Goal: Transaction & Acquisition: Purchase product/service

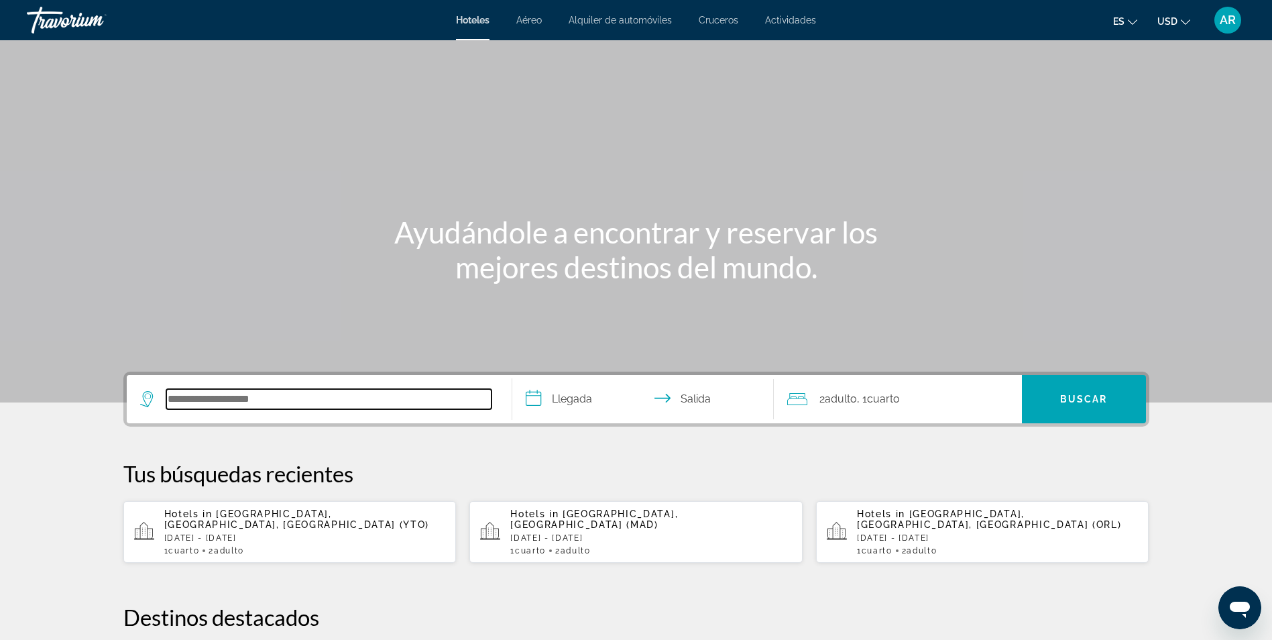
click at [341, 393] on input "Search hotel destination" at bounding box center [328, 399] width 325 height 20
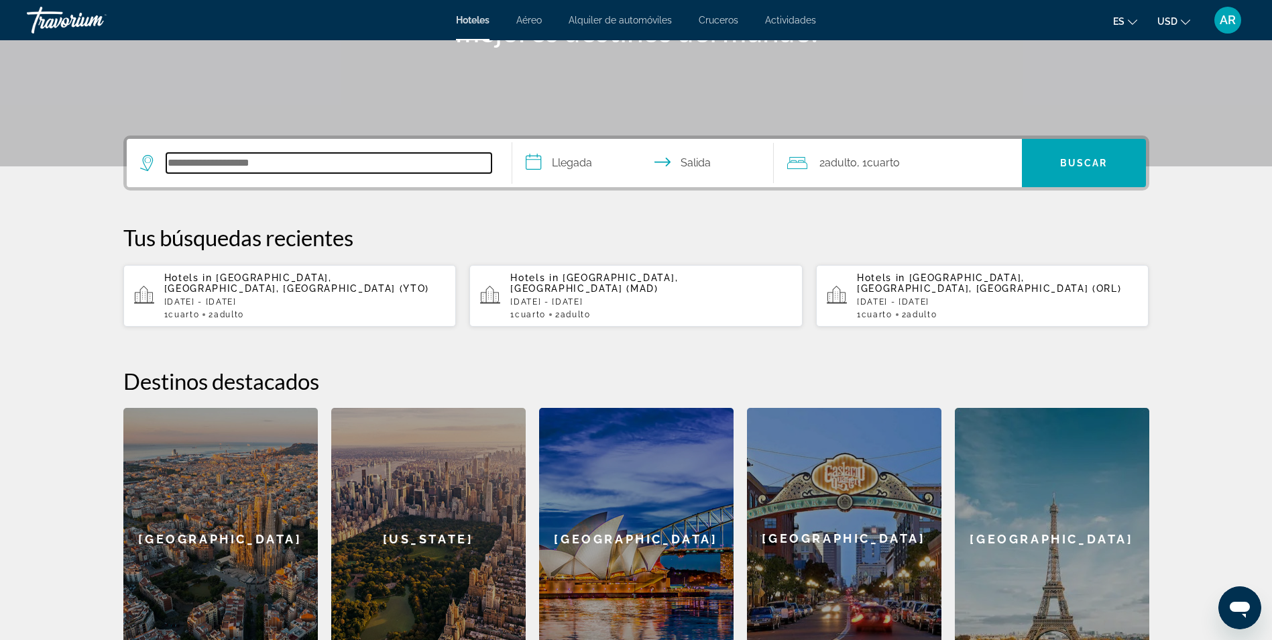
scroll to position [328, 0]
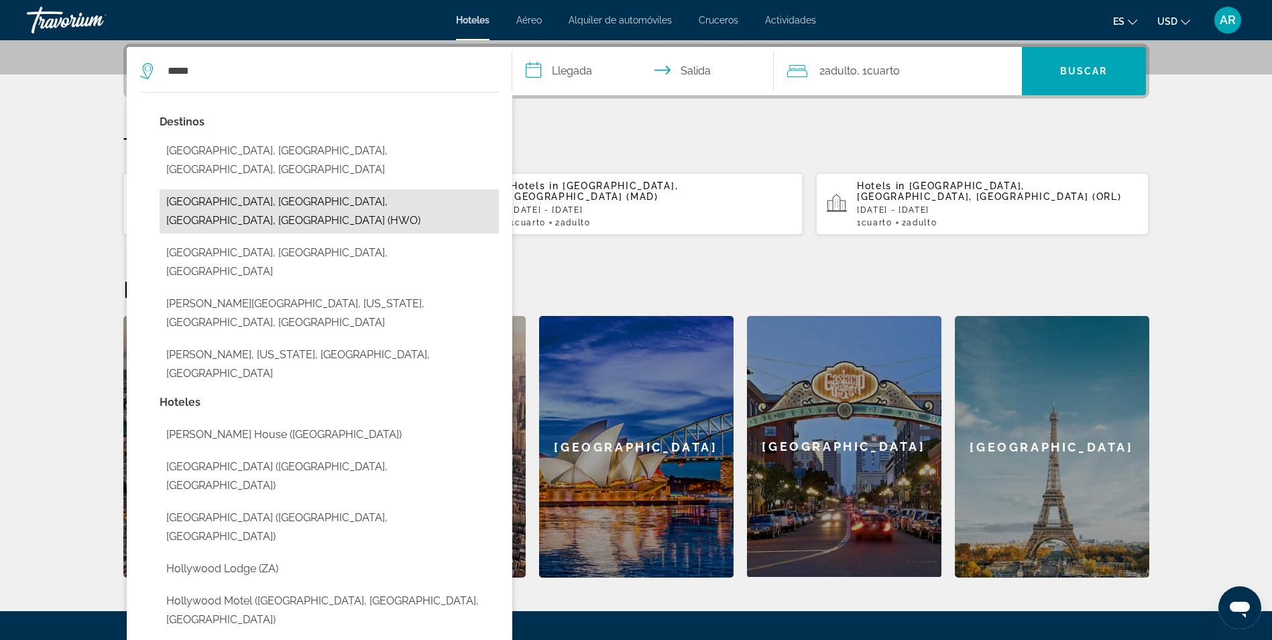
click at [308, 189] on button "[GEOGRAPHIC_DATA], [GEOGRAPHIC_DATA], [GEOGRAPHIC_DATA], [GEOGRAPHIC_DATA] (HWO)" at bounding box center [329, 211] width 339 height 44
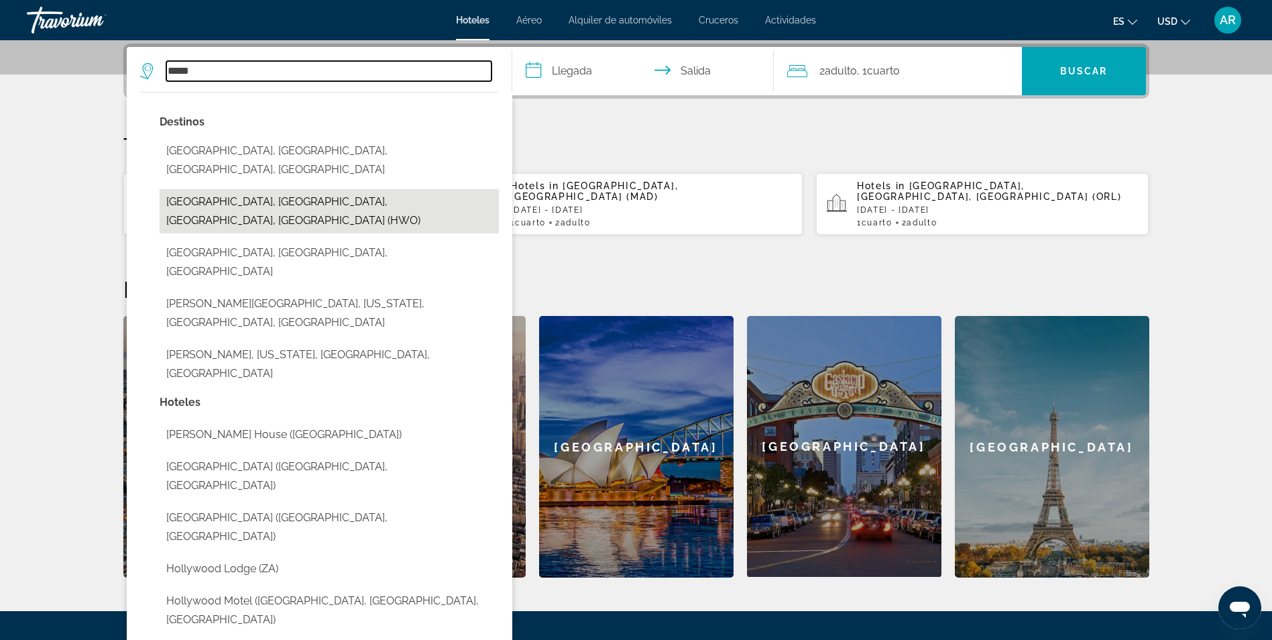
type input "**********"
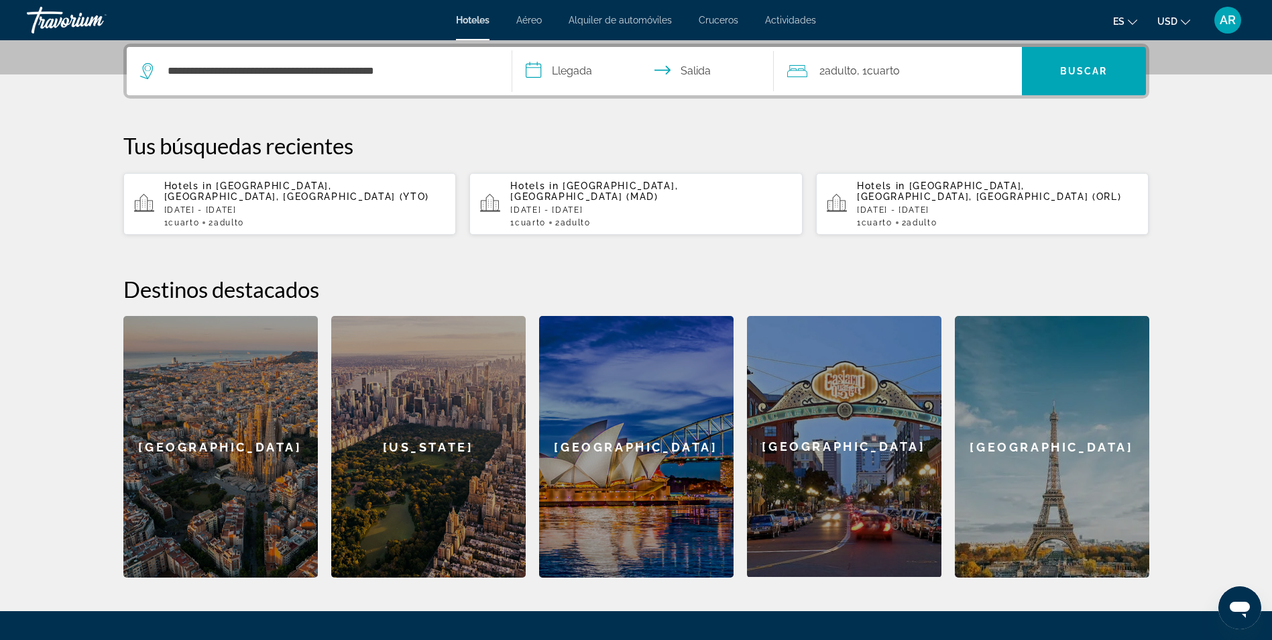
click at [572, 69] on input "**********" at bounding box center [645, 73] width 267 height 52
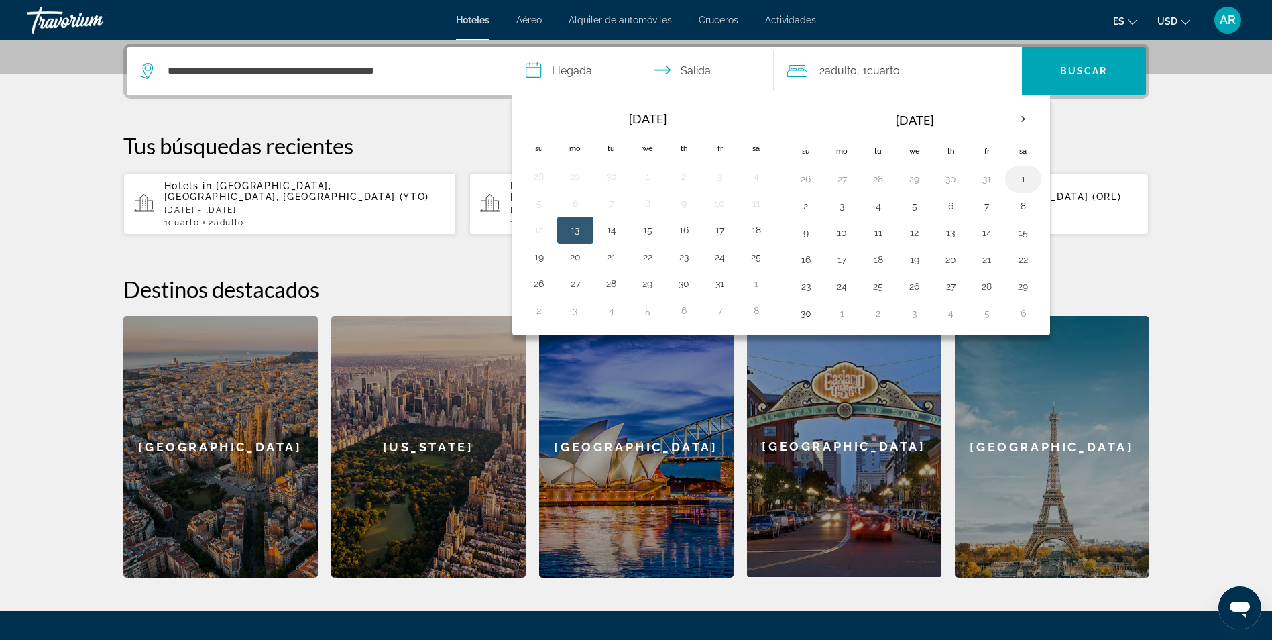
click at [1024, 177] on button "1" at bounding box center [1023, 179] width 21 height 19
click at [807, 203] on button "2" at bounding box center [805, 206] width 21 height 19
type input "**********"
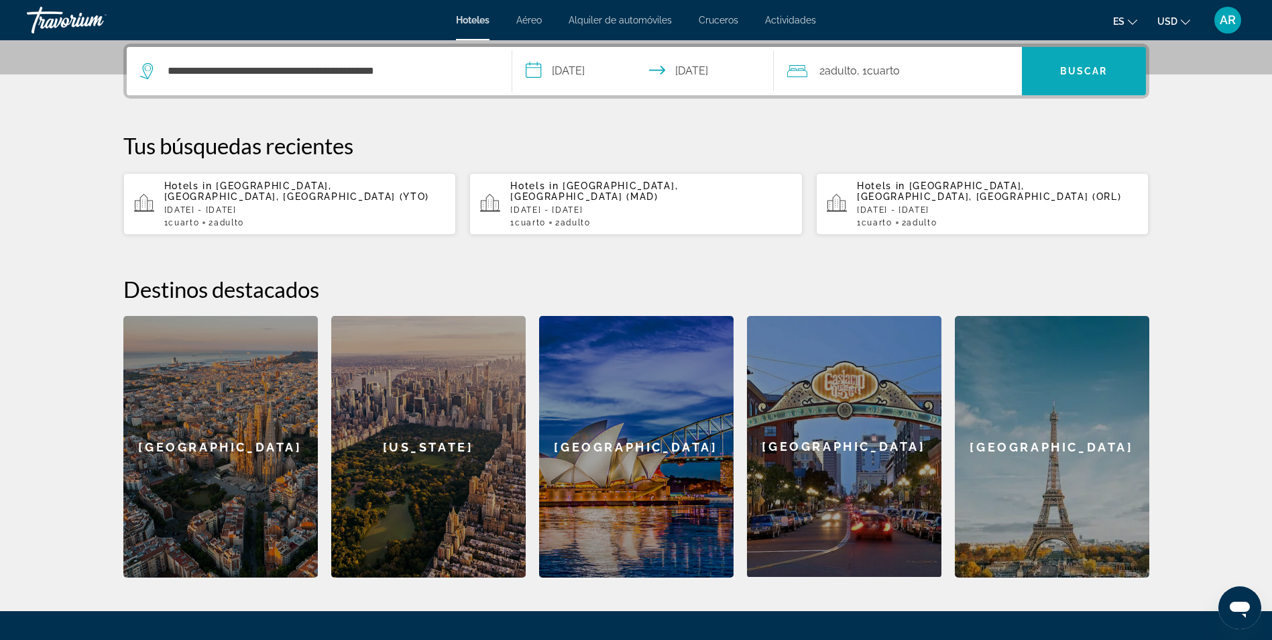
click at [1071, 76] on span "Search" at bounding box center [1084, 71] width 124 height 32
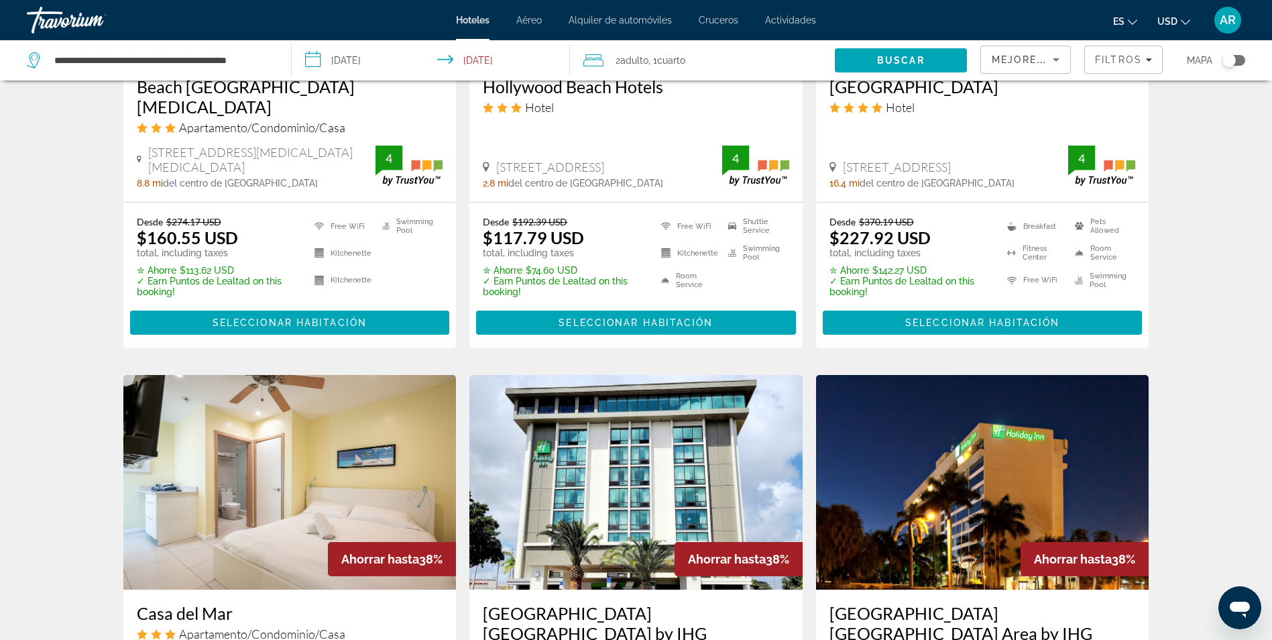
scroll to position [1251, 0]
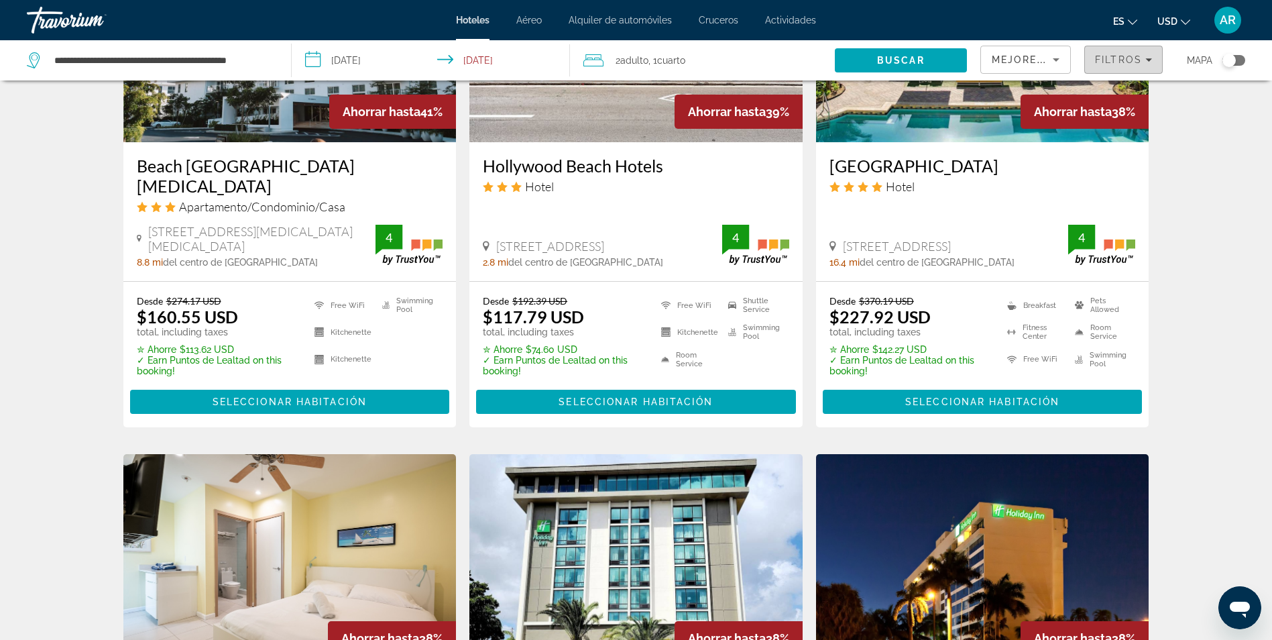
click at [1134, 70] on span "Filters" at bounding box center [1123, 60] width 77 height 32
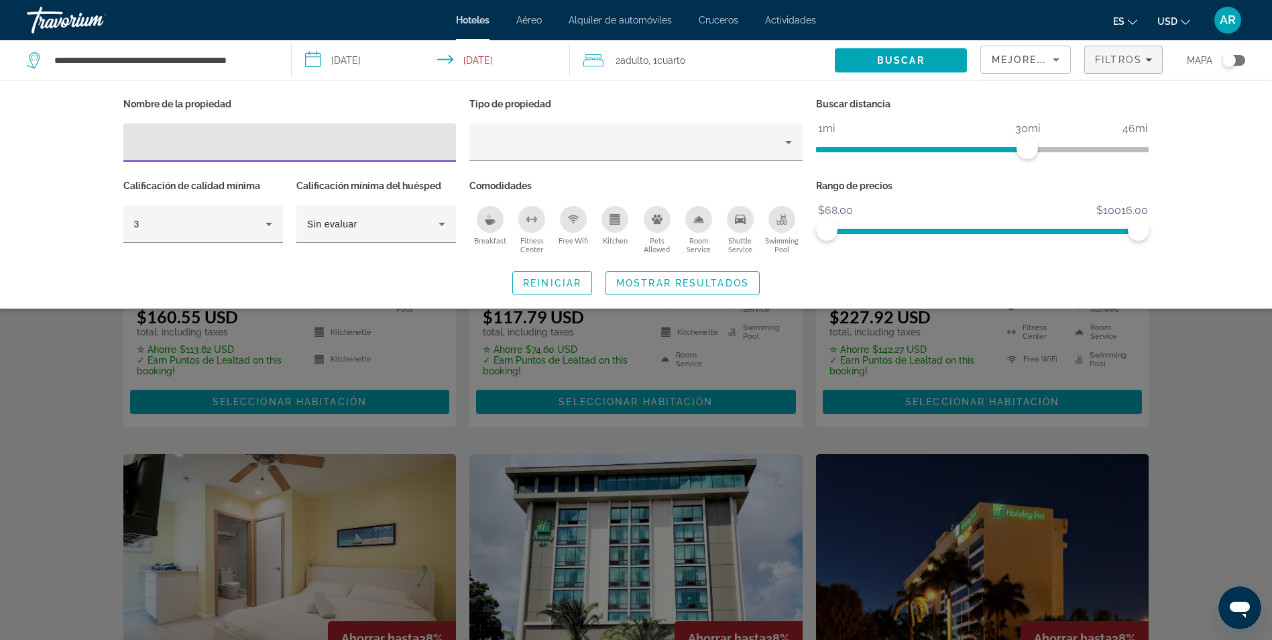
click at [353, 146] on input "Hotel Filters" at bounding box center [290, 143] width 312 height 16
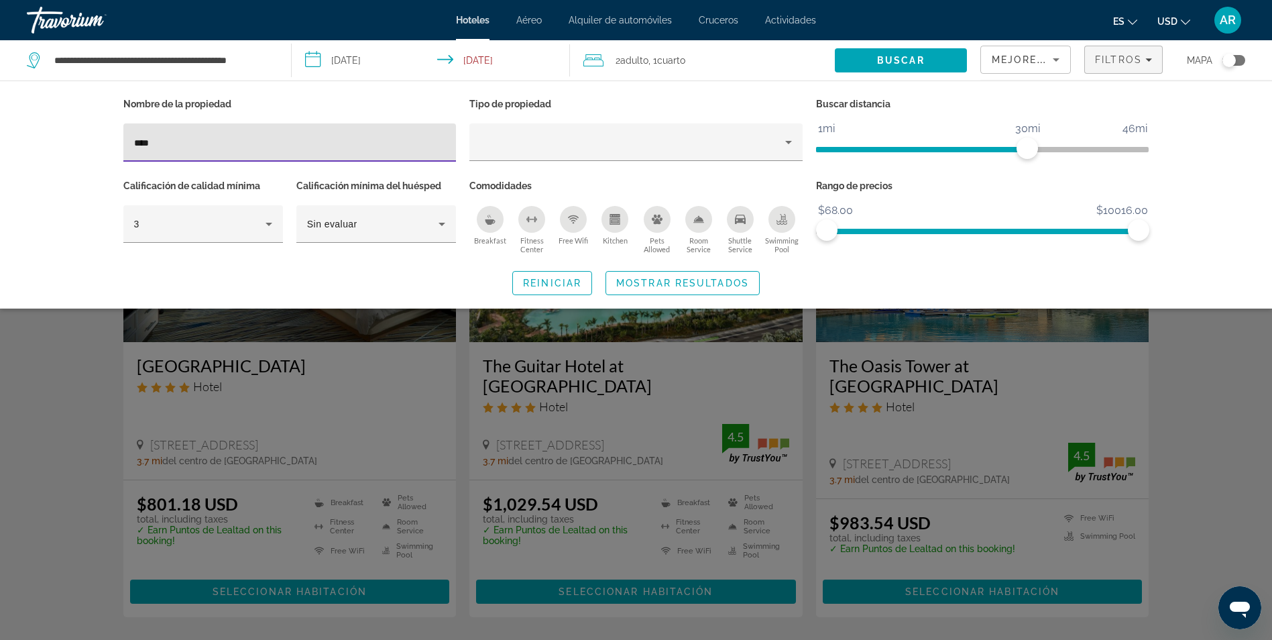
type input "****"
click at [429, 393] on div "Search widget" at bounding box center [636, 420] width 1272 height 439
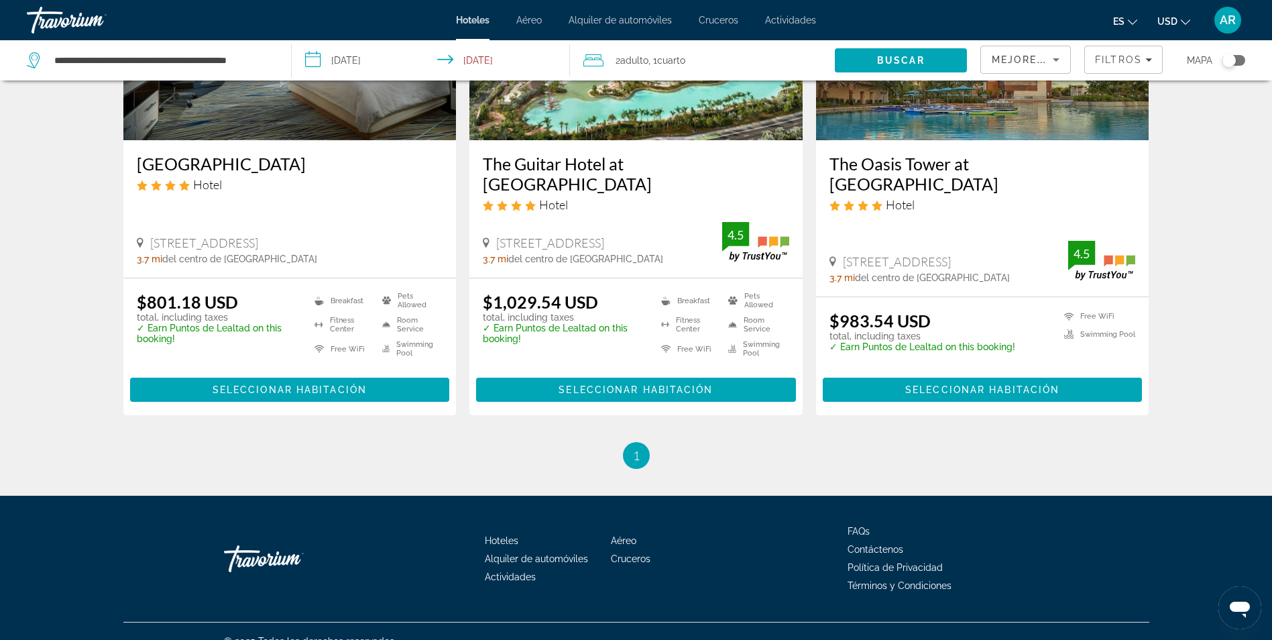
scroll to position [1, 0]
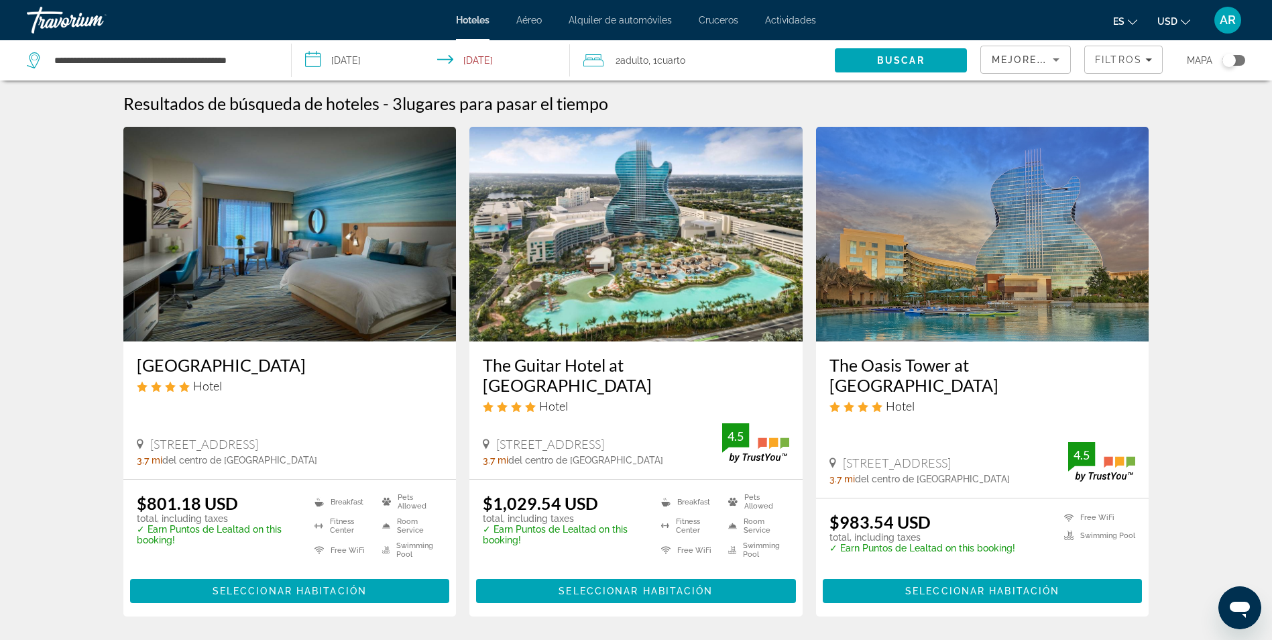
click at [361, 57] on input "**********" at bounding box center [434, 62] width 284 height 44
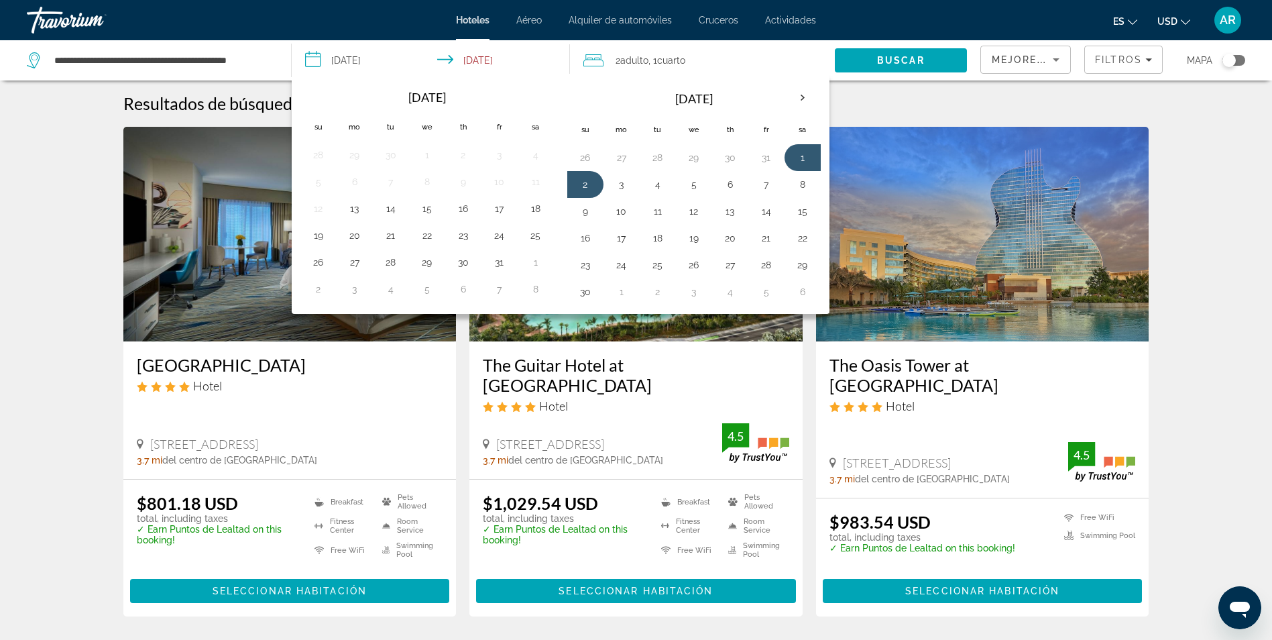
click at [766, 129] on th "Fr" at bounding box center [766, 130] width 36 height 30
click at [765, 155] on button "31" at bounding box center [766, 157] width 21 height 19
click at [797, 156] on button "1" at bounding box center [802, 157] width 21 height 19
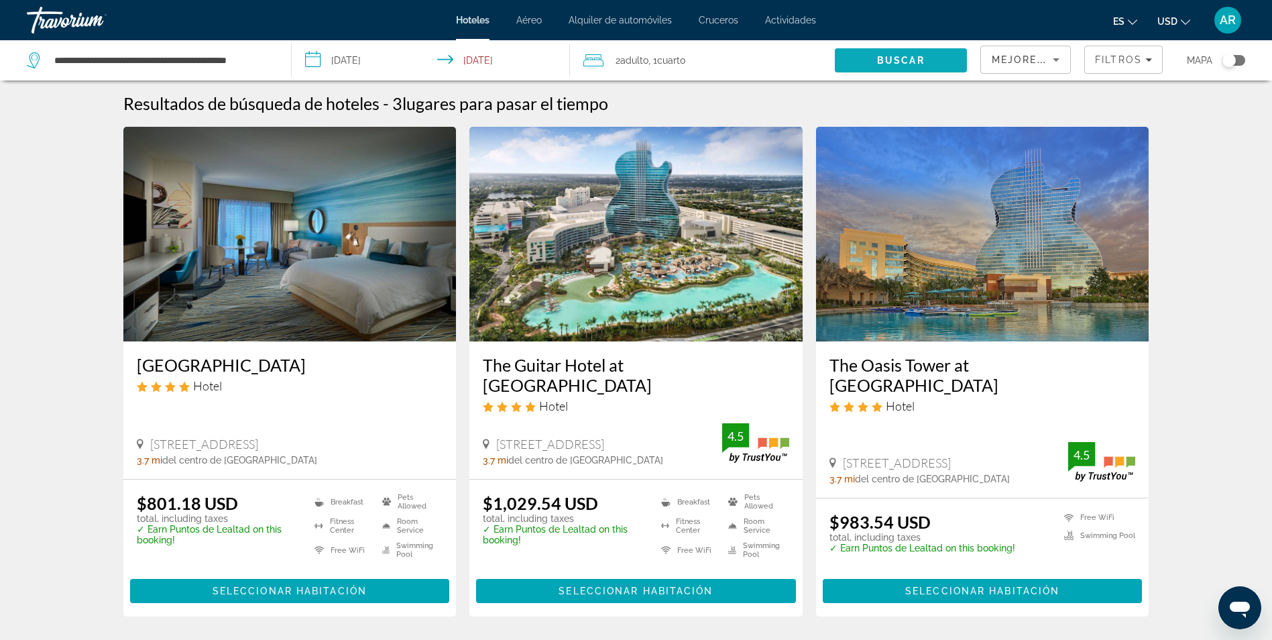
click at [858, 60] on span "Search" at bounding box center [901, 60] width 132 height 32
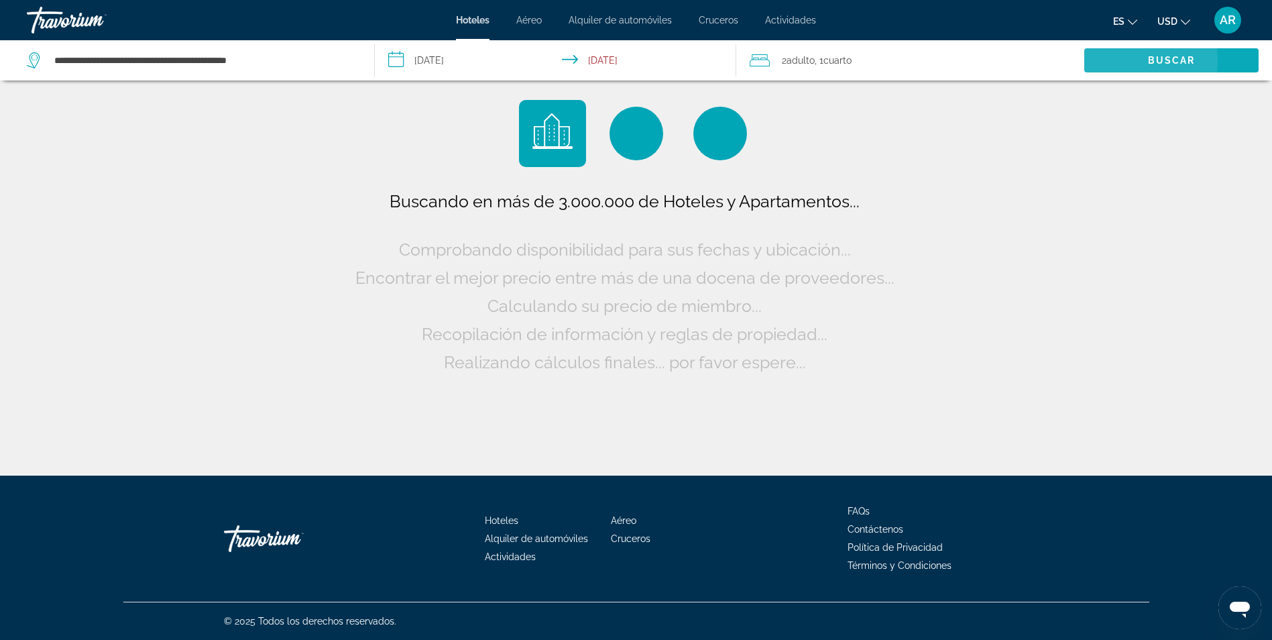
scroll to position [0, 0]
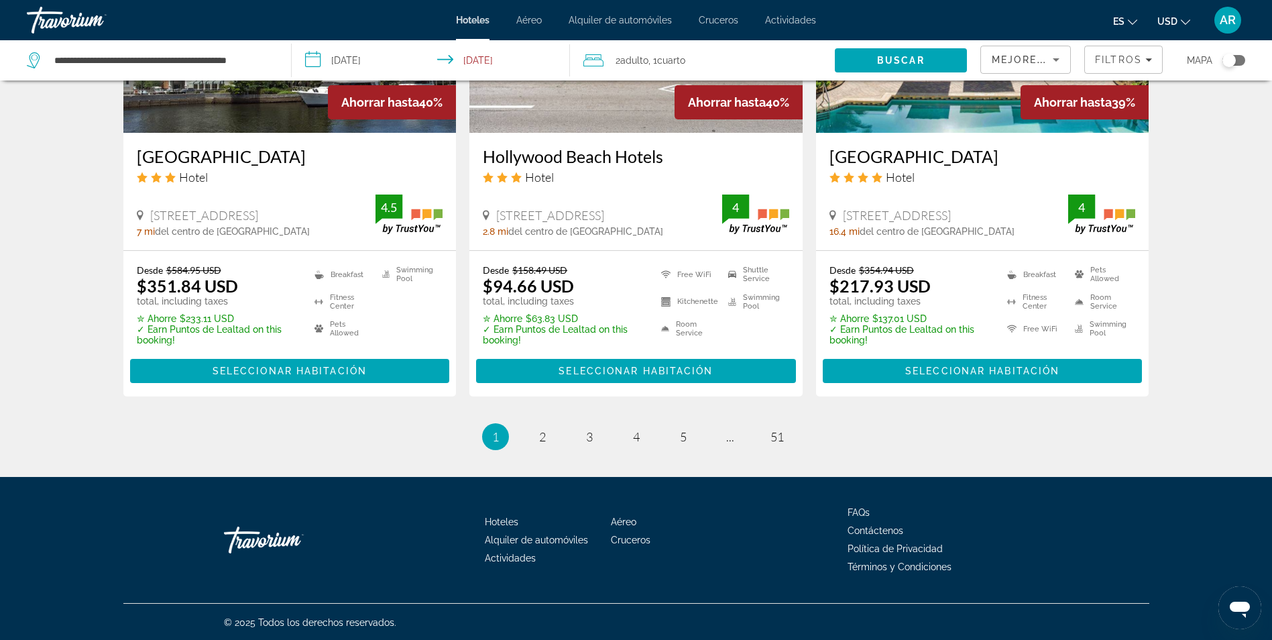
scroll to position [1787, 0]
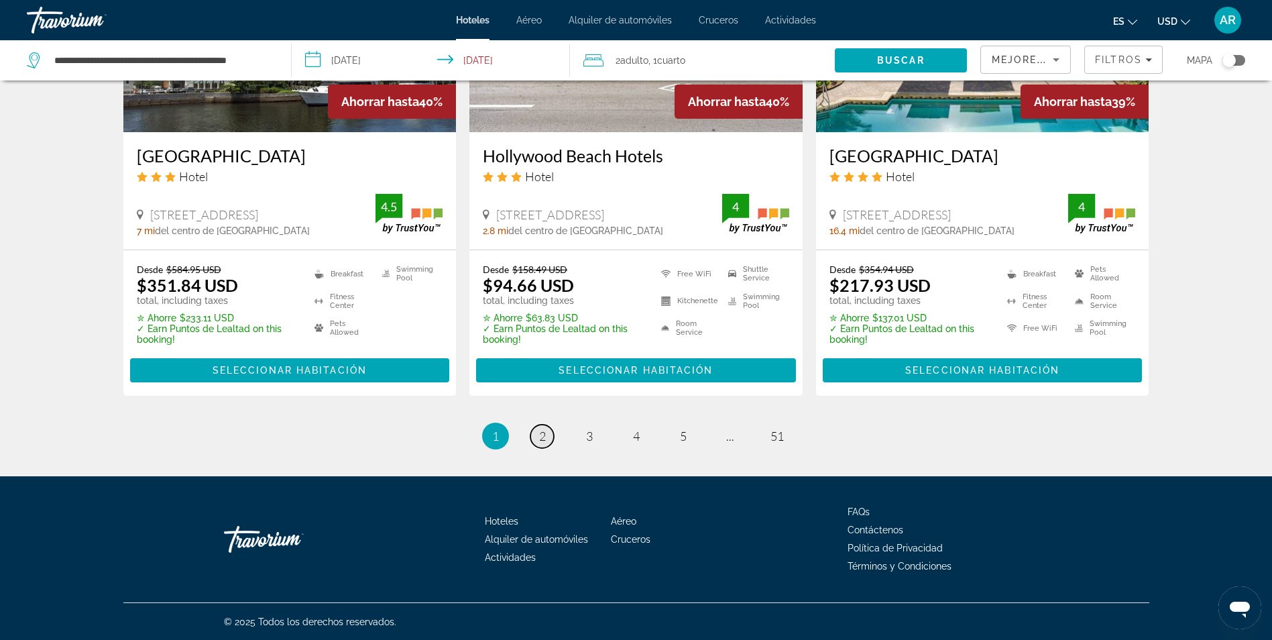
click at [541, 435] on span "2" at bounding box center [542, 436] width 7 height 15
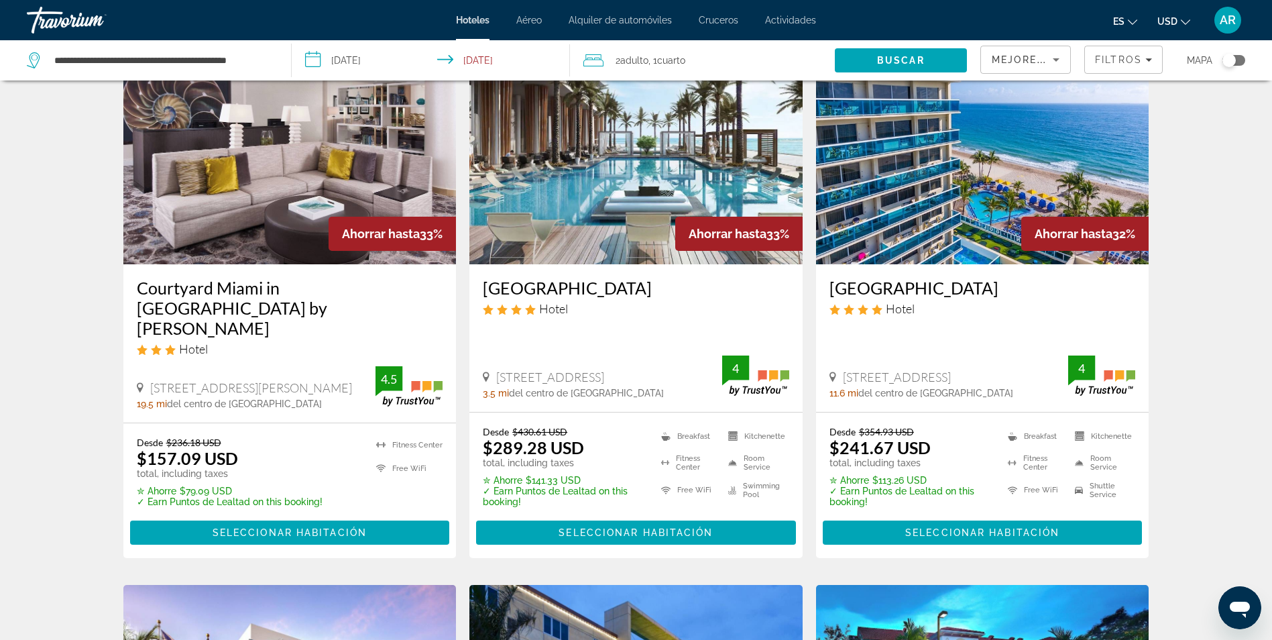
scroll to position [604, 0]
click at [382, 62] on input "**********" at bounding box center [434, 62] width 284 height 44
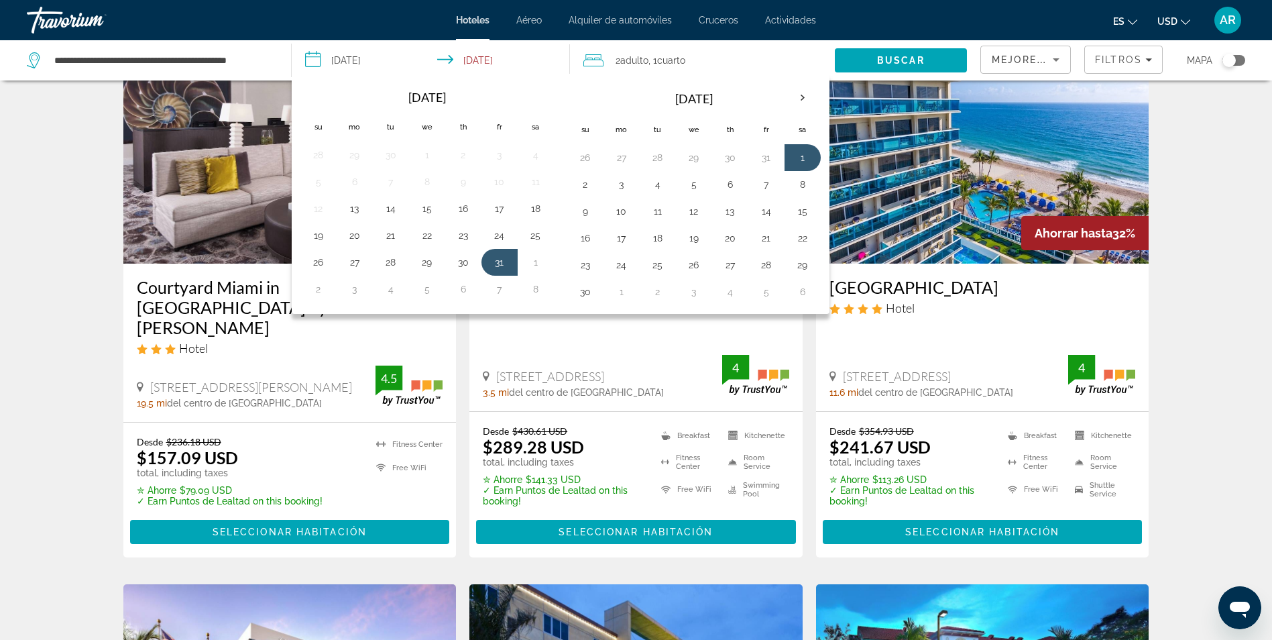
click at [803, 129] on th "Sa" at bounding box center [803, 130] width 36 height 30
click at [799, 154] on button "1" at bounding box center [802, 157] width 21 height 19
click at [581, 181] on button "2" at bounding box center [585, 184] width 21 height 19
type input "**********"
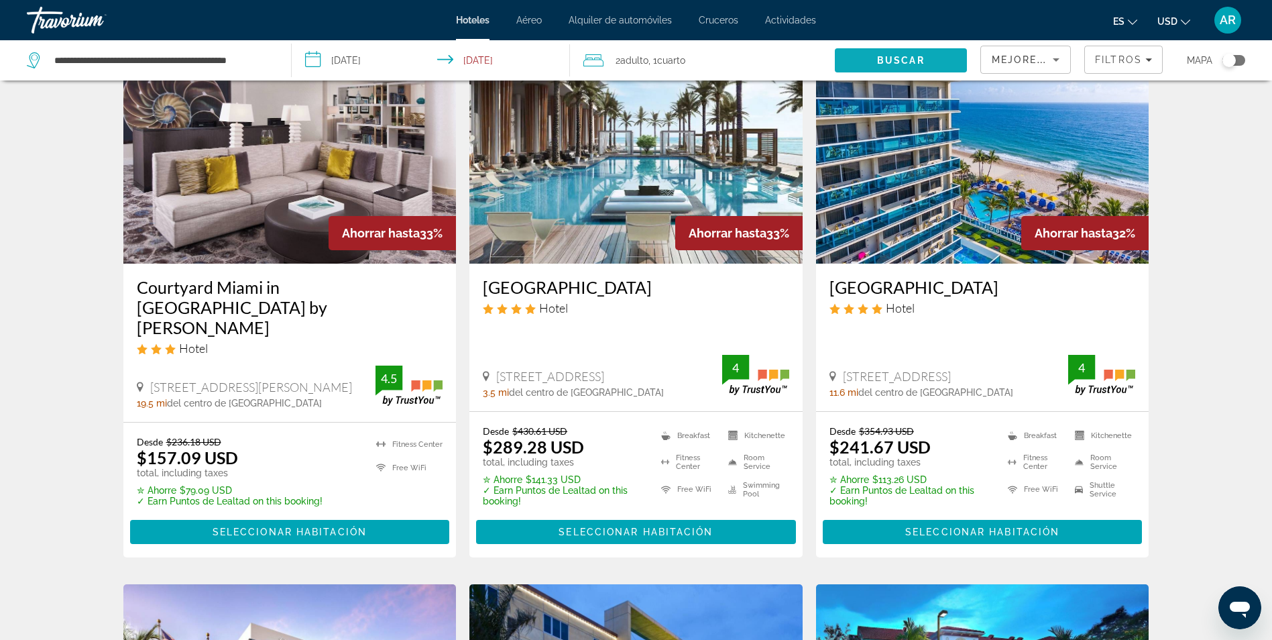
click at [932, 60] on span "Search" at bounding box center [901, 60] width 132 height 32
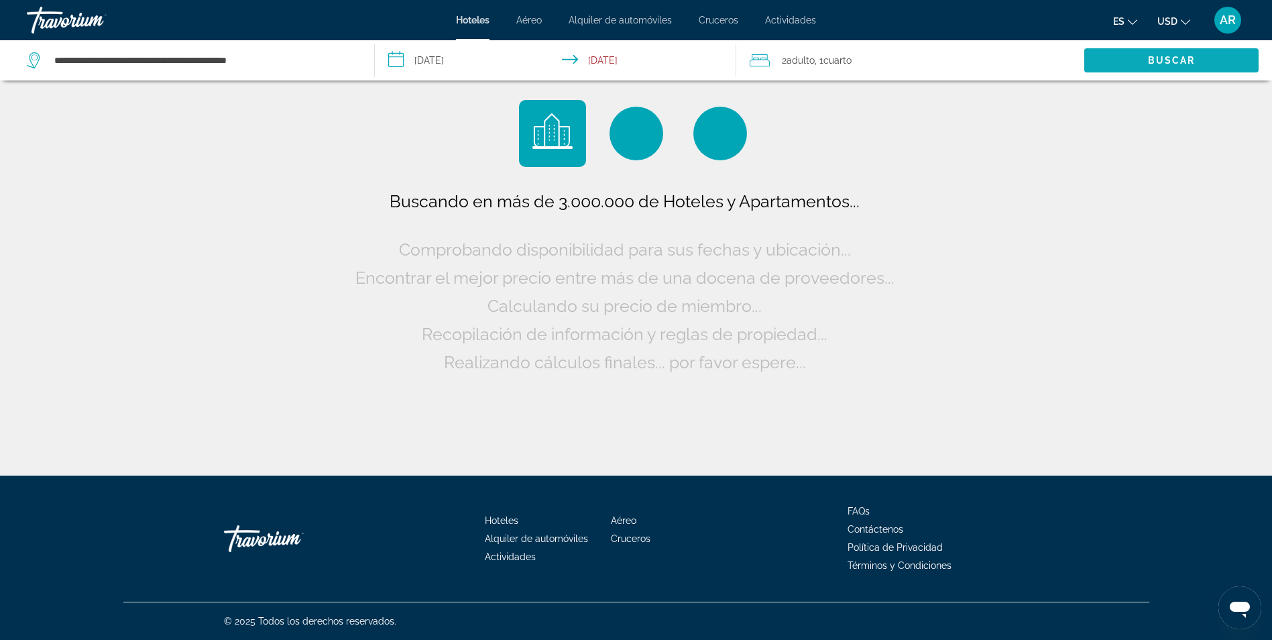
scroll to position [0, 0]
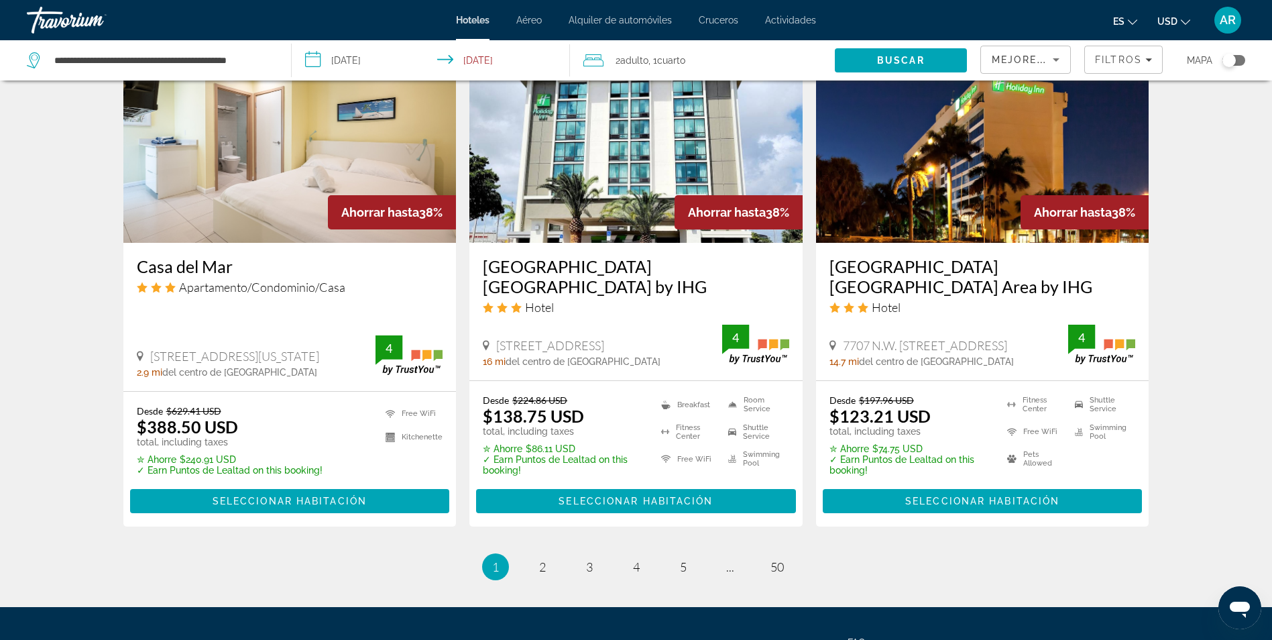
scroll to position [1787, 0]
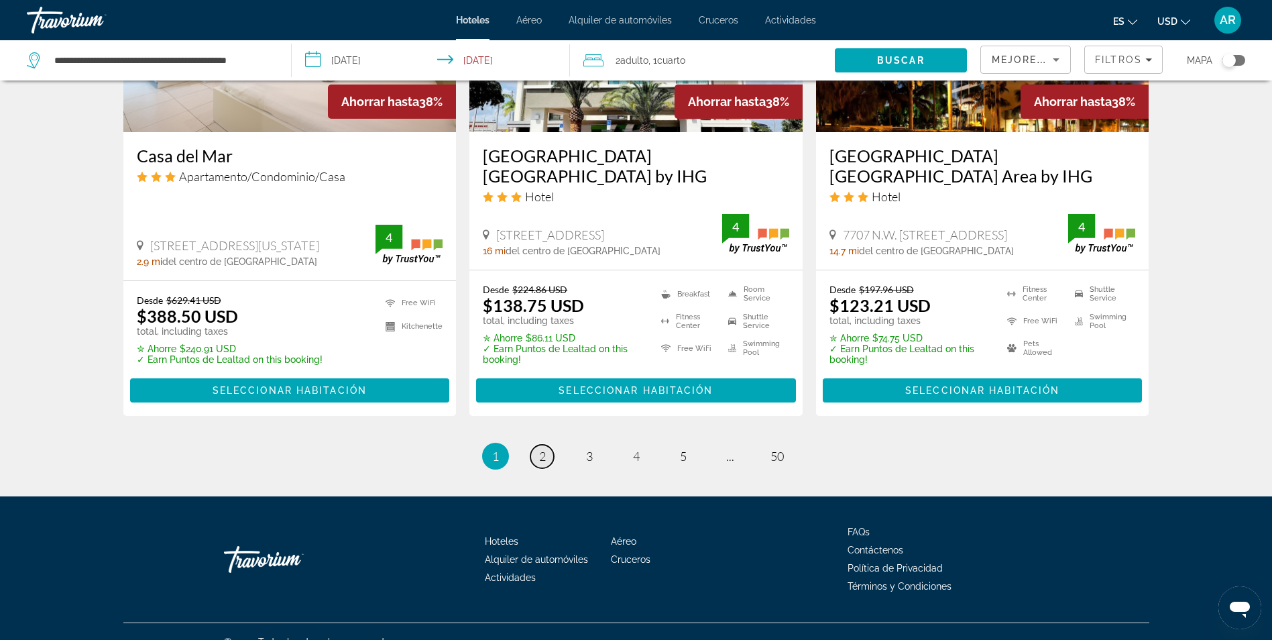
click at [548, 445] on link "page 2" at bounding box center [542, 456] width 23 height 23
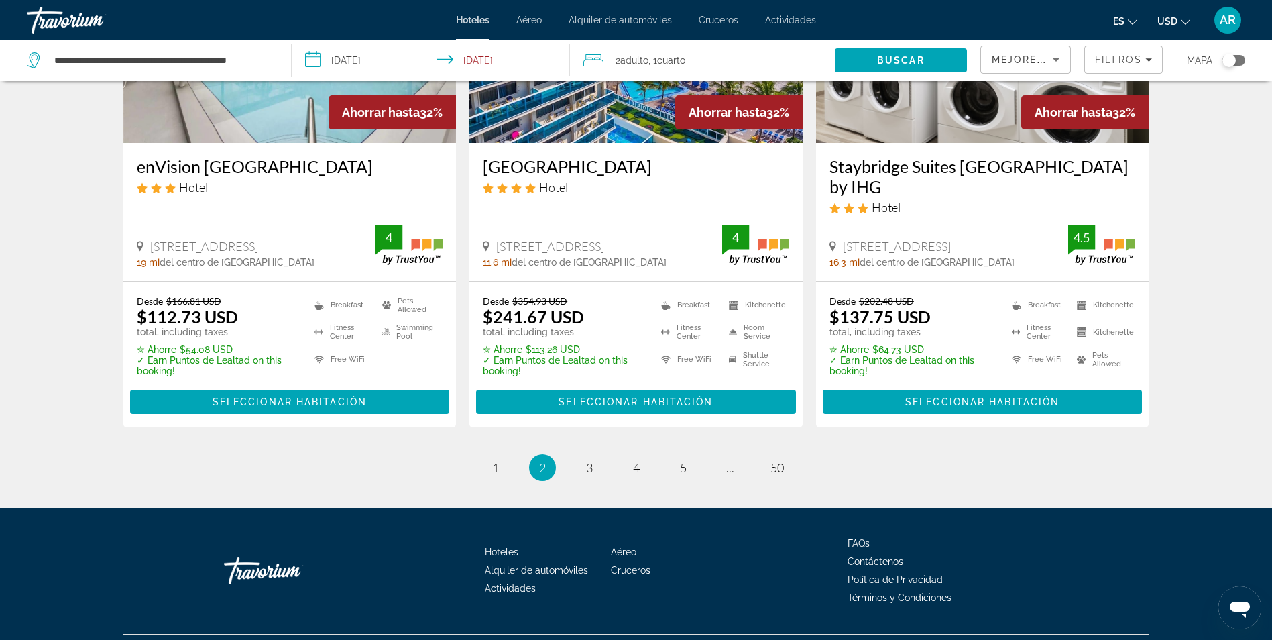
scroll to position [1787, 0]
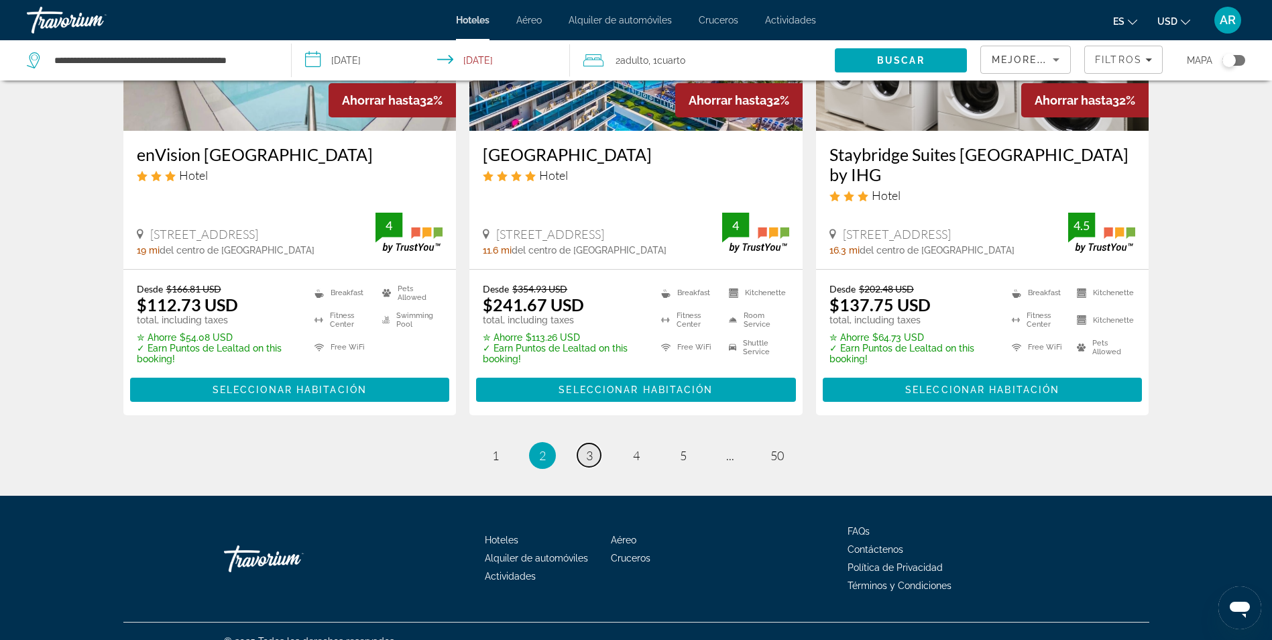
click at [583, 443] on link "page 3" at bounding box center [588, 454] width 23 height 23
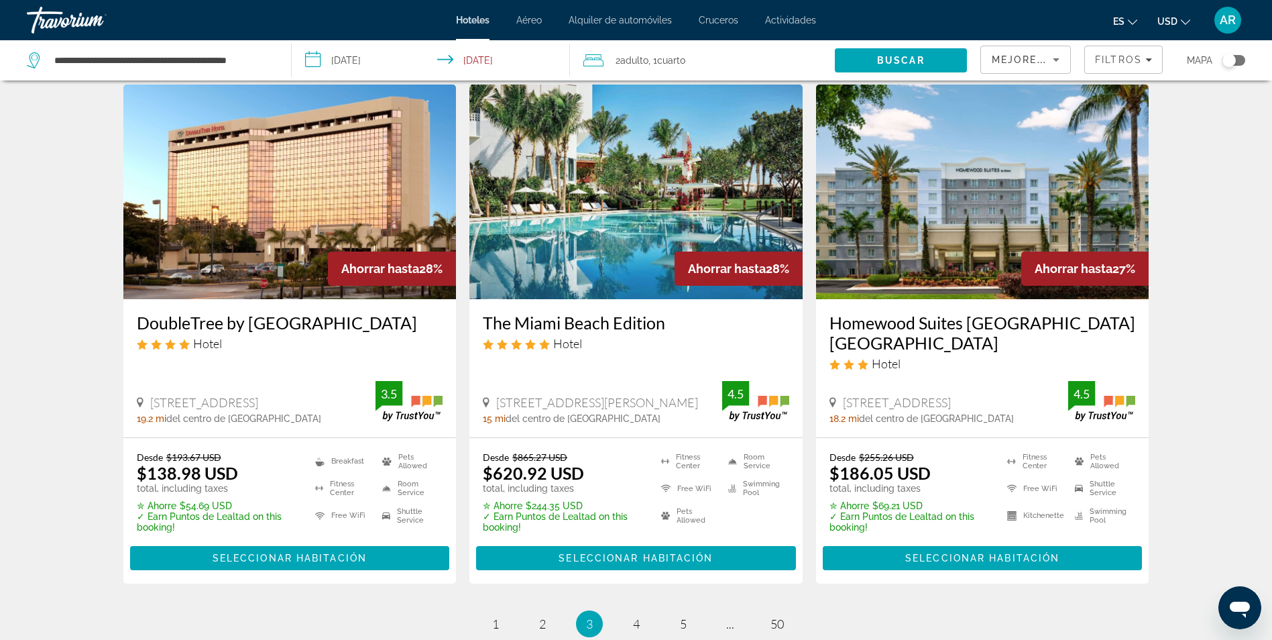
scroll to position [1777, 0]
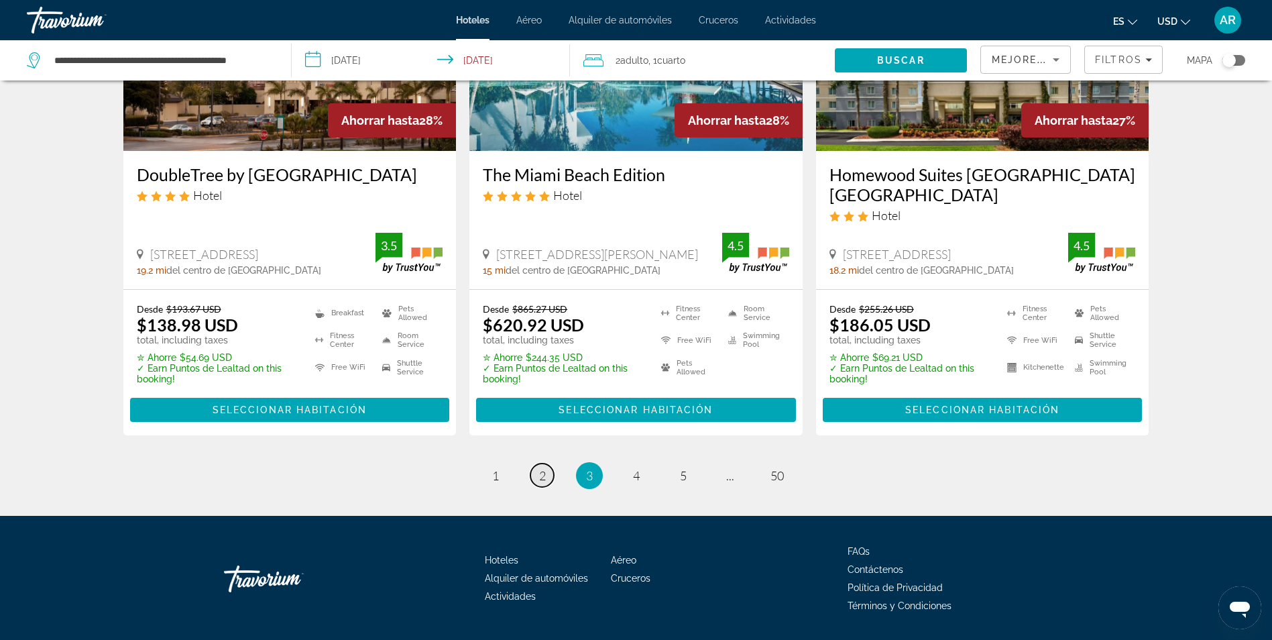
click at [539, 468] on span "2" at bounding box center [542, 475] width 7 height 15
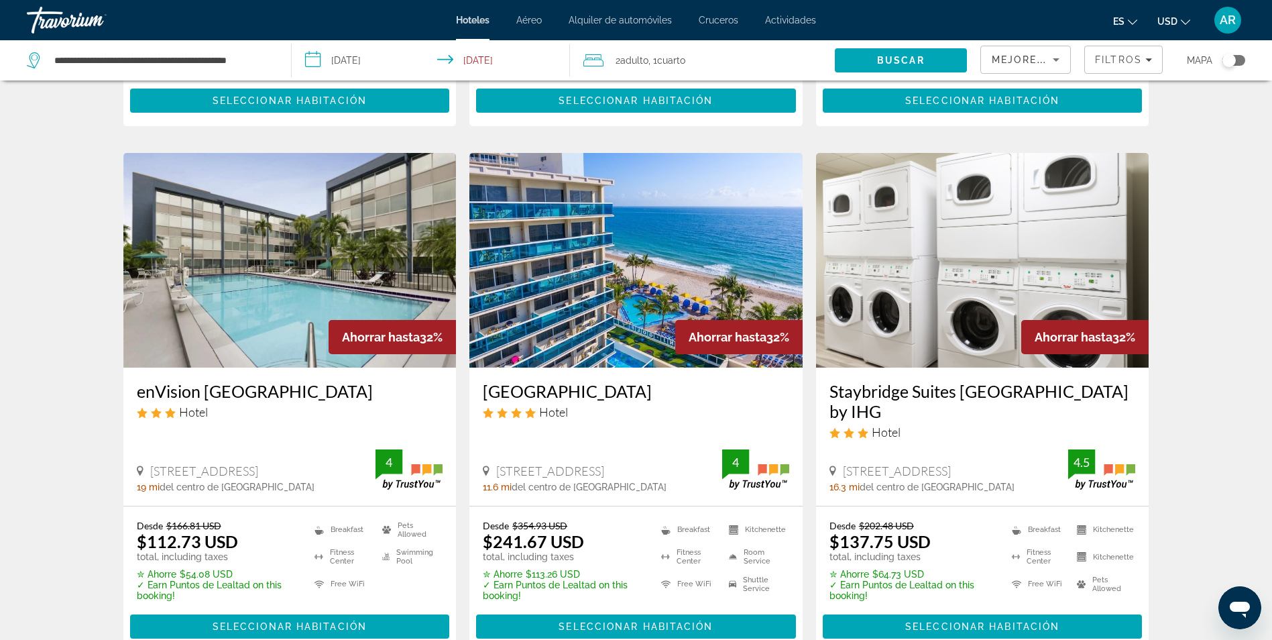
scroll to position [1677, 0]
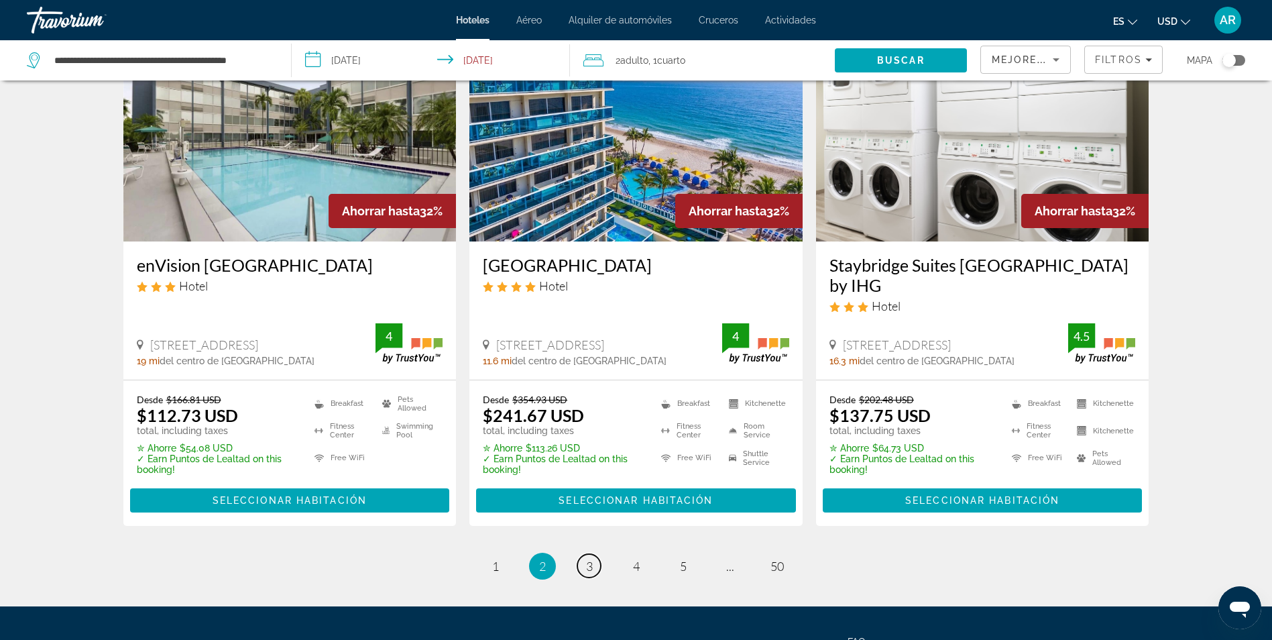
click at [594, 554] on link "page 3" at bounding box center [588, 565] width 23 height 23
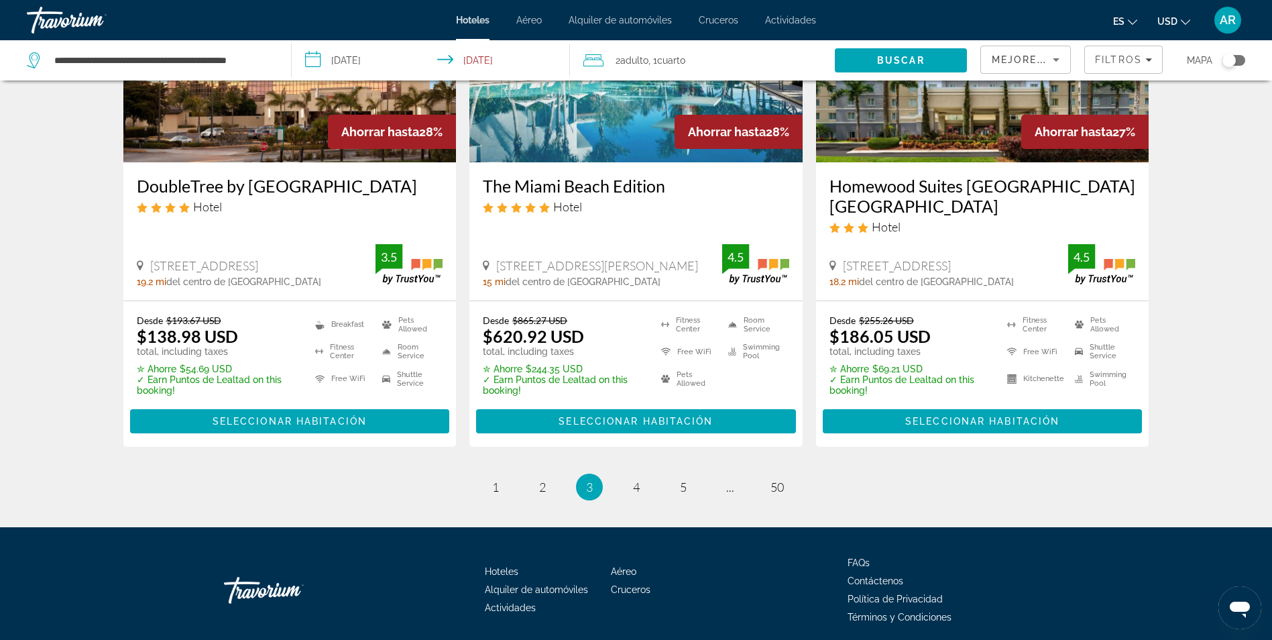
scroll to position [1777, 0]
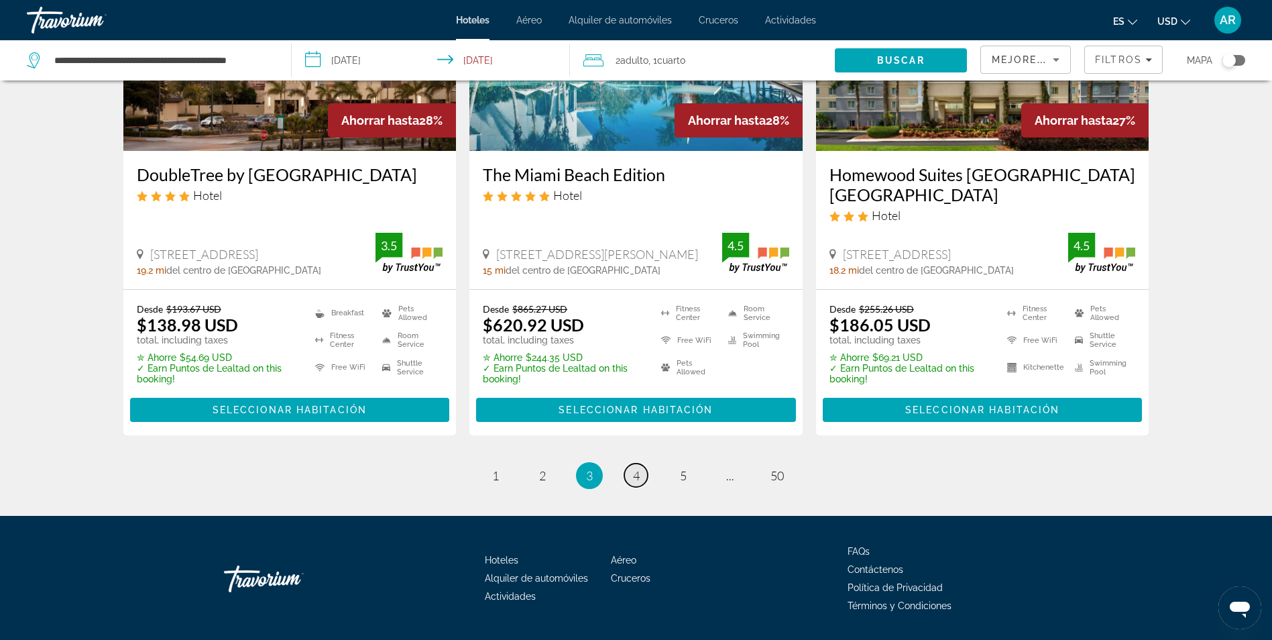
click at [628, 463] on link "page 4" at bounding box center [635, 474] width 23 height 23
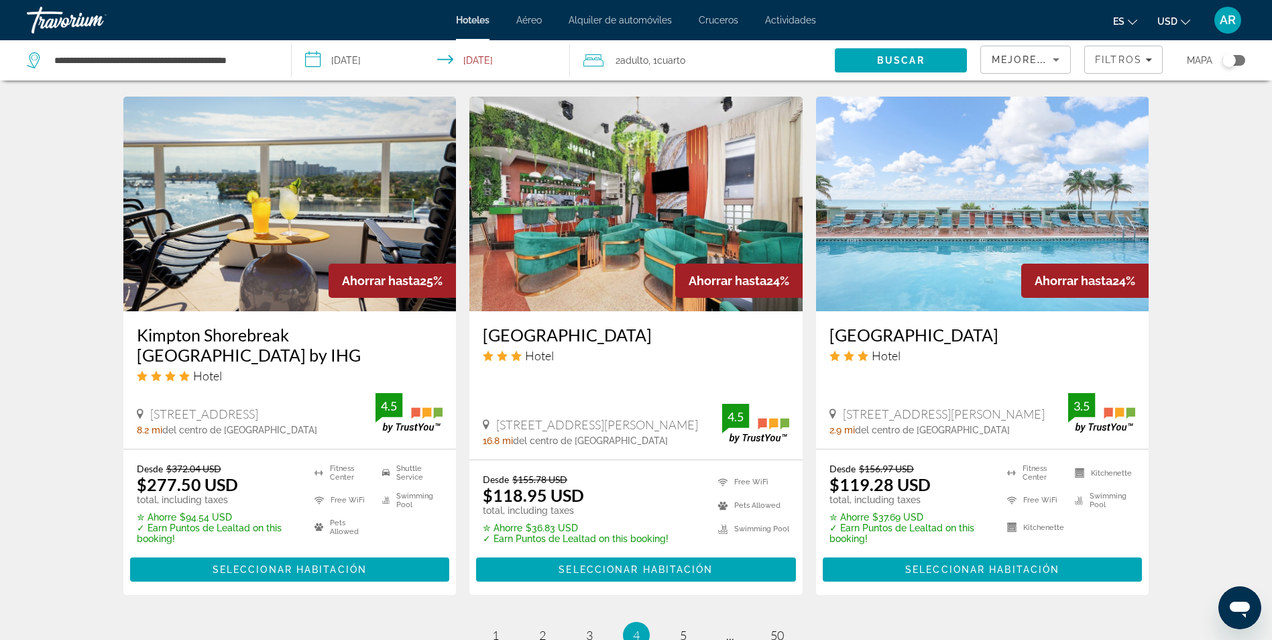
scroll to position [1610, 0]
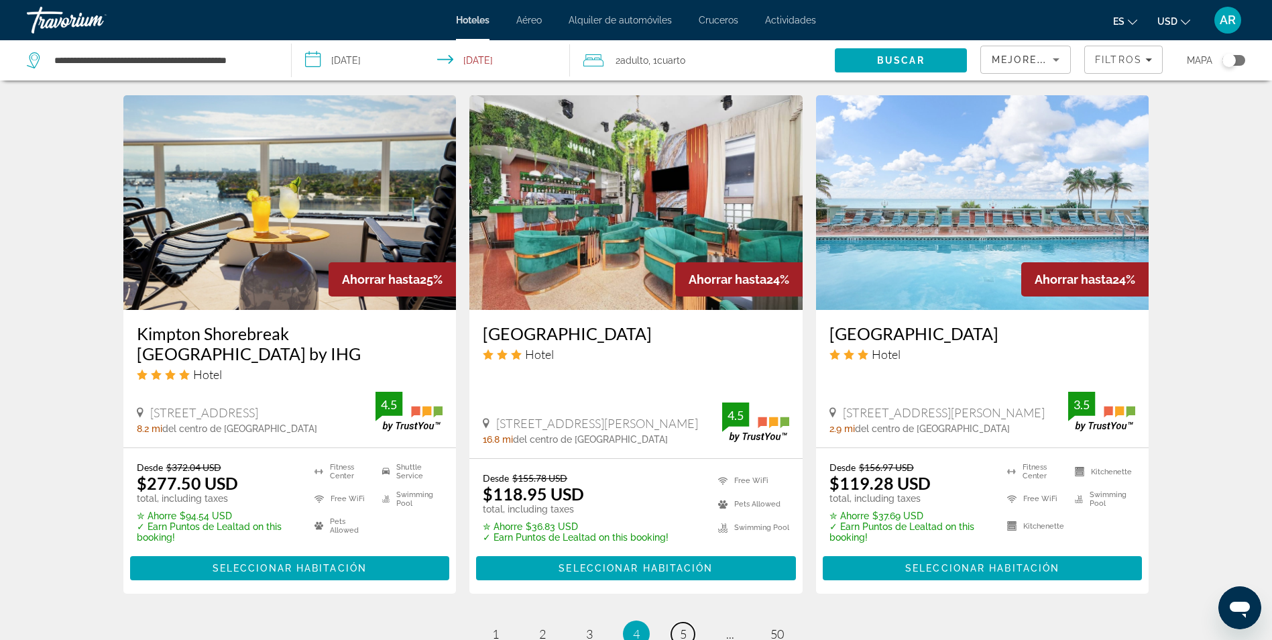
click at [686, 626] on span "5" at bounding box center [683, 633] width 7 height 15
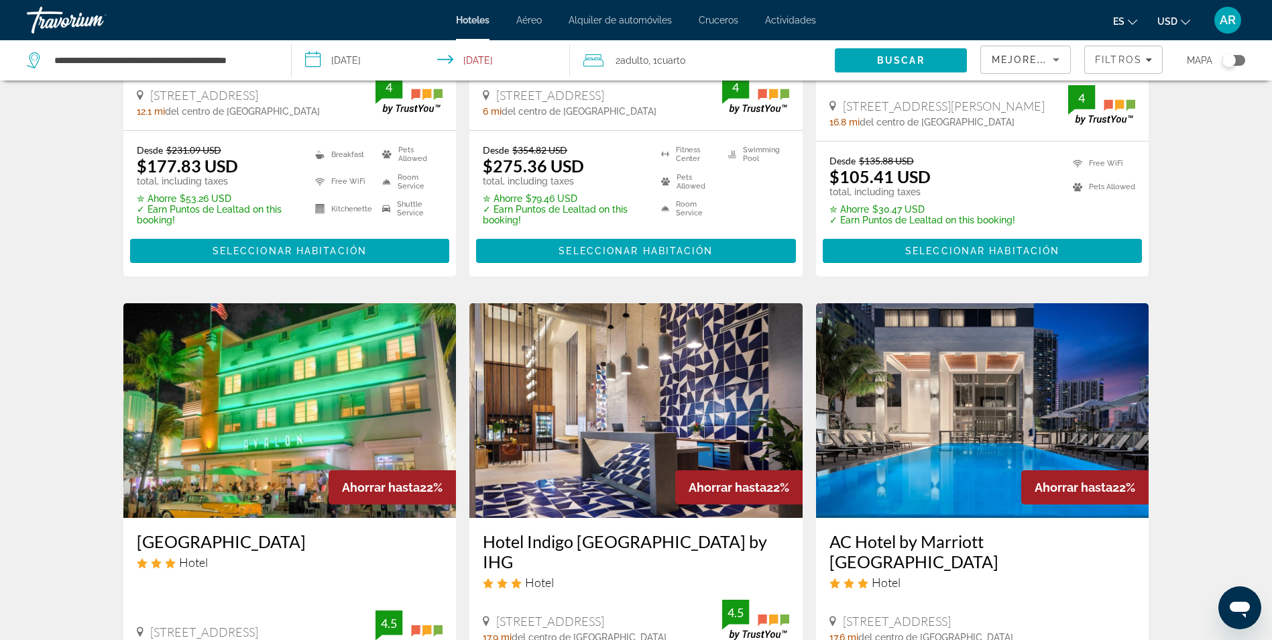
scroll to position [1610, 0]
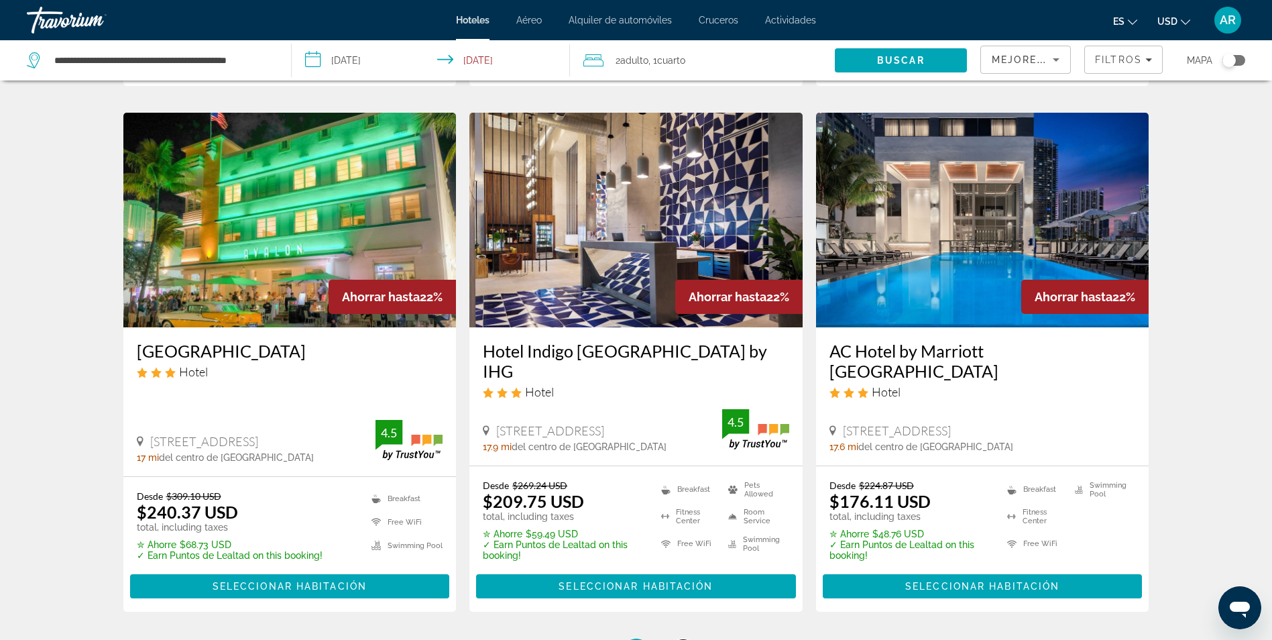
click at [683, 639] on span "6" at bounding box center [683, 652] width 7 height 15
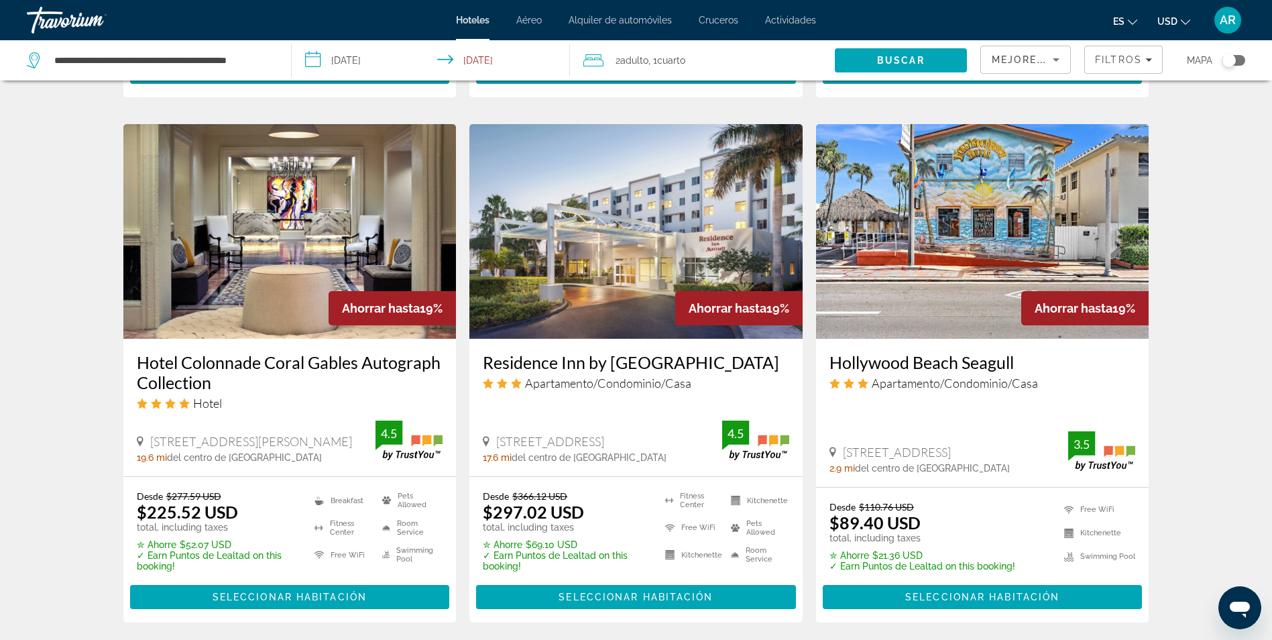
scroll to position [1677, 0]
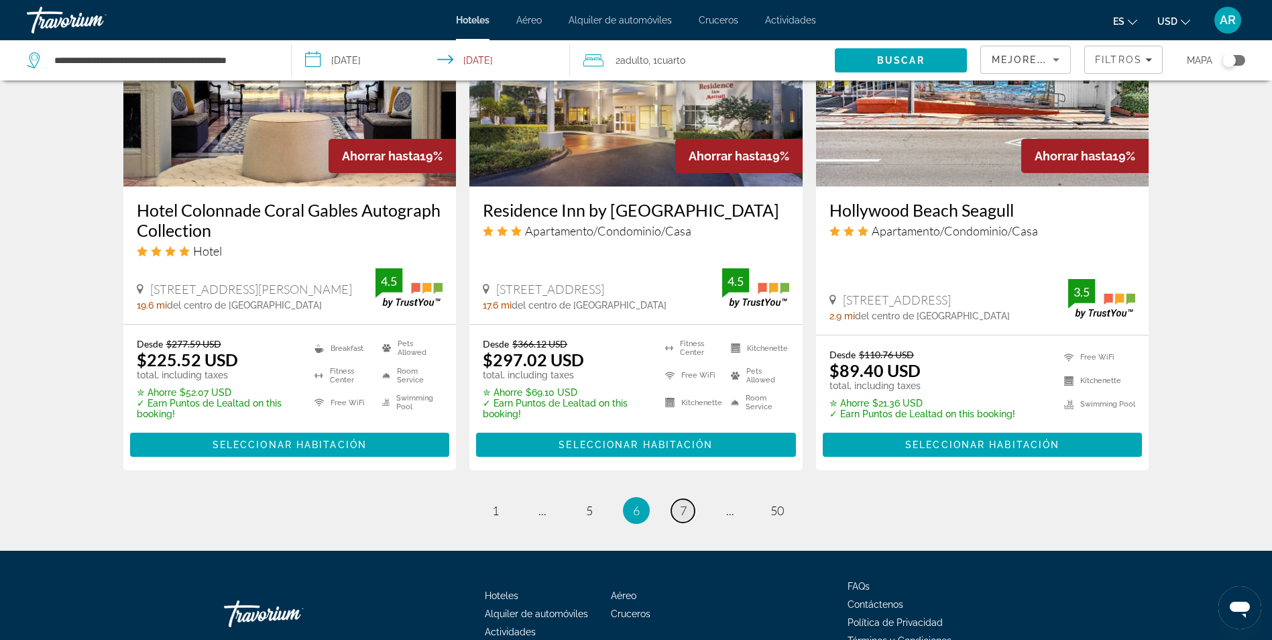
click at [685, 503] on span "7" at bounding box center [683, 510] width 7 height 15
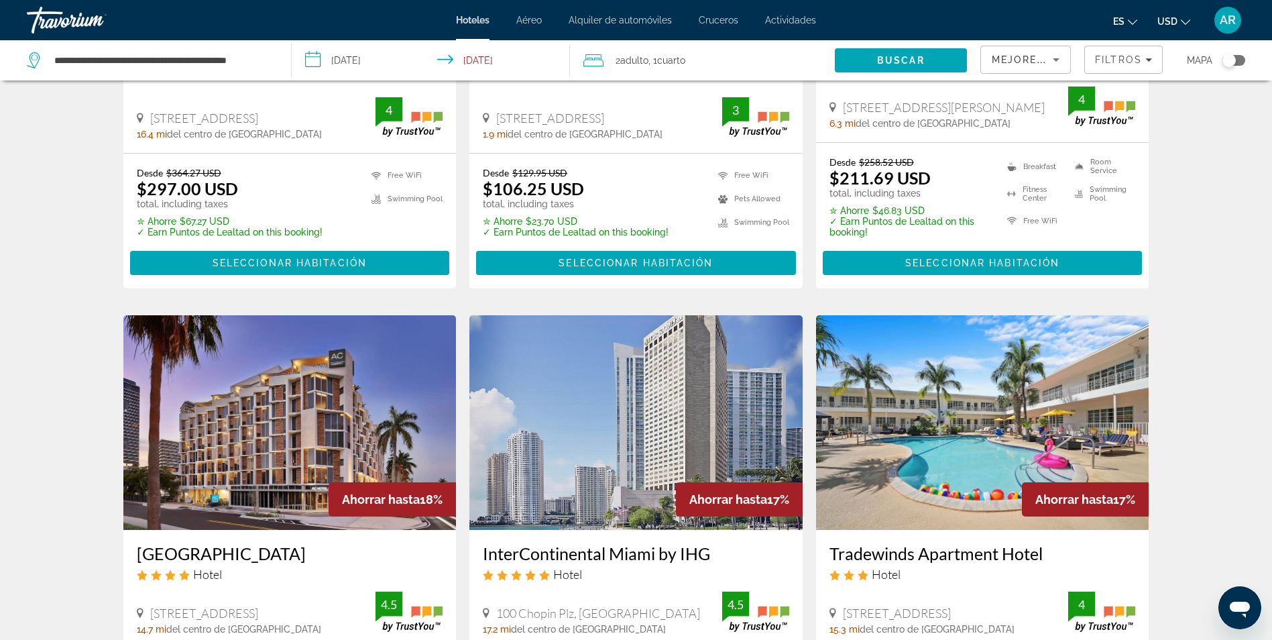
scroll to position [1610, 0]
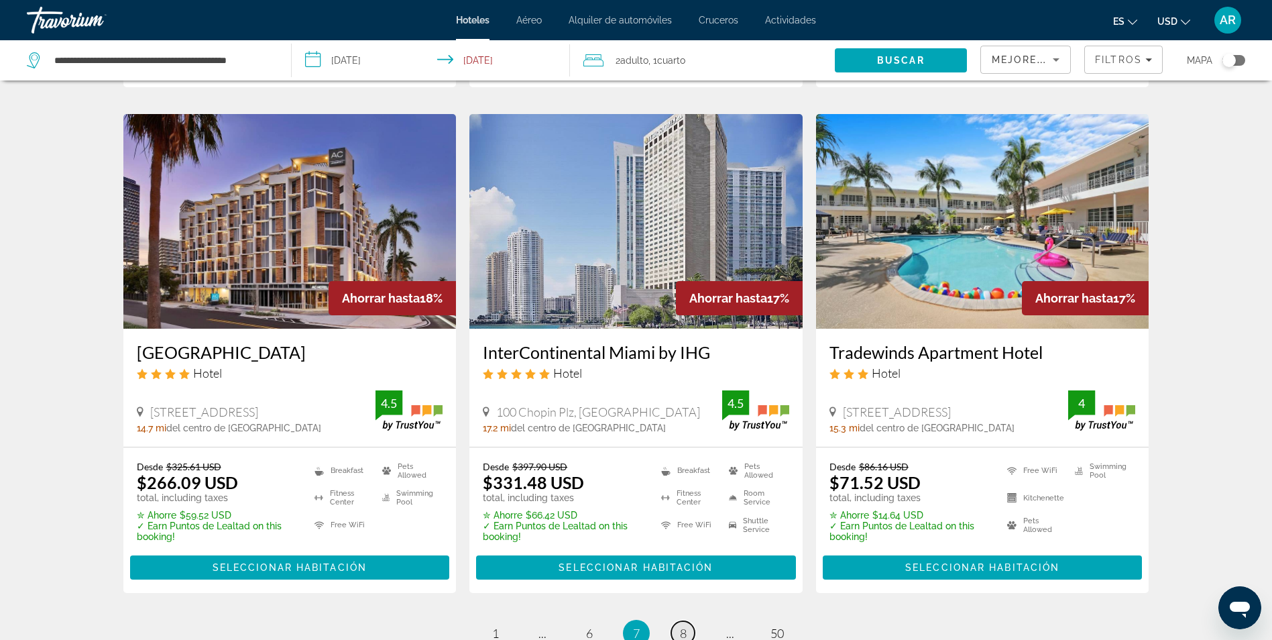
click at [691, 621] on link "page 8" at bounding box center [682, 632] width 23 height 23
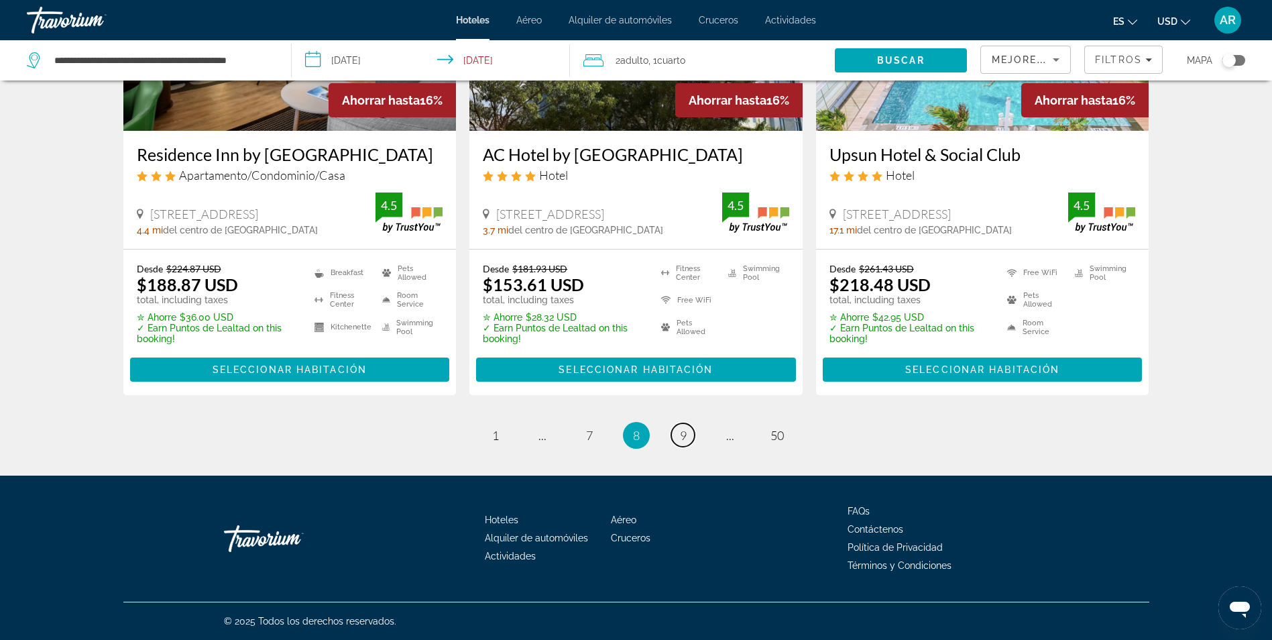
scroll to position [1787, 0]
click at [678, 435] on link "page 9" at bounding box center [682, 434] width 23 height 23
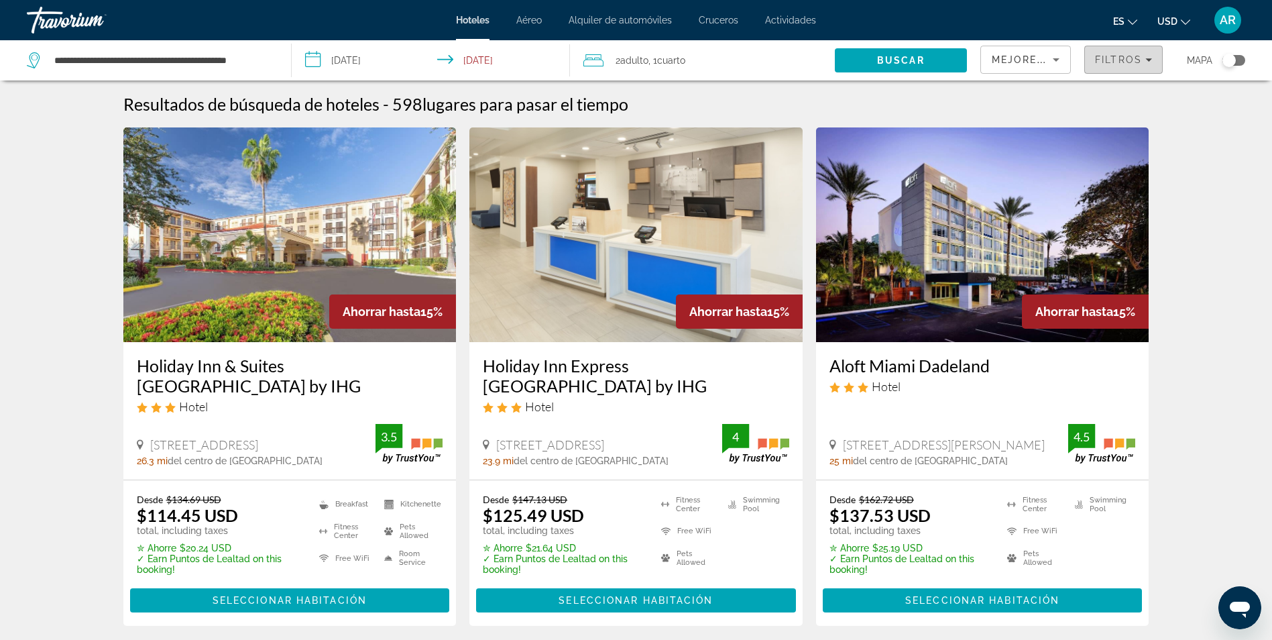
click at [1093, 67] on span "Filters" at bounding box center [1123, 60] width 77 height 32
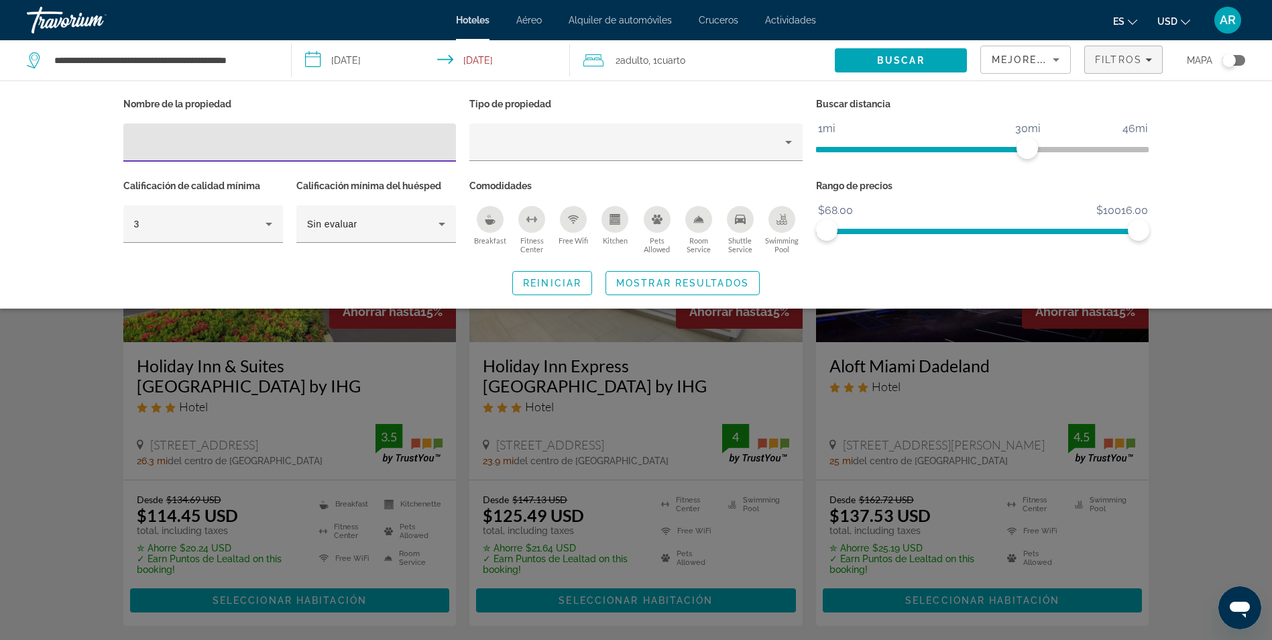
click at [444, 144] on input "Hotel Filters" at bounding box center [290, 143] width 312 height 16
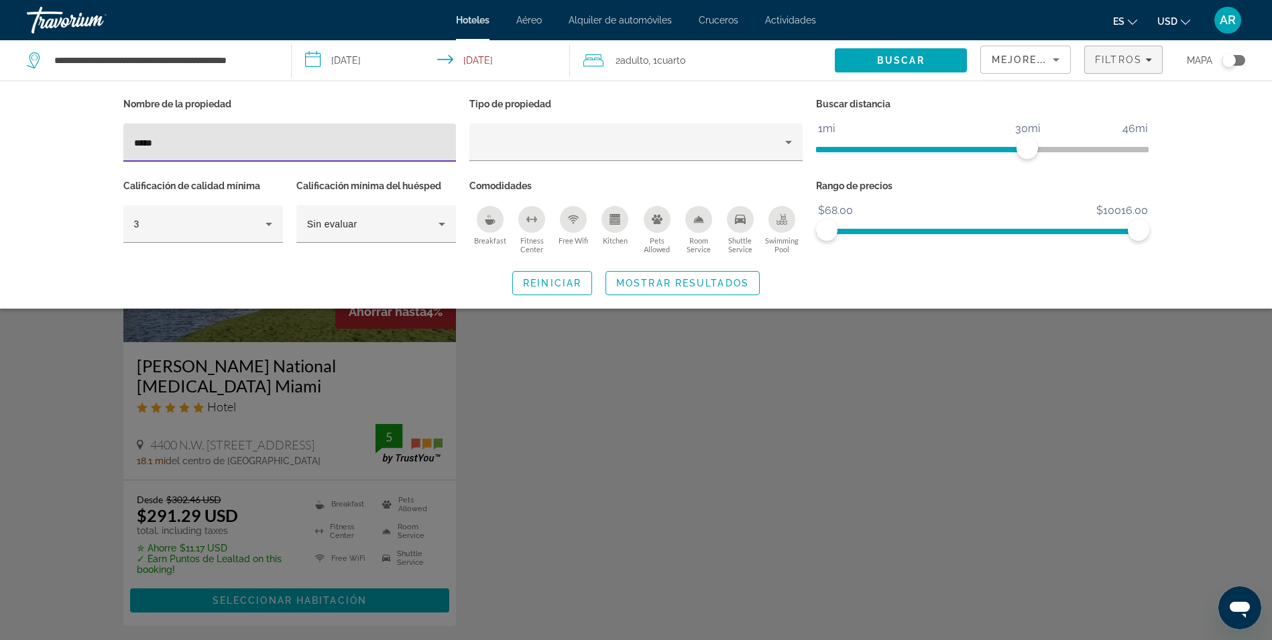
type input "*****"
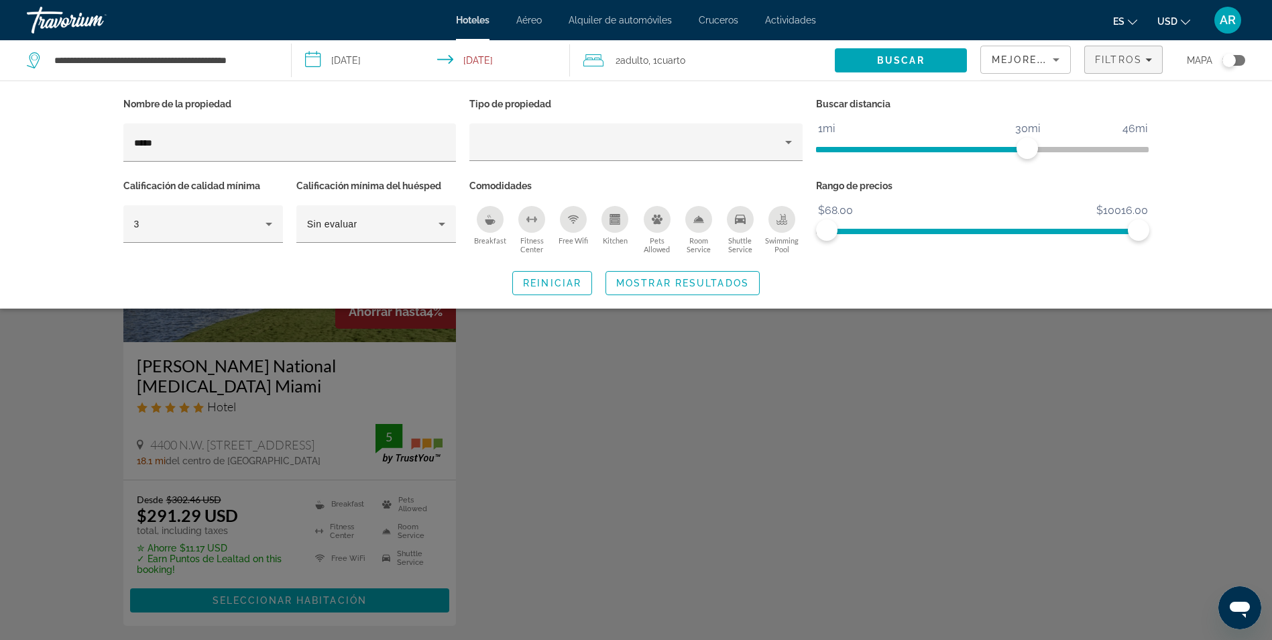
click at [302, 416] on div "Search widget" at bounding box center [636, 420] width 1272 height 439
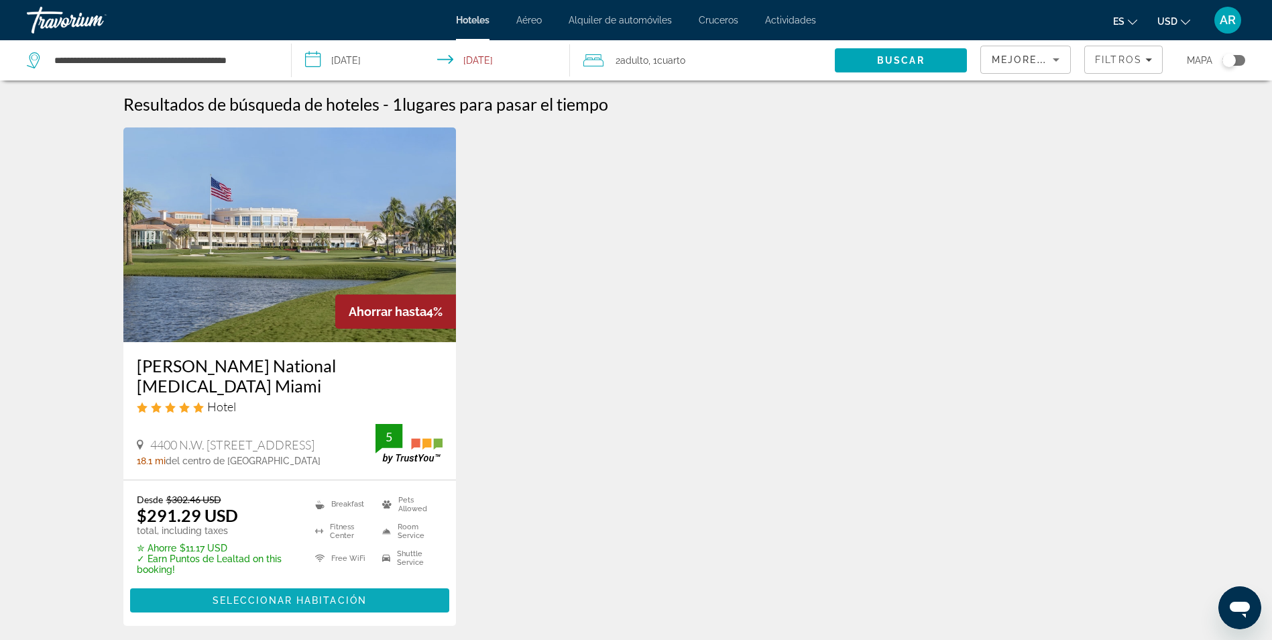
click at [345, 584] on span "Main content" at bounding box center [290, 600] width 320 height 32
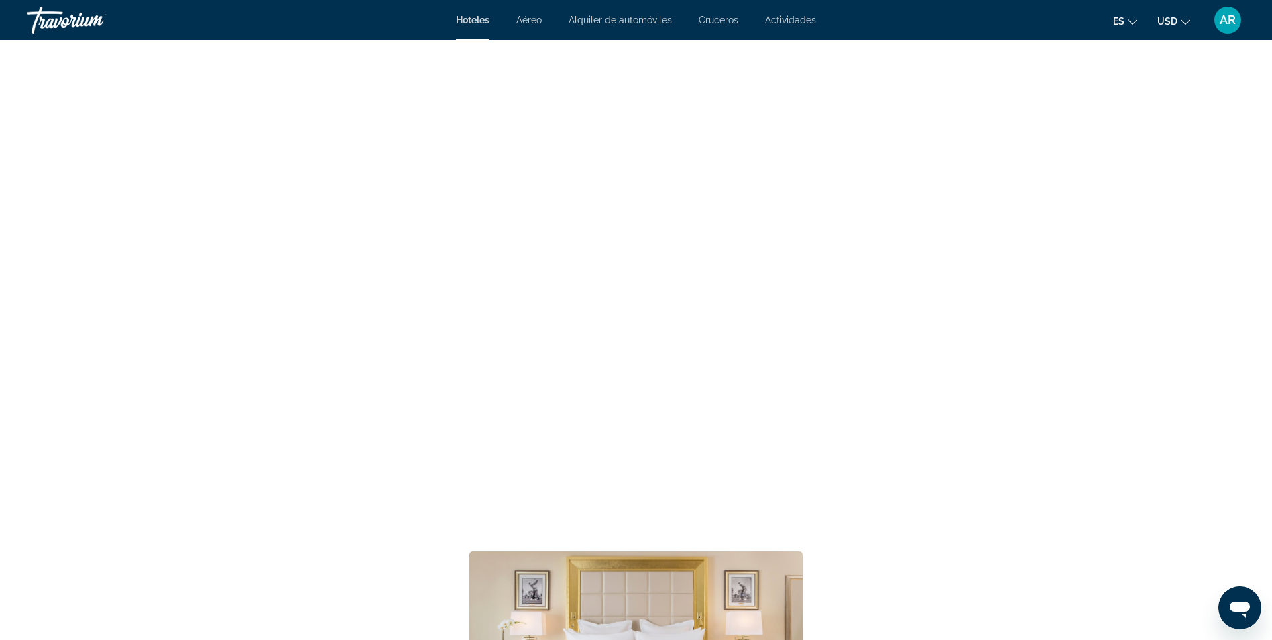
scroll to position [2079, 0]
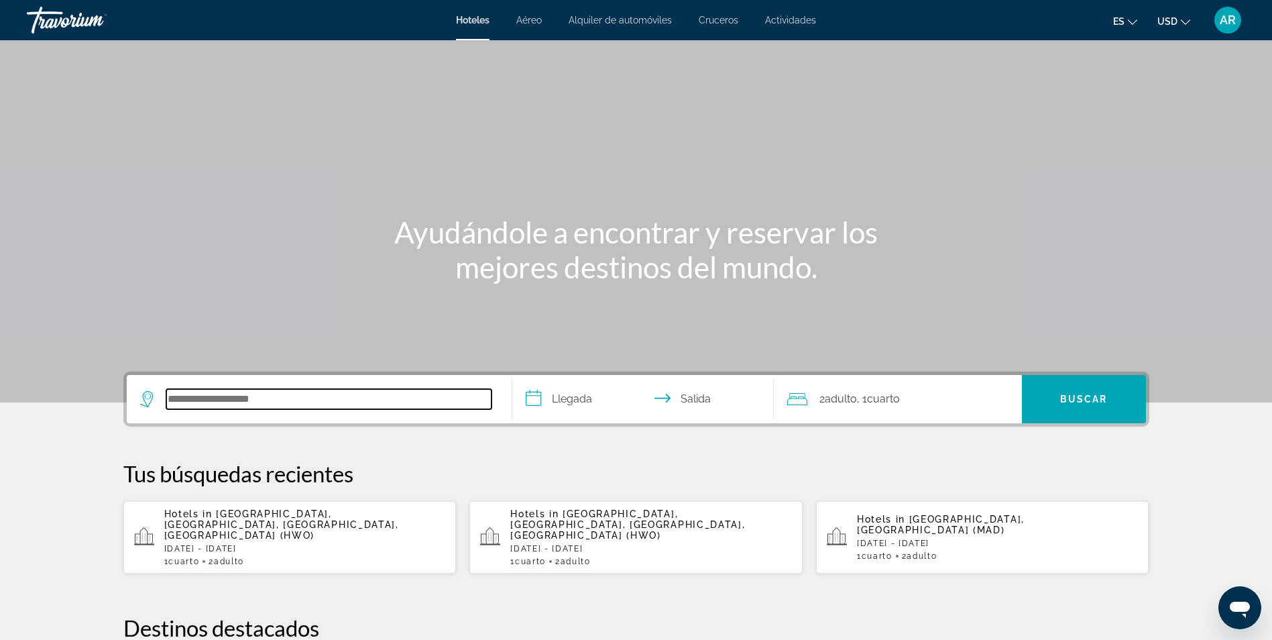
click at [307, 398] on input "Search hotel destination" at bounding box center [328, 399] width 325 height 20
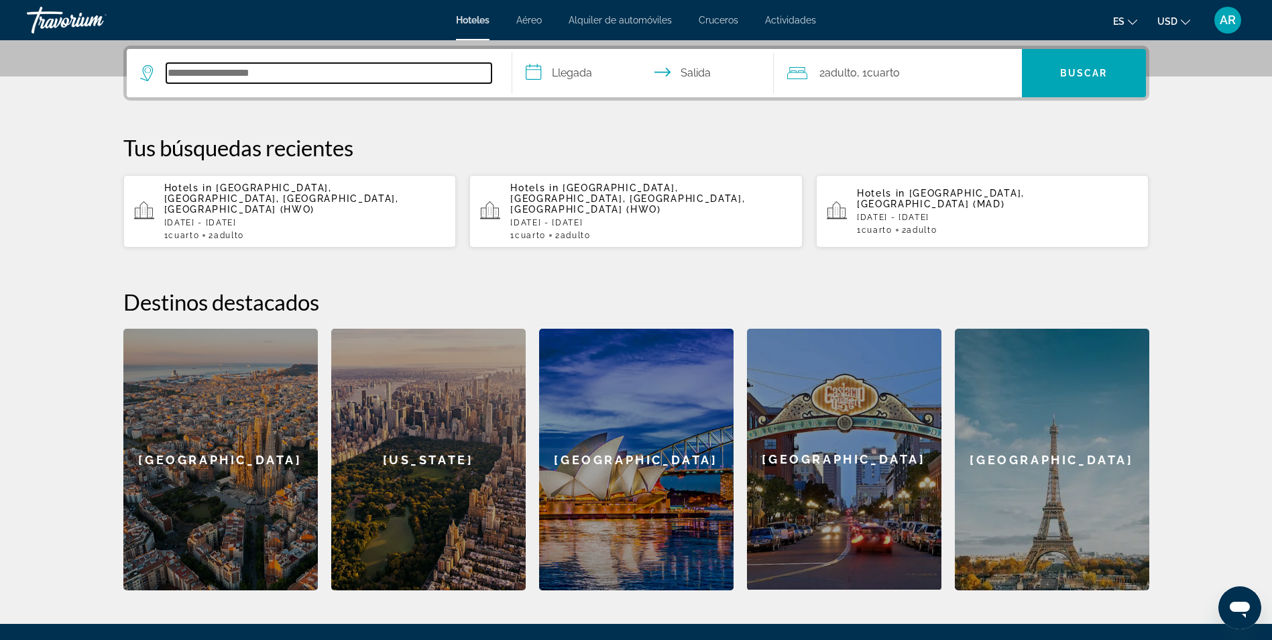
scroll to position [328, 0]
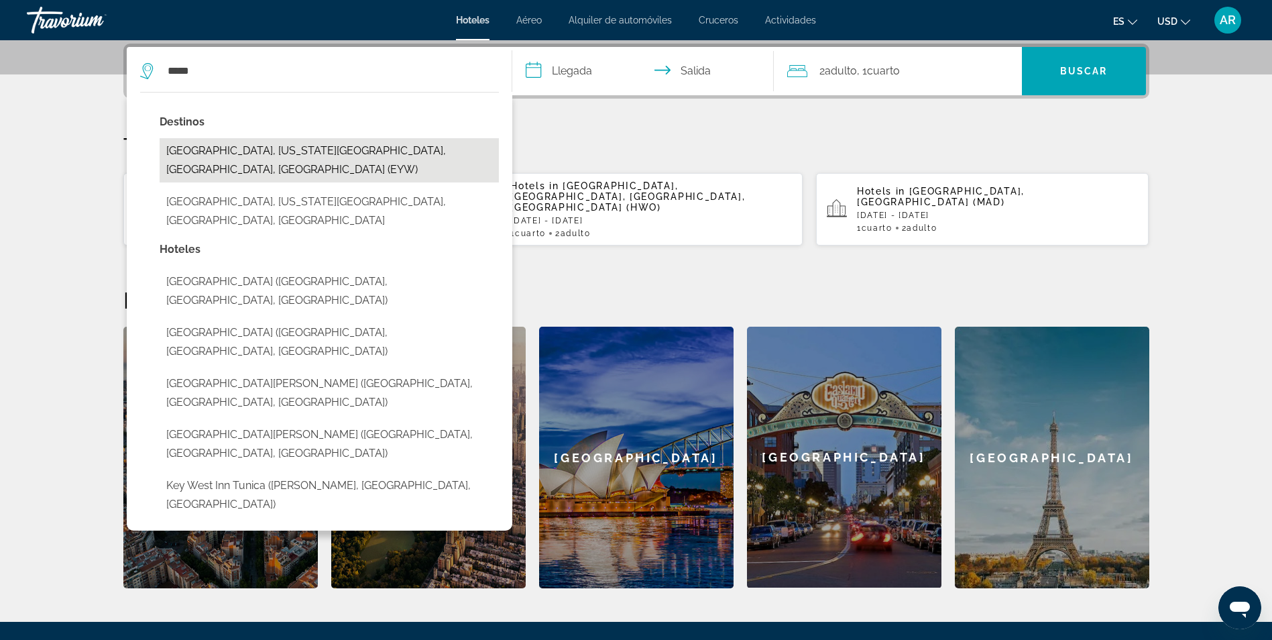
click at [325, 142] on button "Key West, Florida Keys, FL, United States (EYW)" at bounding box center [329, 160] width 339 height 44
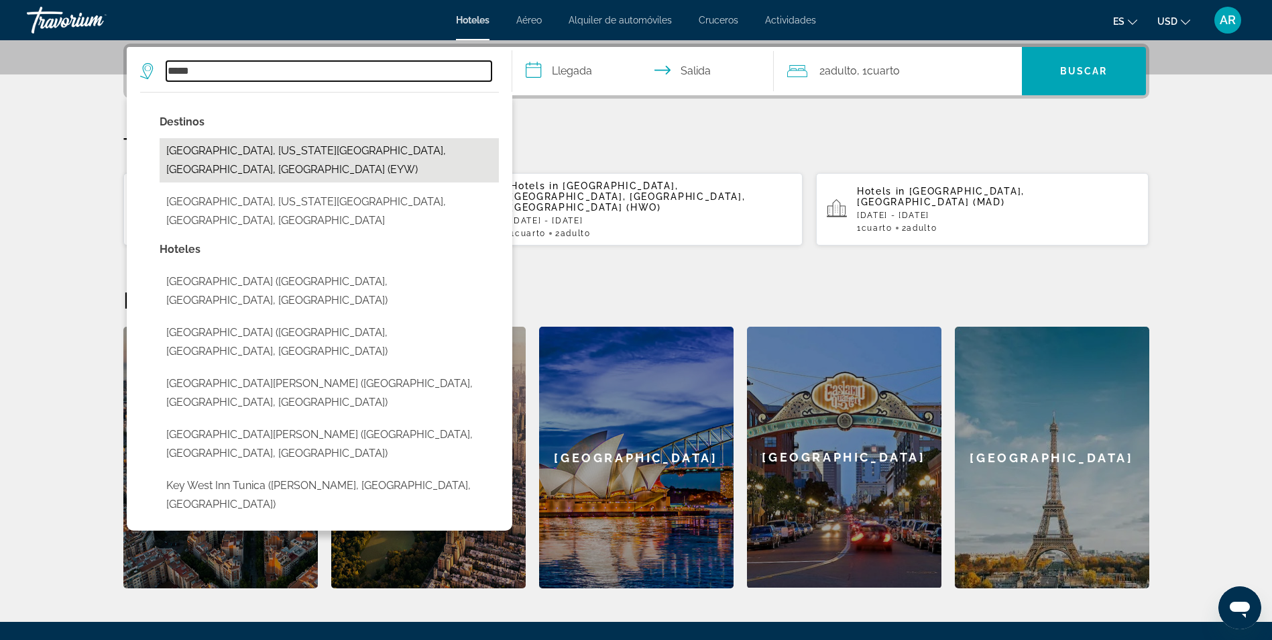
type input "**********"
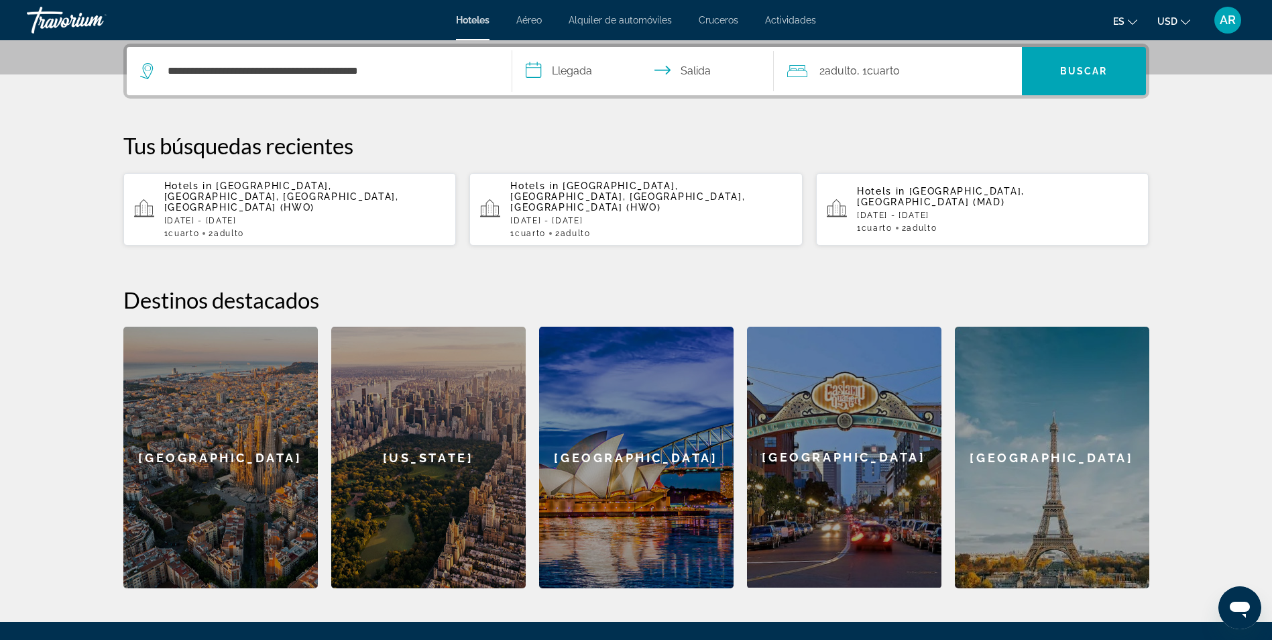
click at [585, 74] on input "**********" at bounding box center [645, 73] width 267 height 52
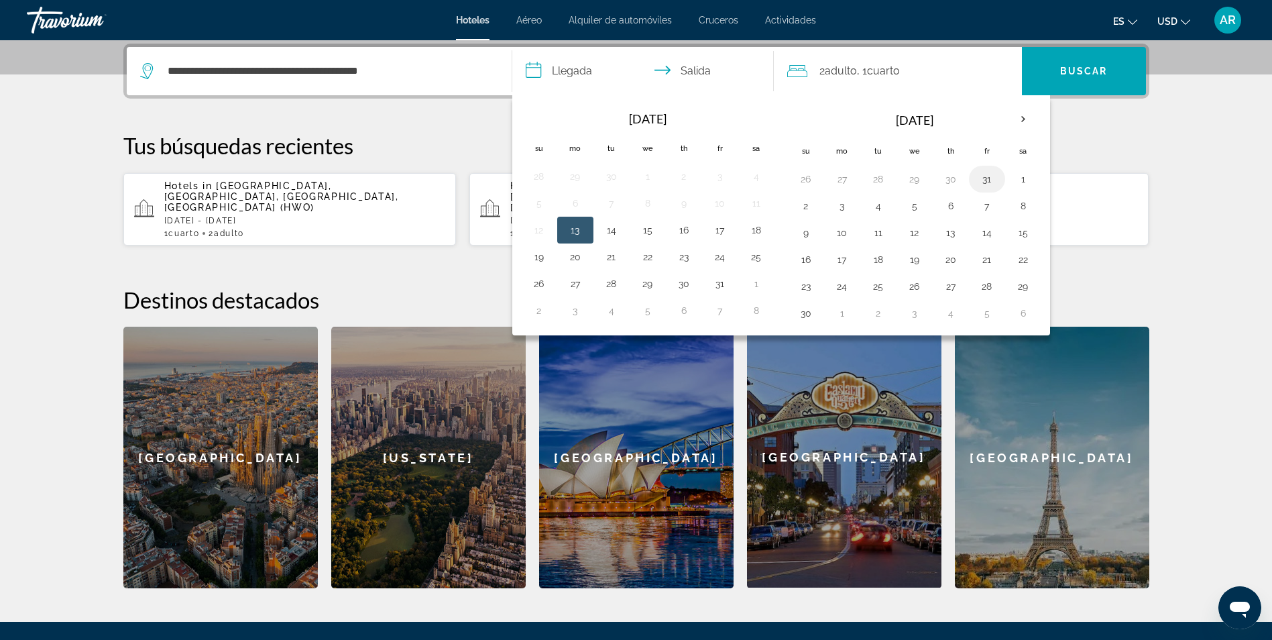
click at [985, 177] on button "31" at bounding box center [987, 179] width 21 height 19
click at [812, 208] on button "2" at bounding box center [805, 206] width 21 height 19
type input "**********"
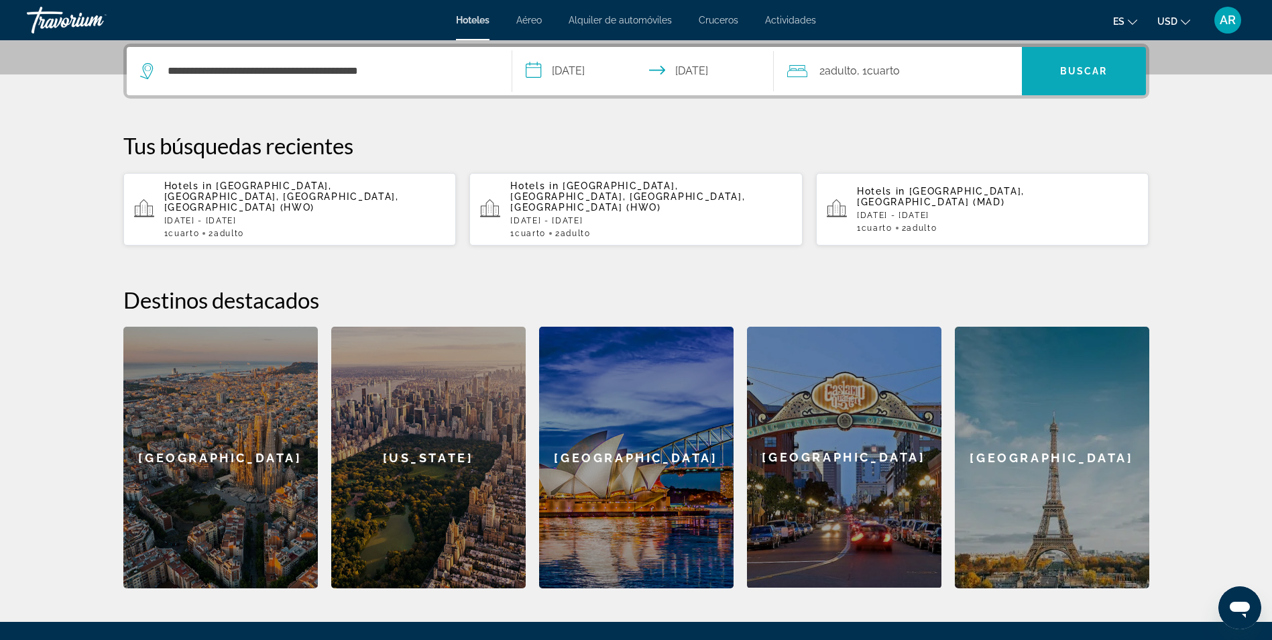
click at [1083, 66] on span "Buscar" at bounding box center [1084, 71] width 48 height 11
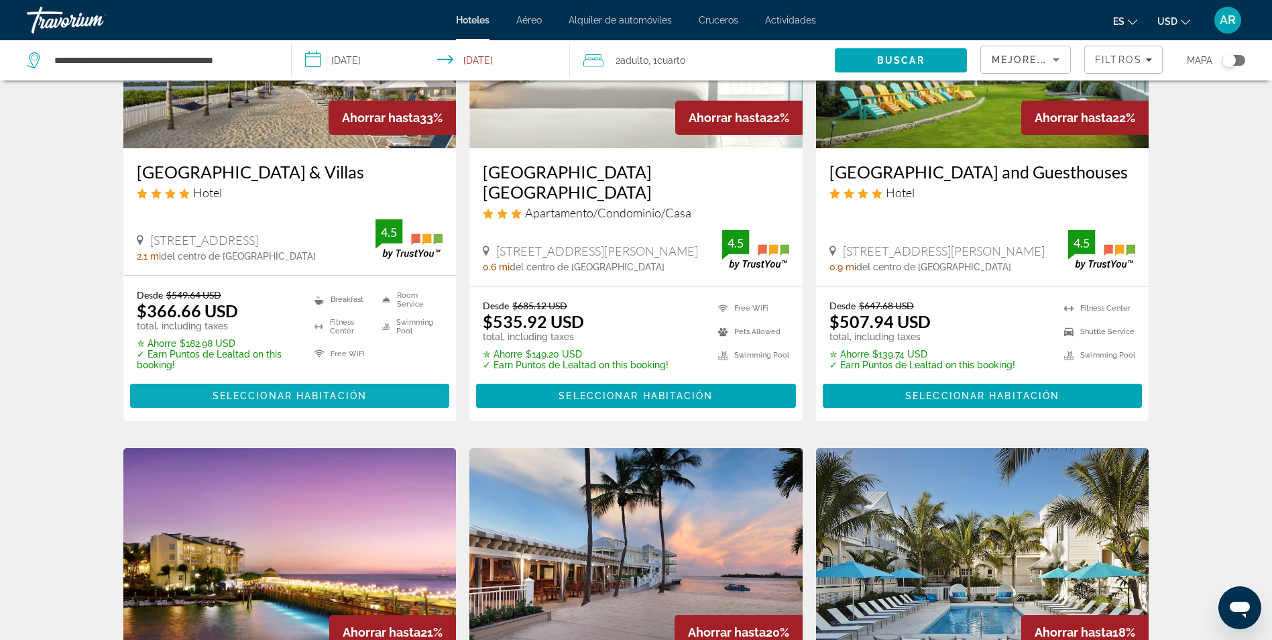
scroll to position [67, 0]
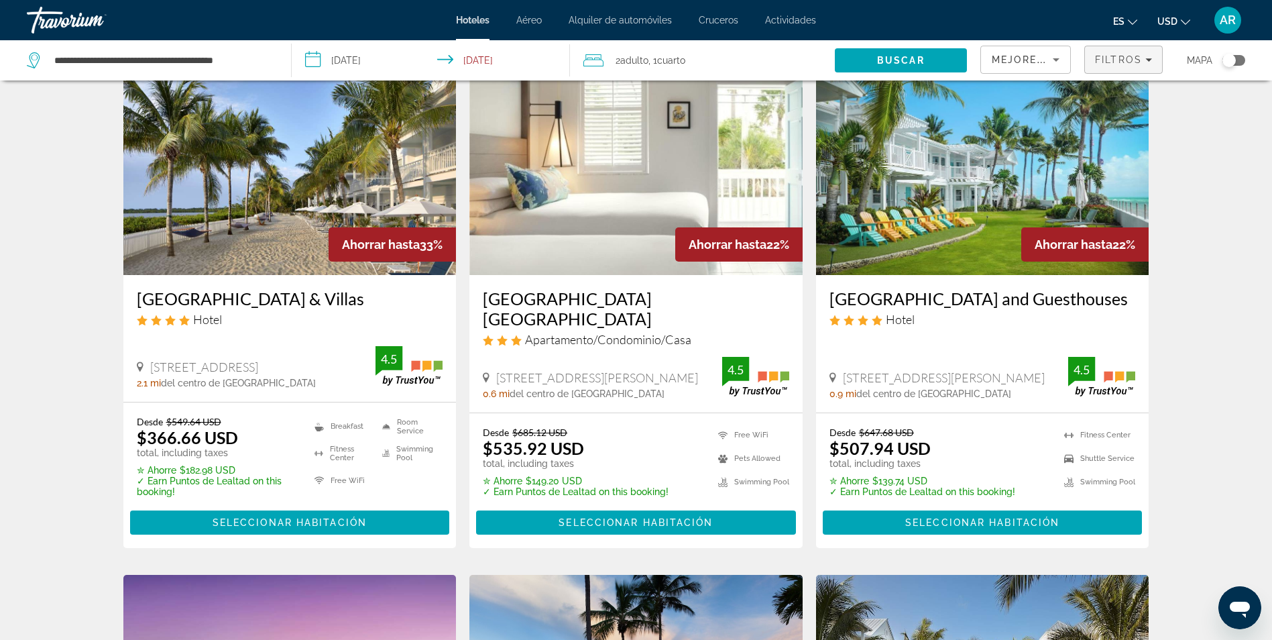
click at [1127, 72] on span "Filters" at bounding box center [1123, 60] width 77 height 32
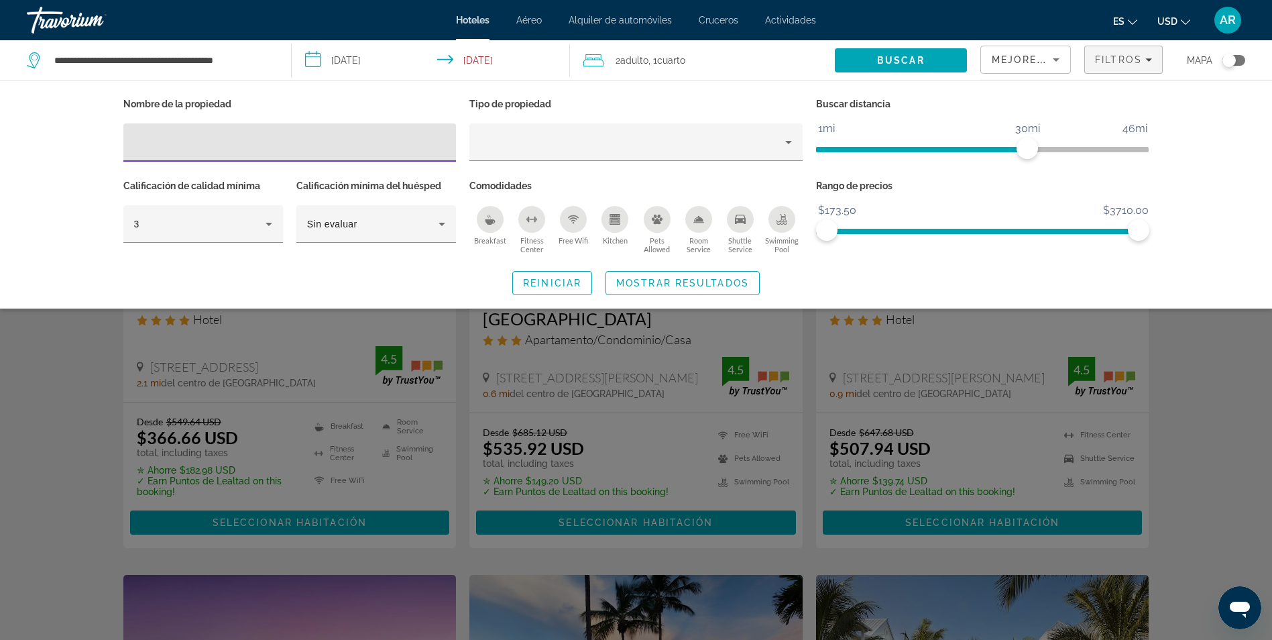
drag, startPoint x: 395, startPoint y: 144, endPoint x: 404, endPoint y: 146, distance: 9.1
click at [397, 146] on input "Hotel Filters" at bounding box center [290, 143] width 312 height 16
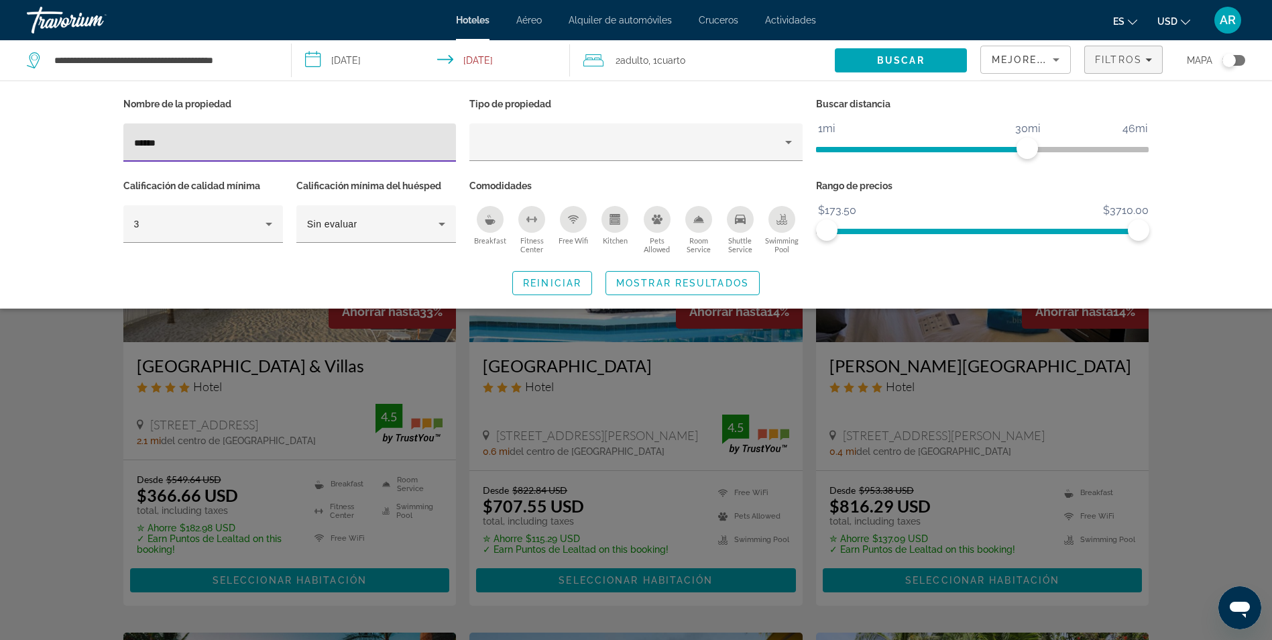
type input "*****"
click at [84, 370] on div "Search widget" at bounding box center [636, 420] width 1272 height 439
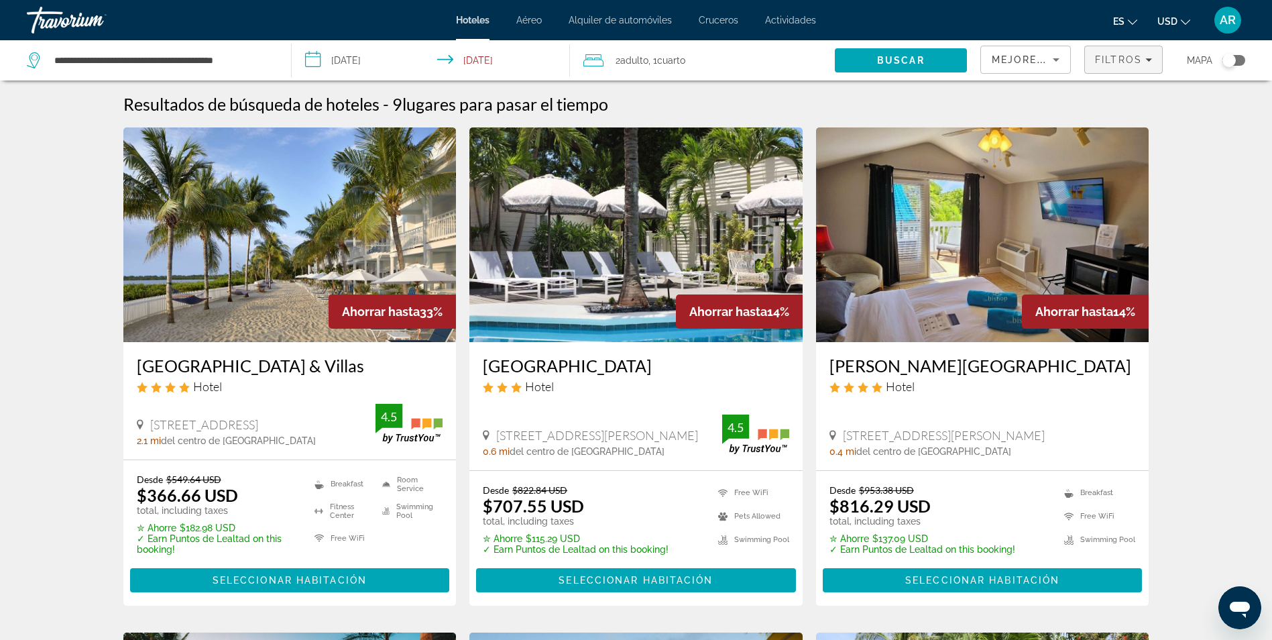
click at [1111, 68] on span "Filters" at bounding box center [1123, 60] width 77 height 32
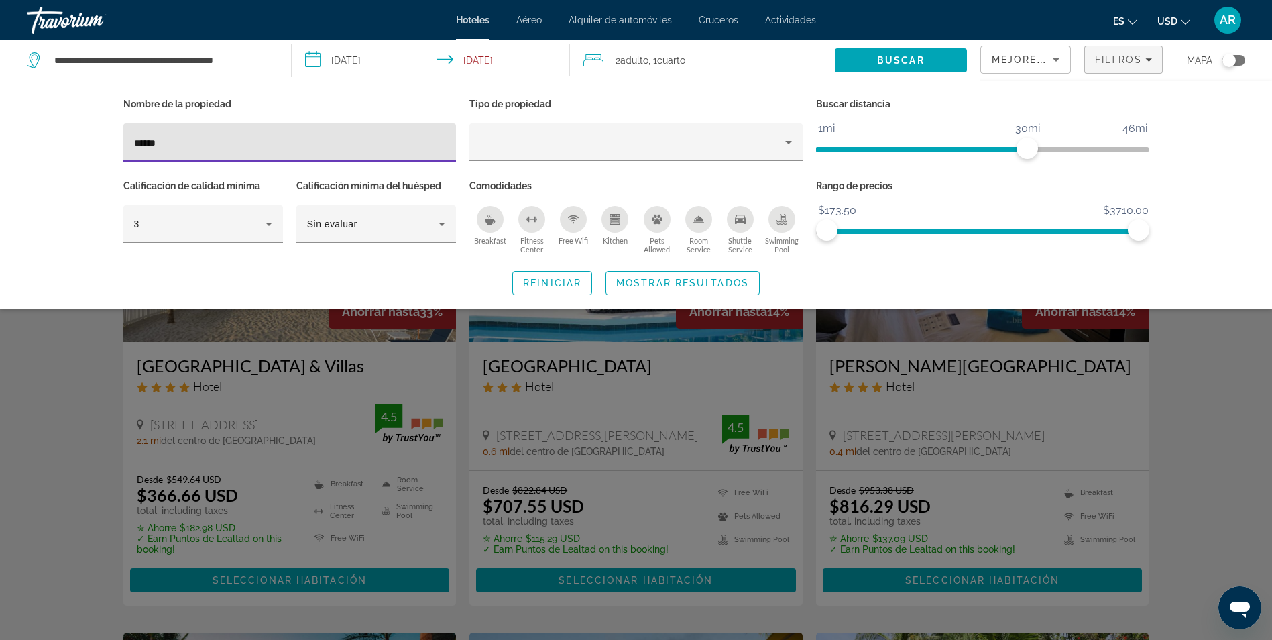
click at [280, 149] on input "*****" at bounding box center [290, 143] width 312 height 16
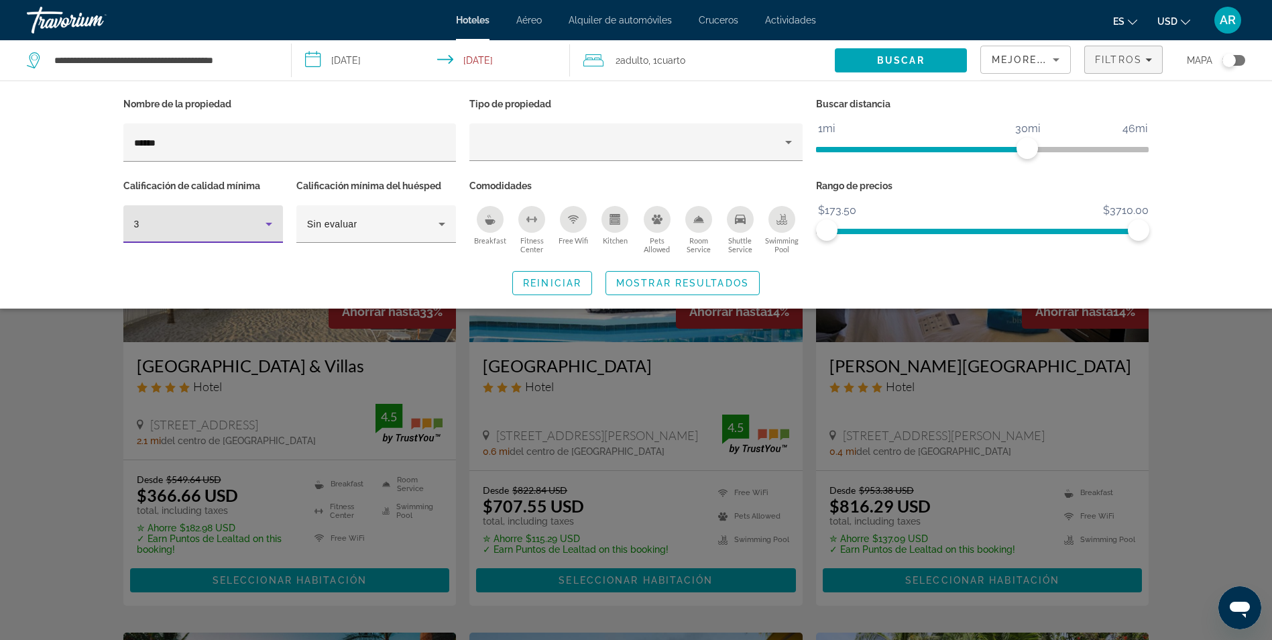
click at [270, 223] on icon "Hotel Filters" at bounding box center [269, 224] width 7 height 3
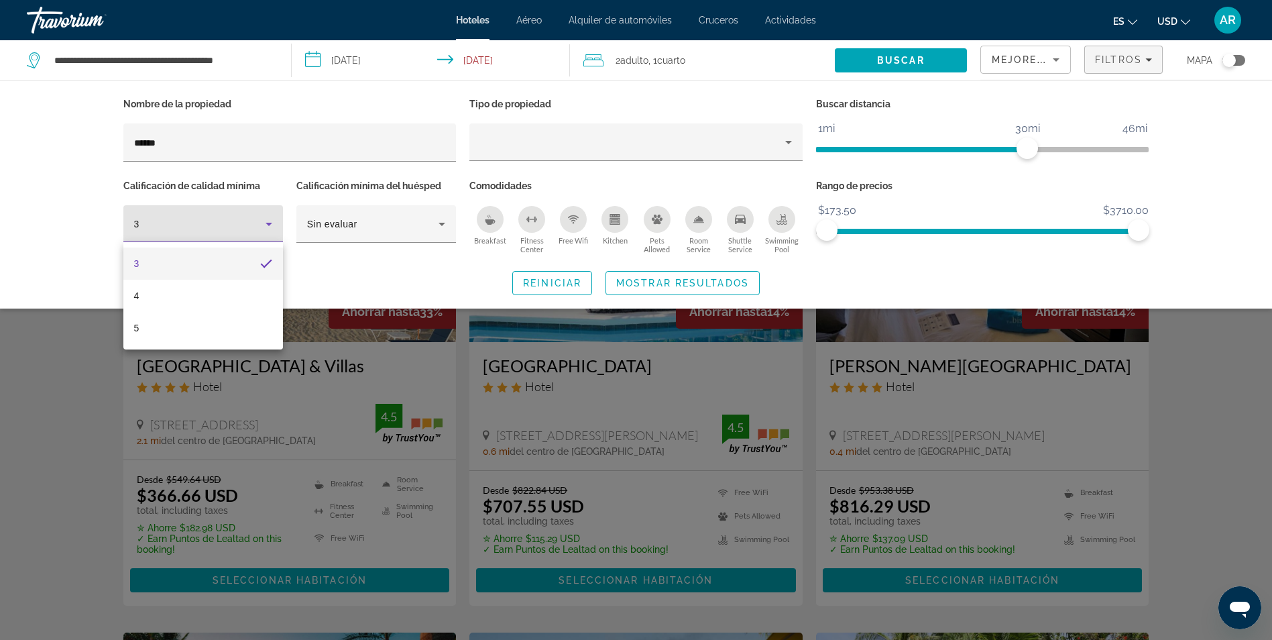
click at [286, 139] on div at bounding box center [636, 320] width 1272 height 640
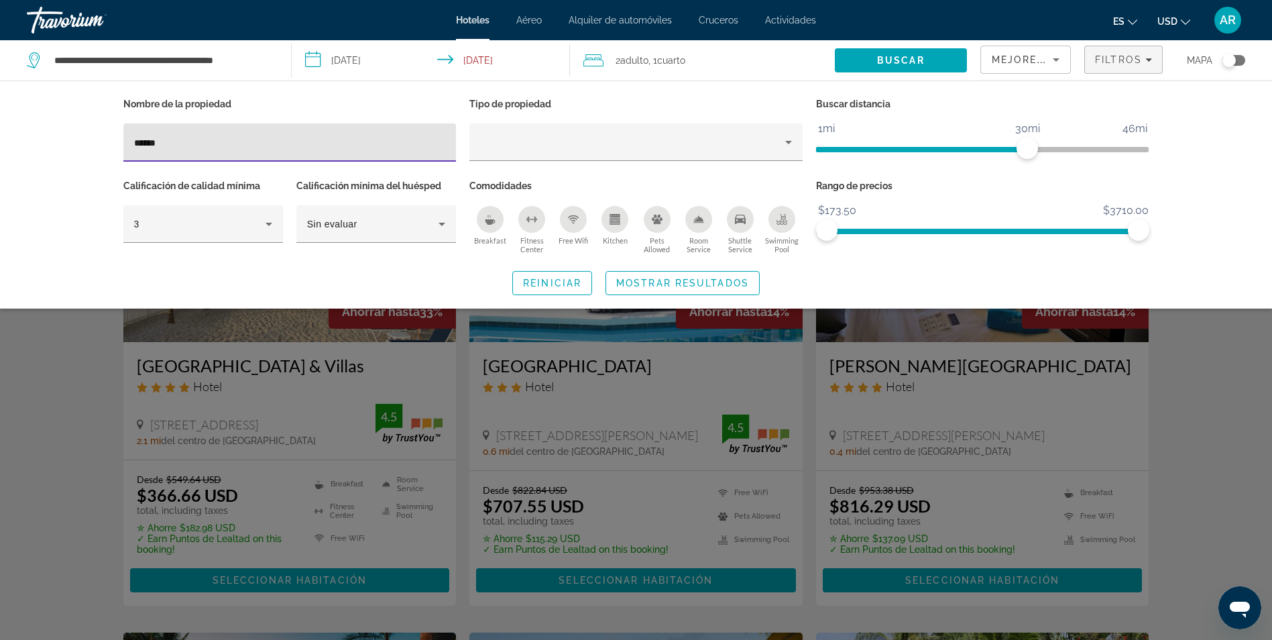
click at [283, 146] on input "*****" at bounding box center [290, 143] width 312 height 16
type input "*"
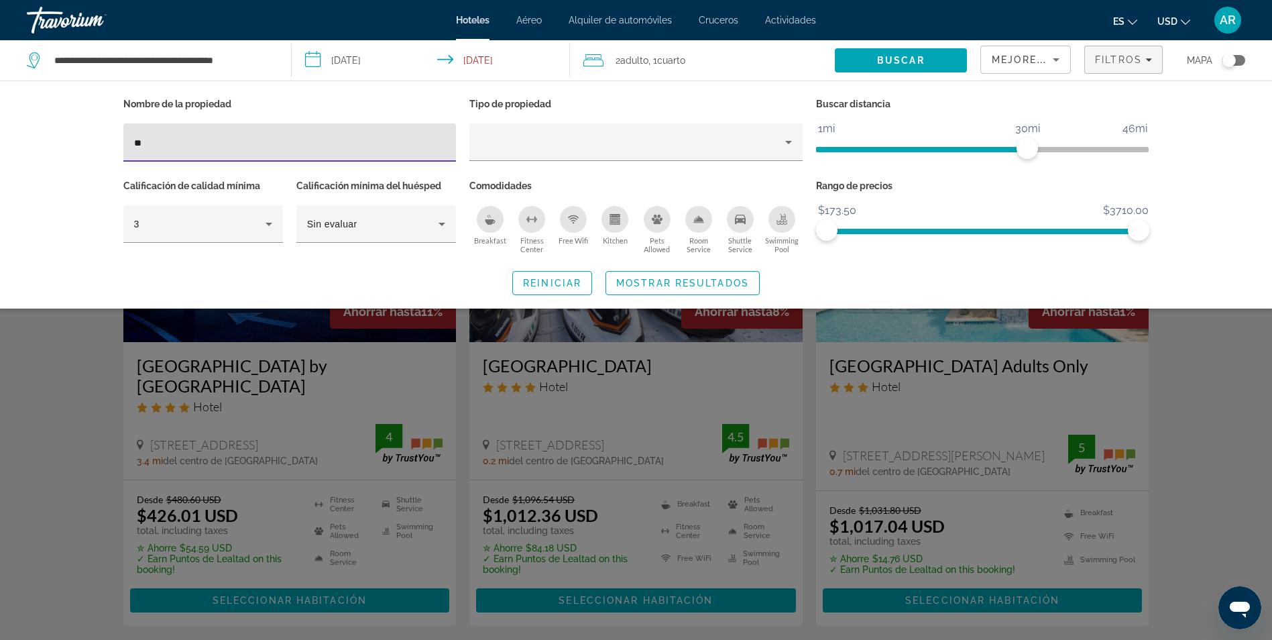
type input "**"
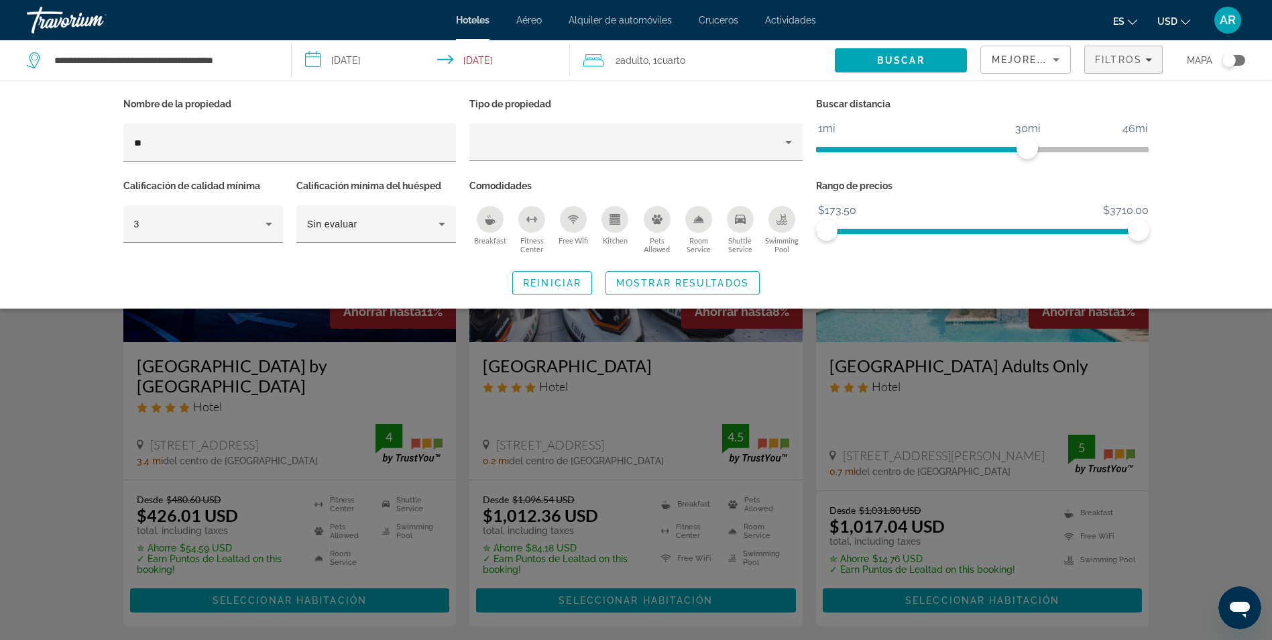
drag, startPoint x: 115, startPoint y: 400, endPoint x: 146, endPoint y: 398, distance: 31.0
click at [116, 400] on div "Search widget" at bounding box center [636, 420] width 1272 height 439
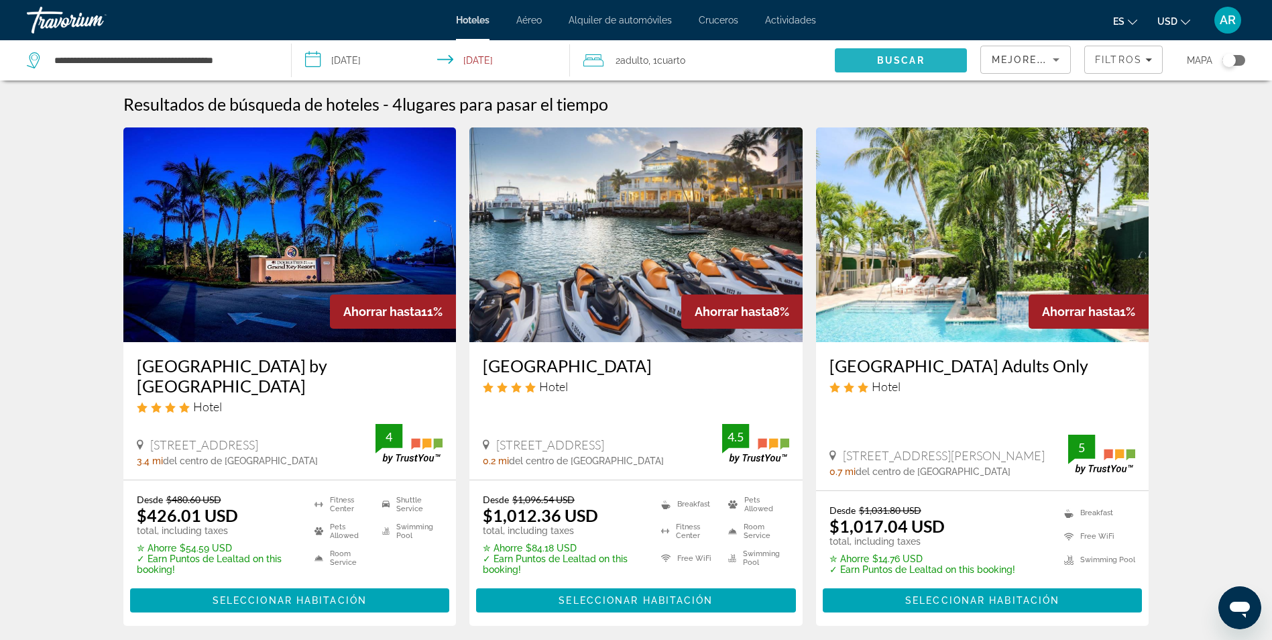
click at [883, 63] on span "Buscar" at bounding box center [901, 60] width 48 height 11
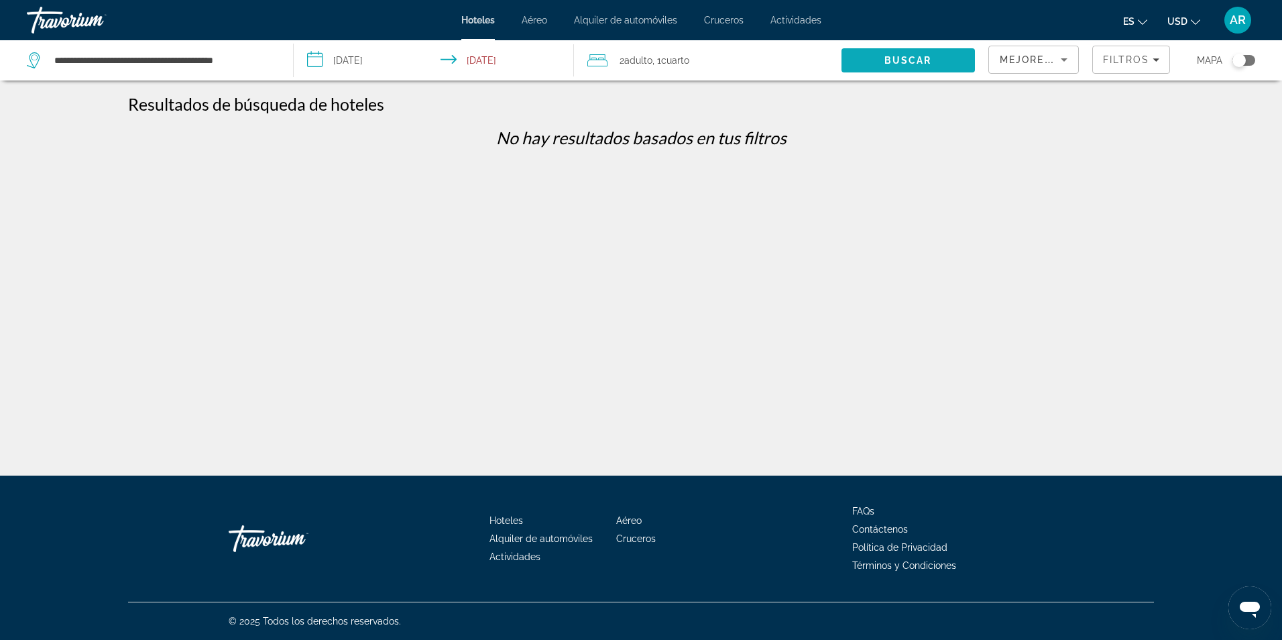
click at [893, 56] on span "Buscar" at bounding box center [909, 60] width 48 height 11
click at [270, 56] on input "**********" at bounding box center [163, 60] width 220 height 20
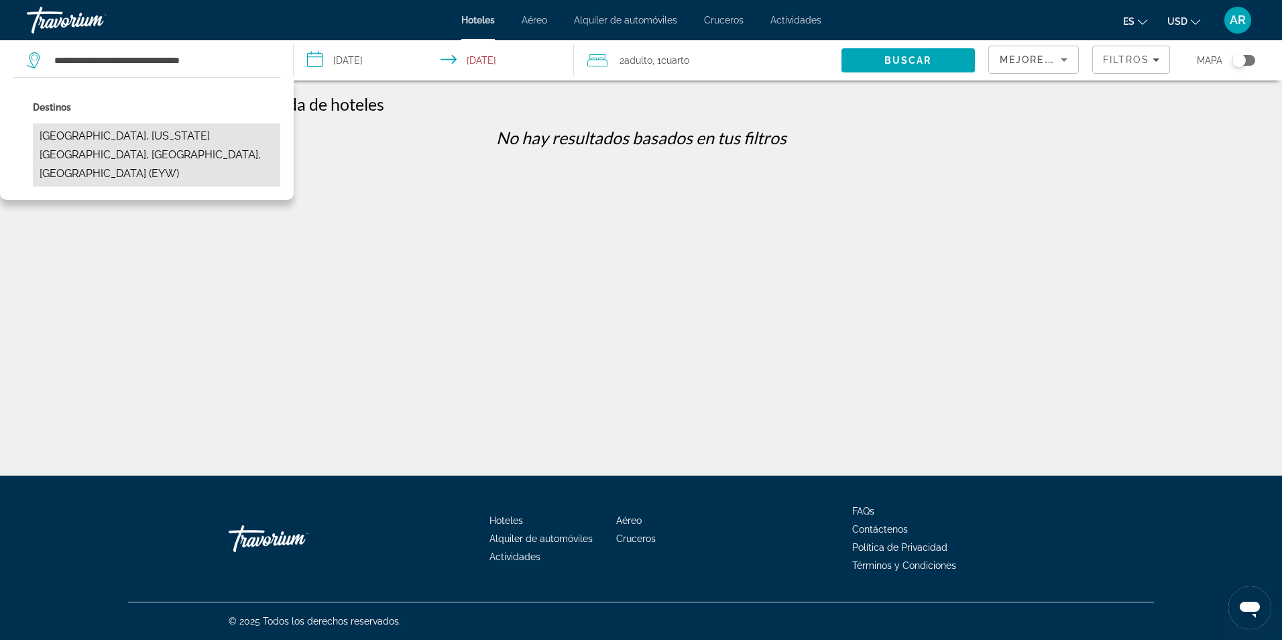
click at [237, 144] on button "Key West, Florida Keys, FL, United States (EYW)" at bounding box center [156, 154] width 247 height 63
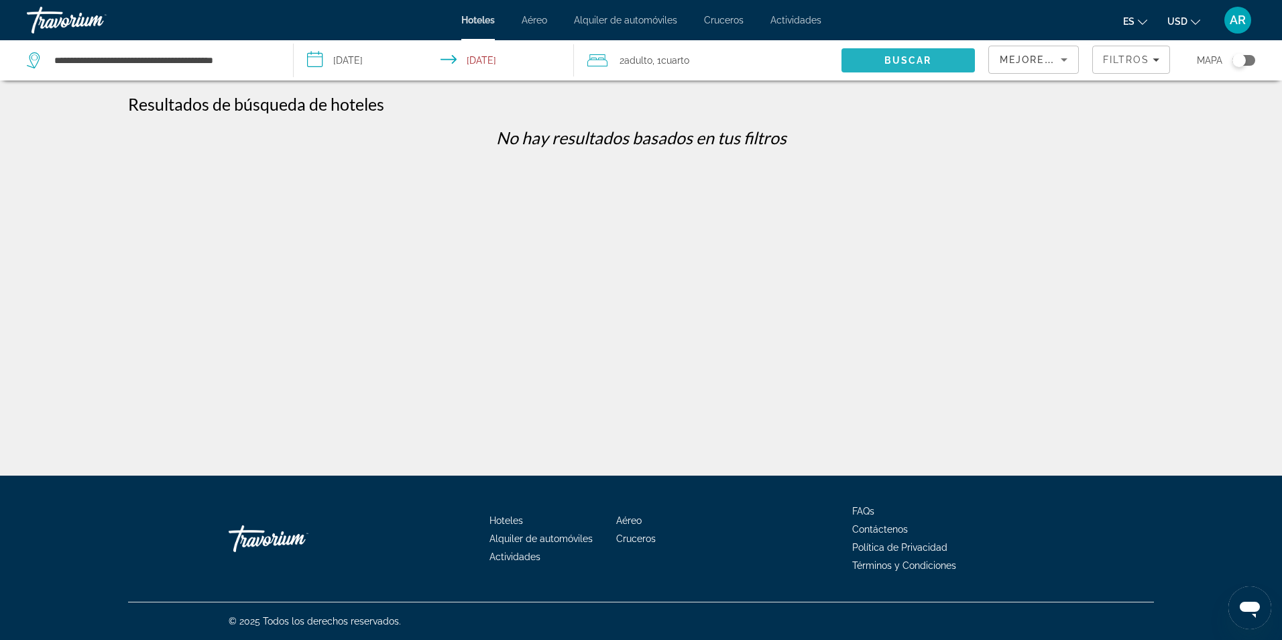
click at [878, 64] on span "Search" at bounding box center [908, 60] width 133 height 32
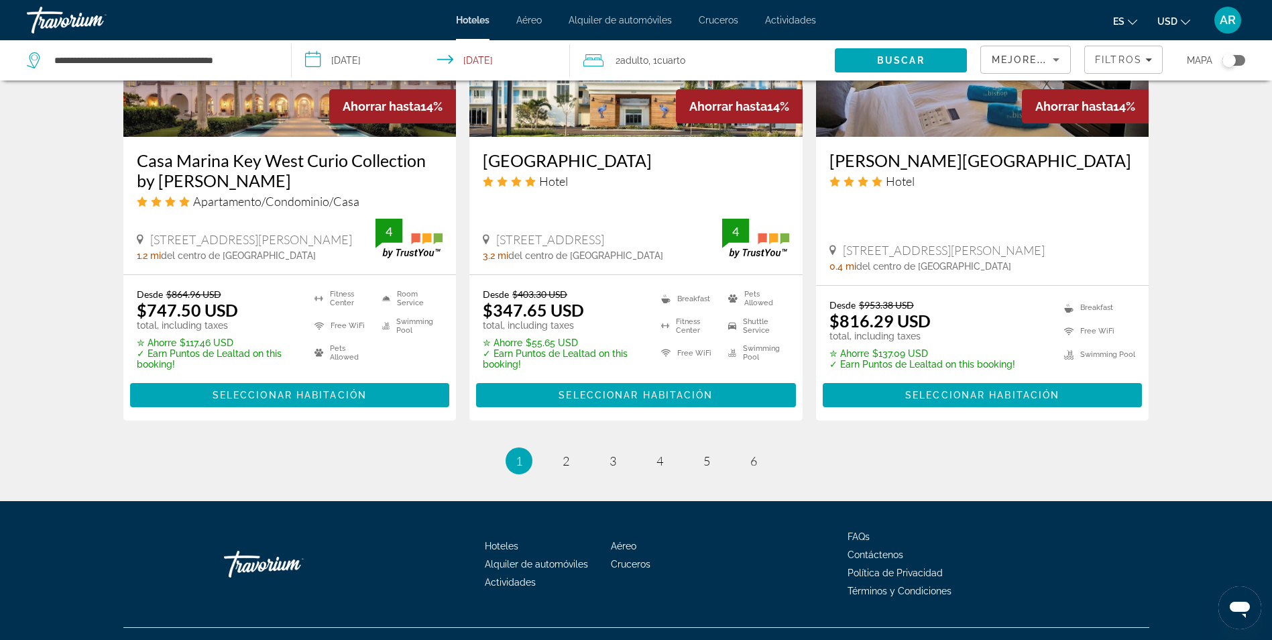
scroll to position [1744, 0]
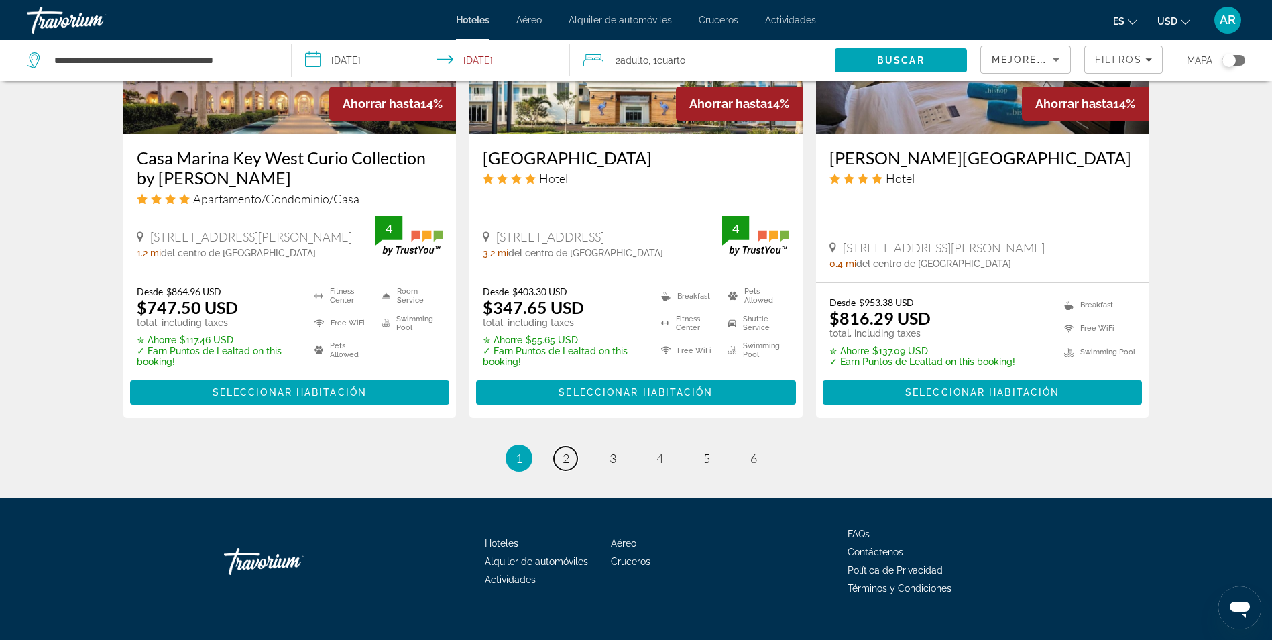
click at [573, 447] on link "page 2" at bounding box center [565, 458] width 23 height 23
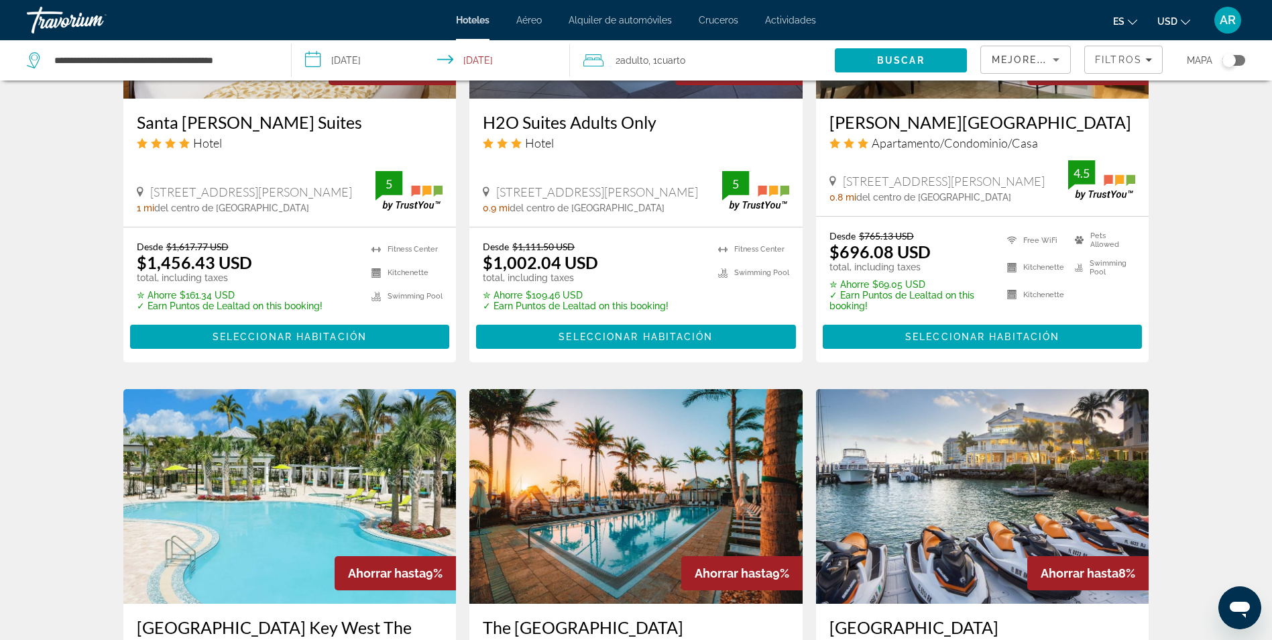
scroll to position [1610, 0]
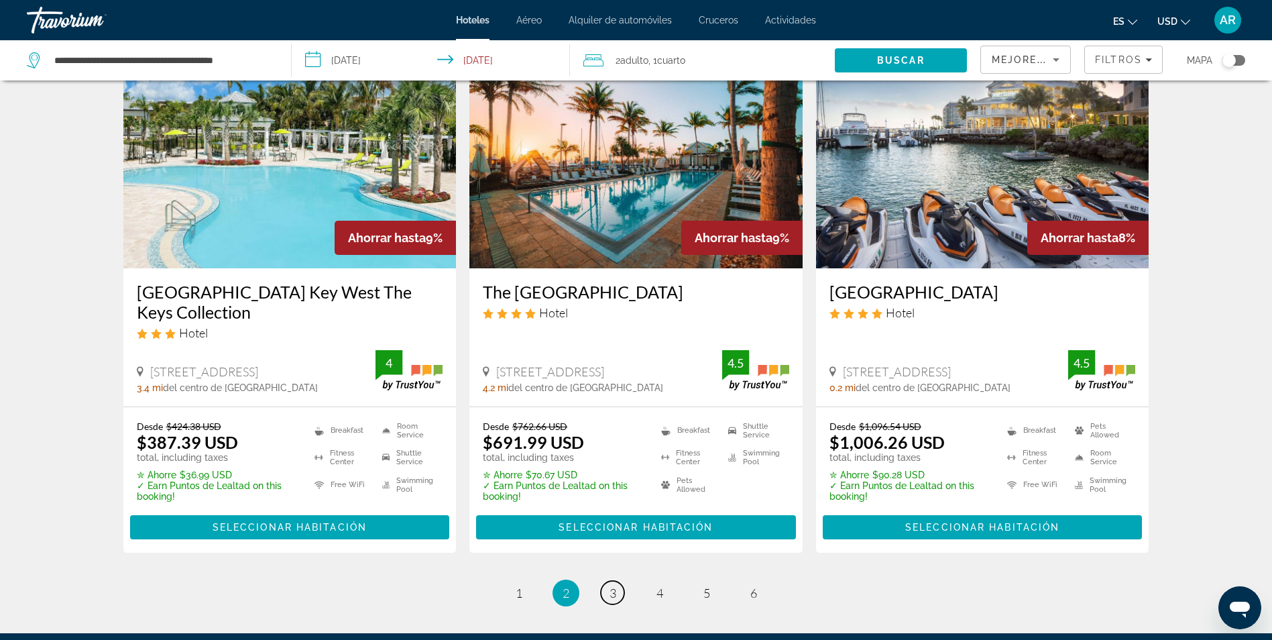
click at [608, 589] on link "page 3" at bounding box center [612, 592] width 23 height 23
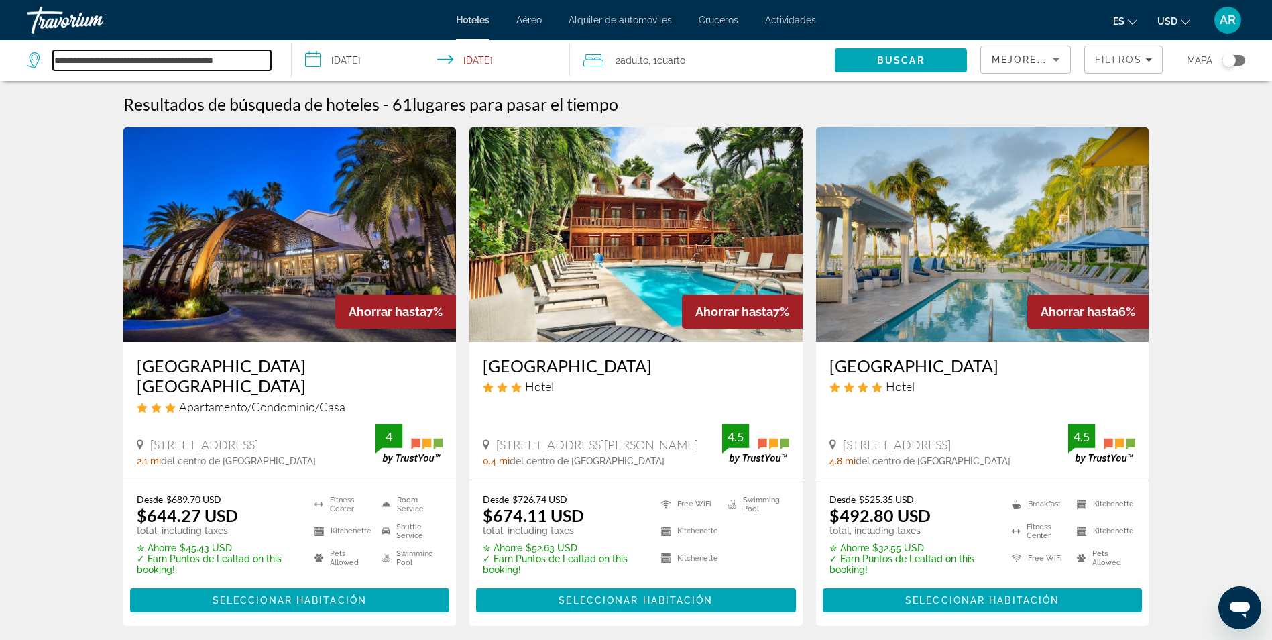
click at [260, 62] on input "**********" at bounding box center [162, 60] width 218 height 20
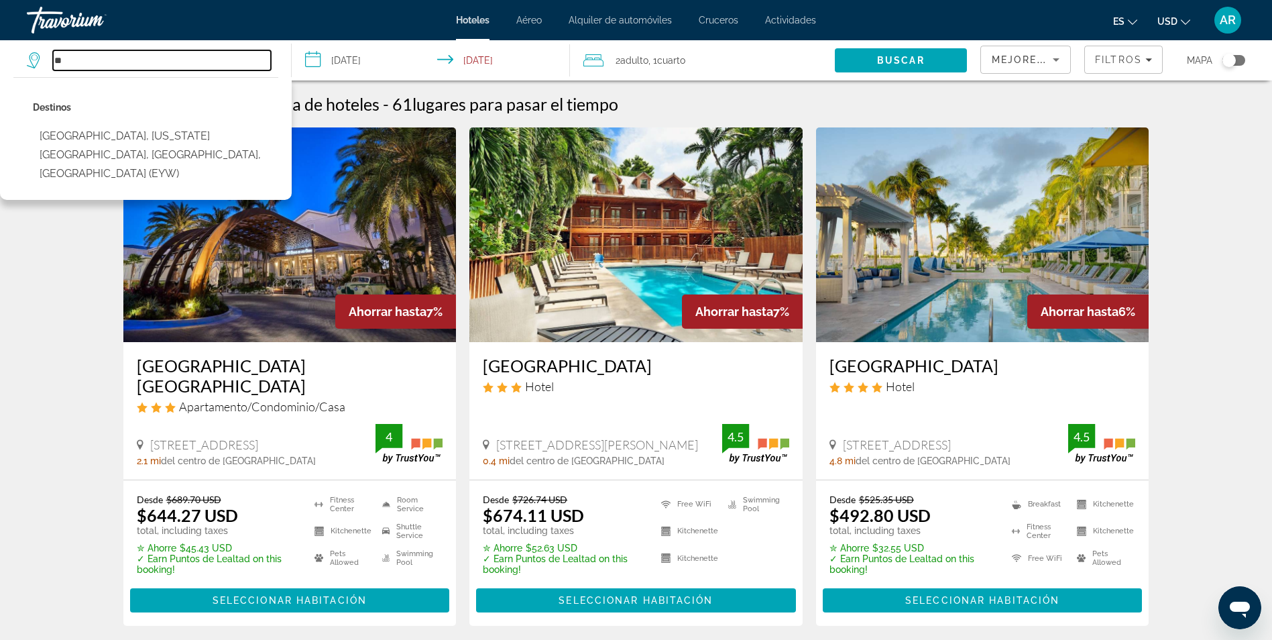
type input "*"
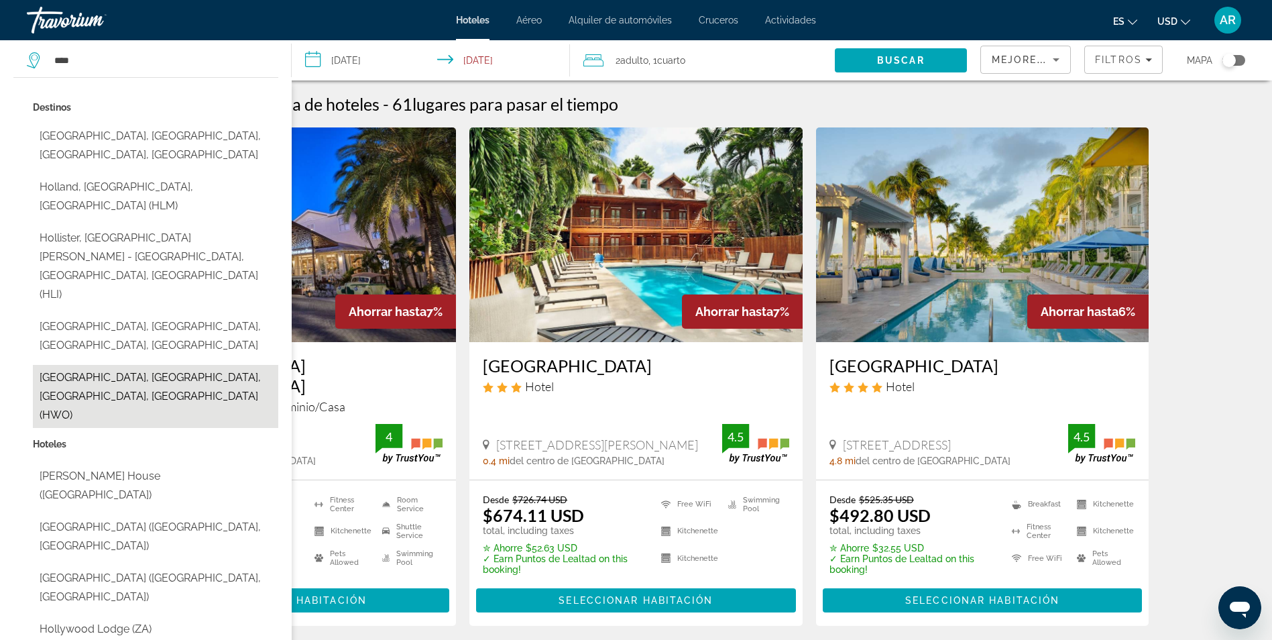
click at [231, 365] on button "[GEOGRAPHIC_DATA], [GEOGRAPHIC_DATA], [GEOGRAPHIC_DATA], [GEOGRAPHIC_DATA] (HWO)" at bounding box center [155, 396] width 245 height 63
type input "**********"
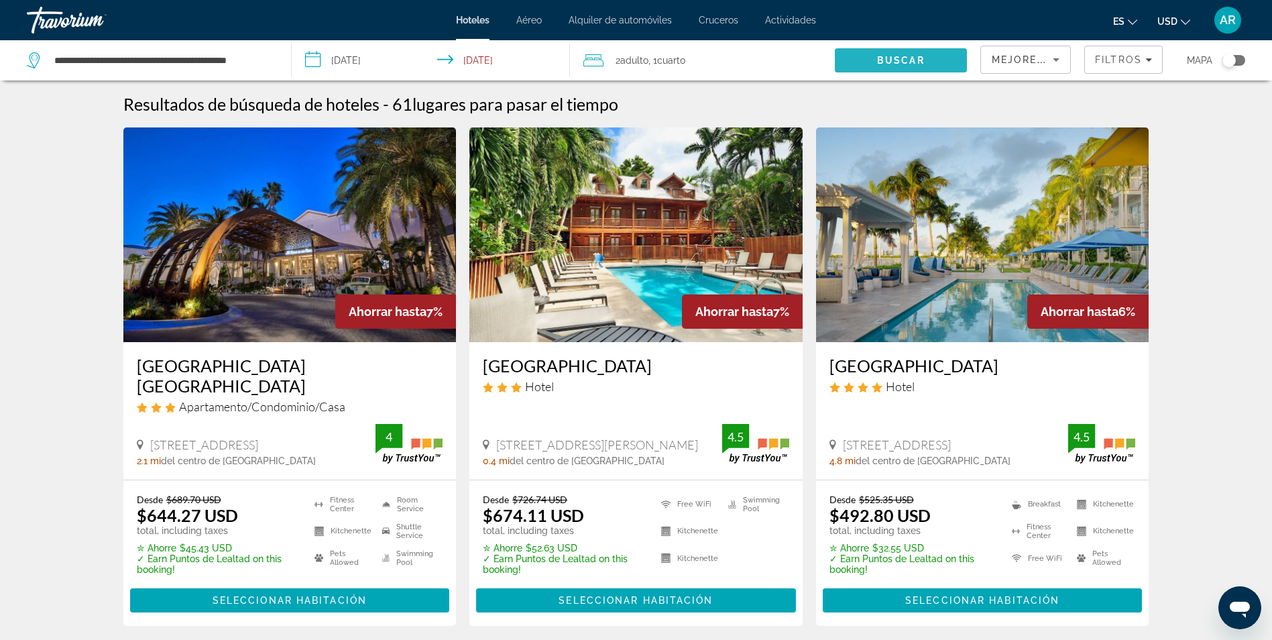
click at [859, 56] on span "Search" at bounding box center [901, 60] width 132 height 32
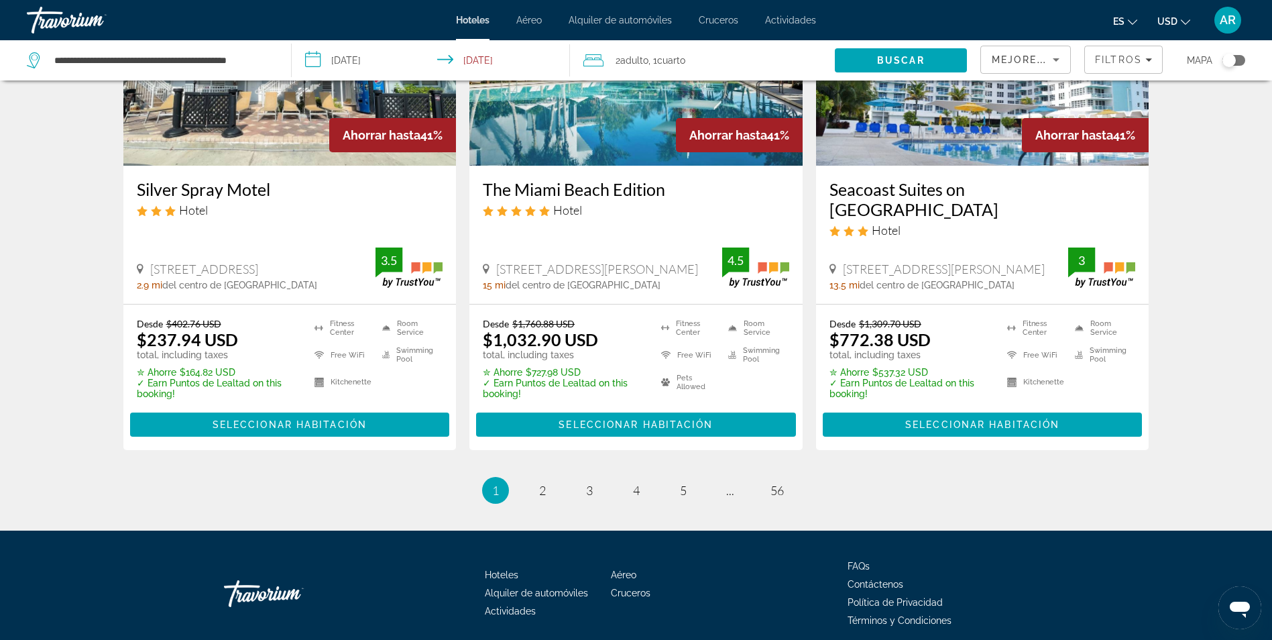
scroll to position [1747, 0]
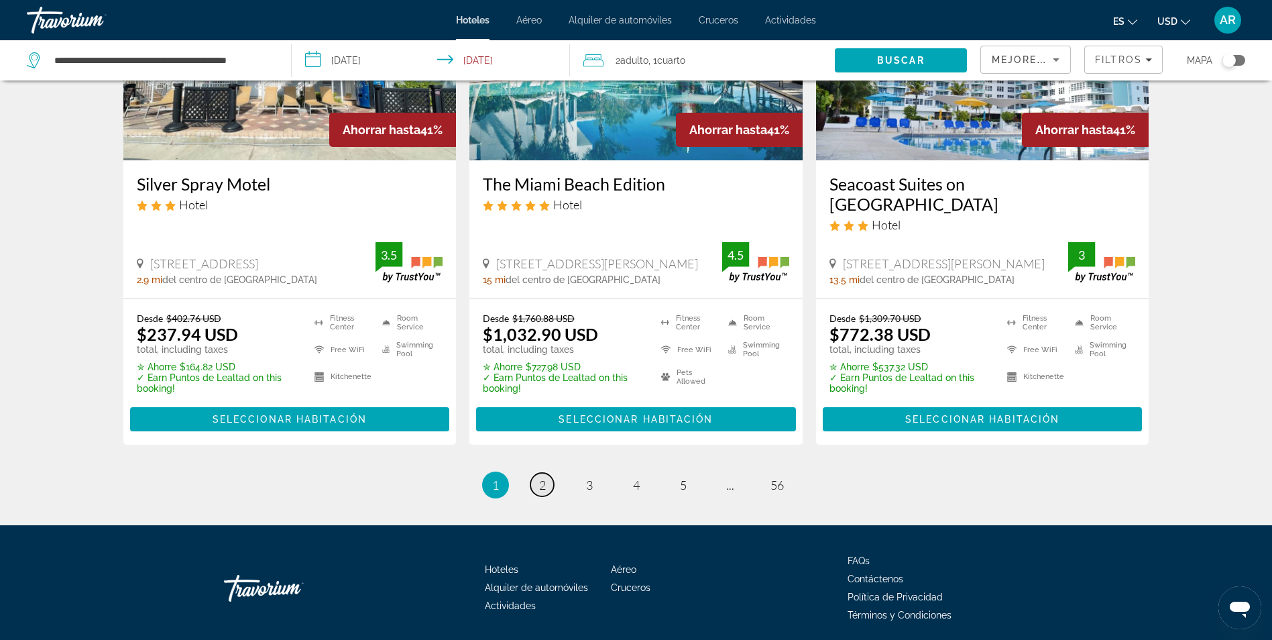
click at [544, 478] on span "2" at bounding box center [542, 485] width 7 height 15
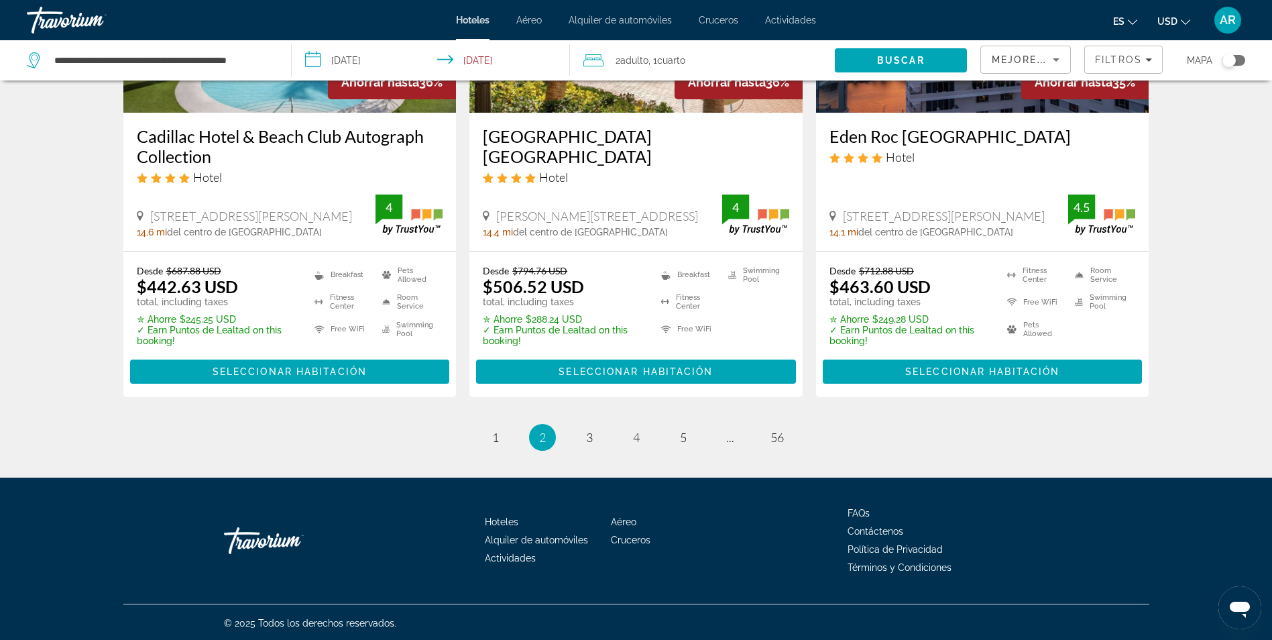
scroll to position [1767, 0]
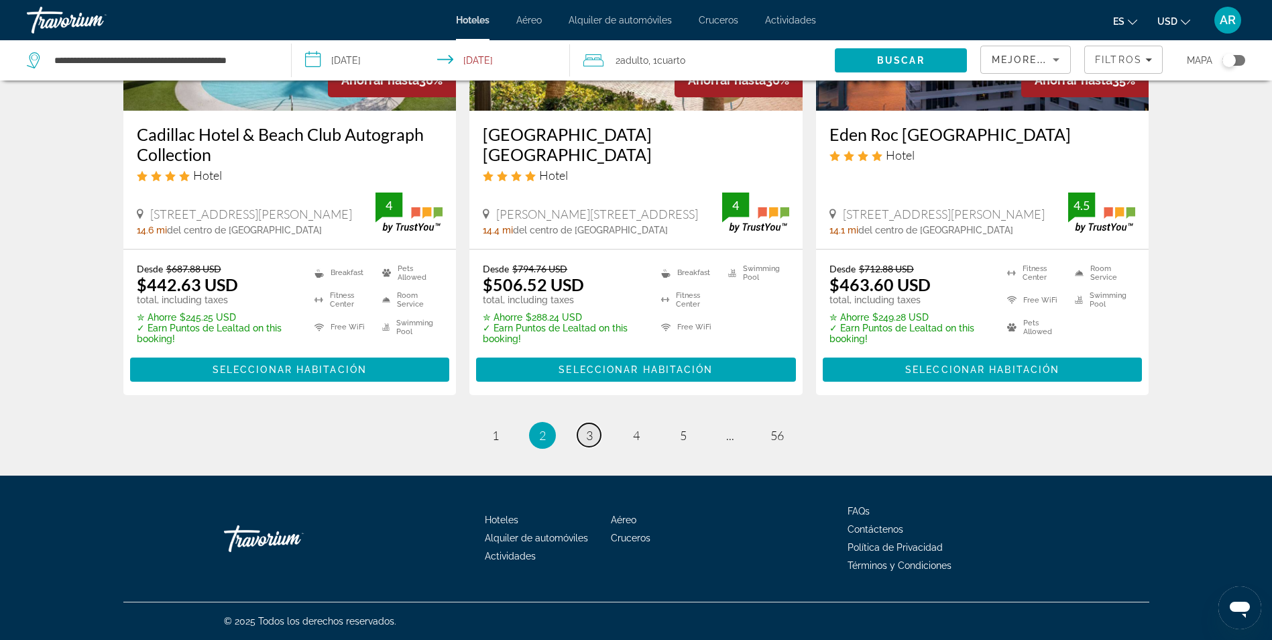
click at [591, 431] on span "3" at bounding box center [589, 435] width 7 height 15
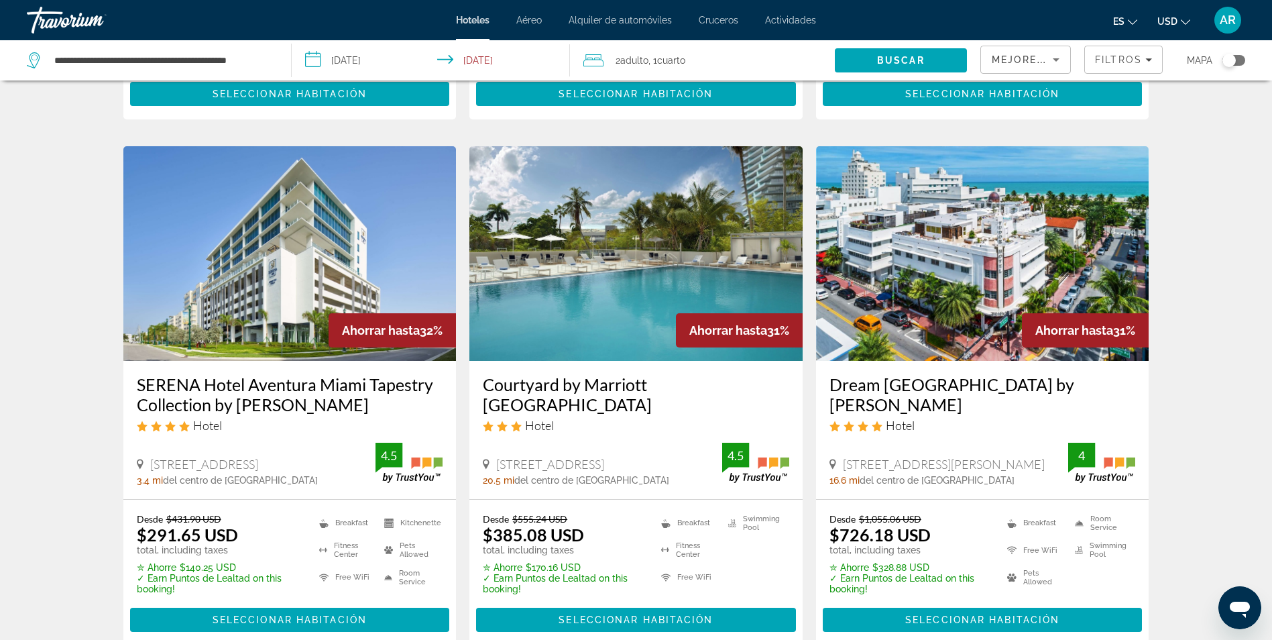
scroll to position [1744, 0]
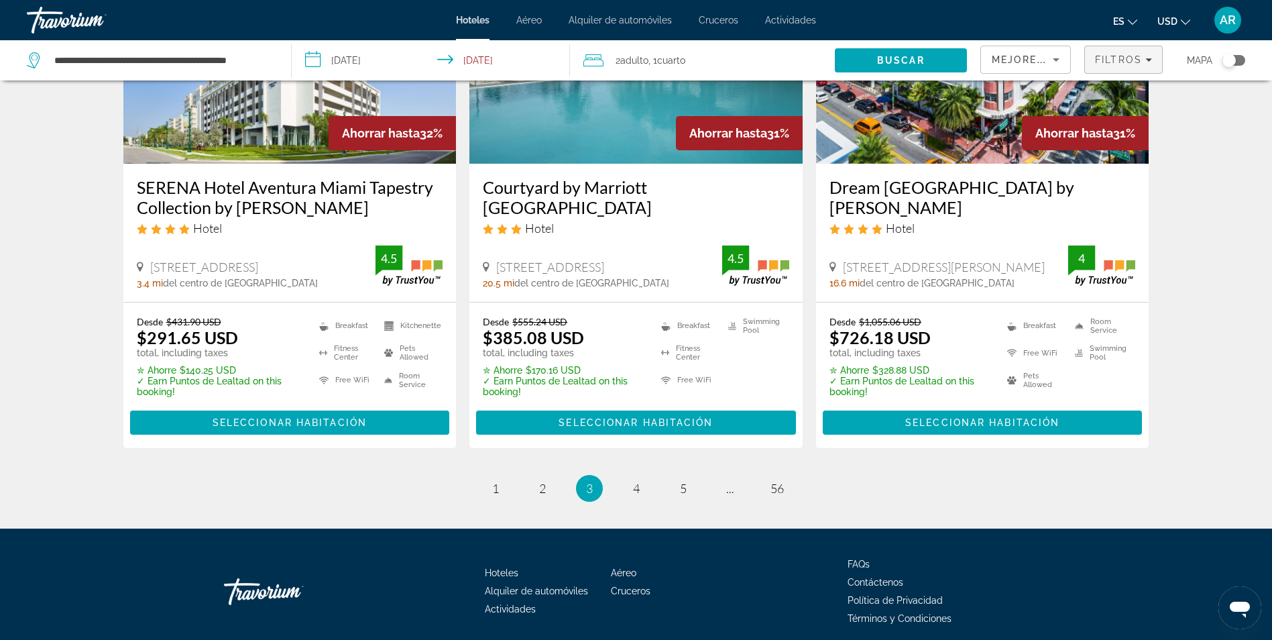
click at [1121, 70] on span "Filters" at bounding box center [1123, 60] width 77 height 32
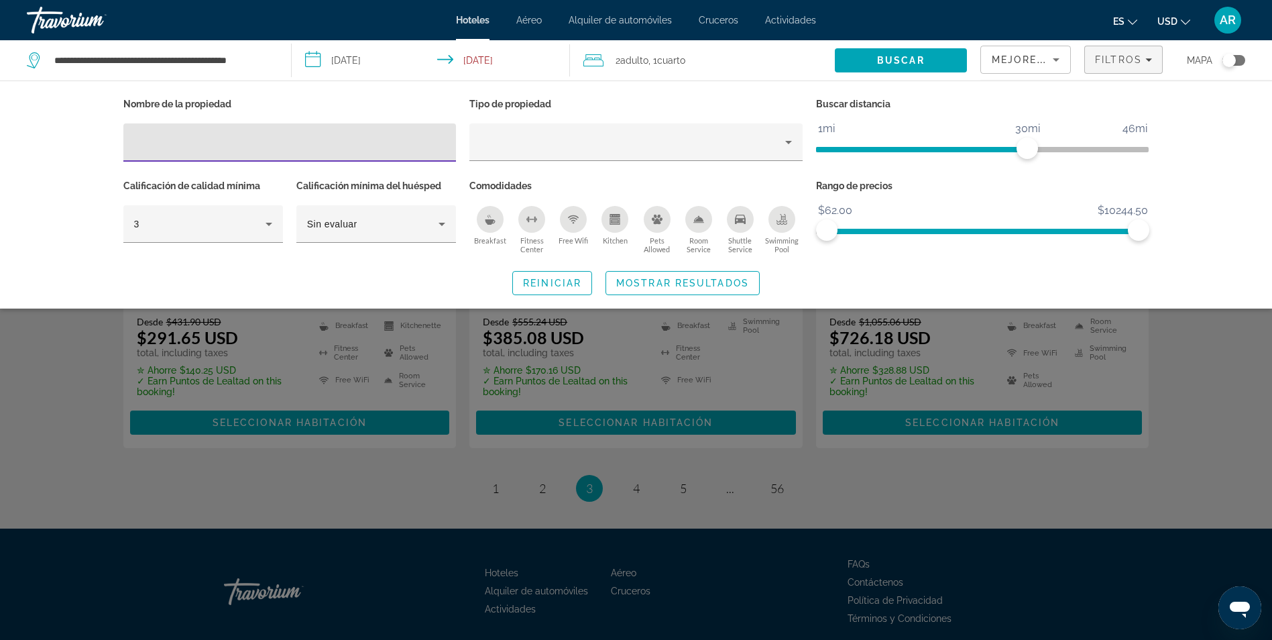
click at [406, 146] on input "Hotel Filters" at bounding box center [290, 143] width 312 height 16
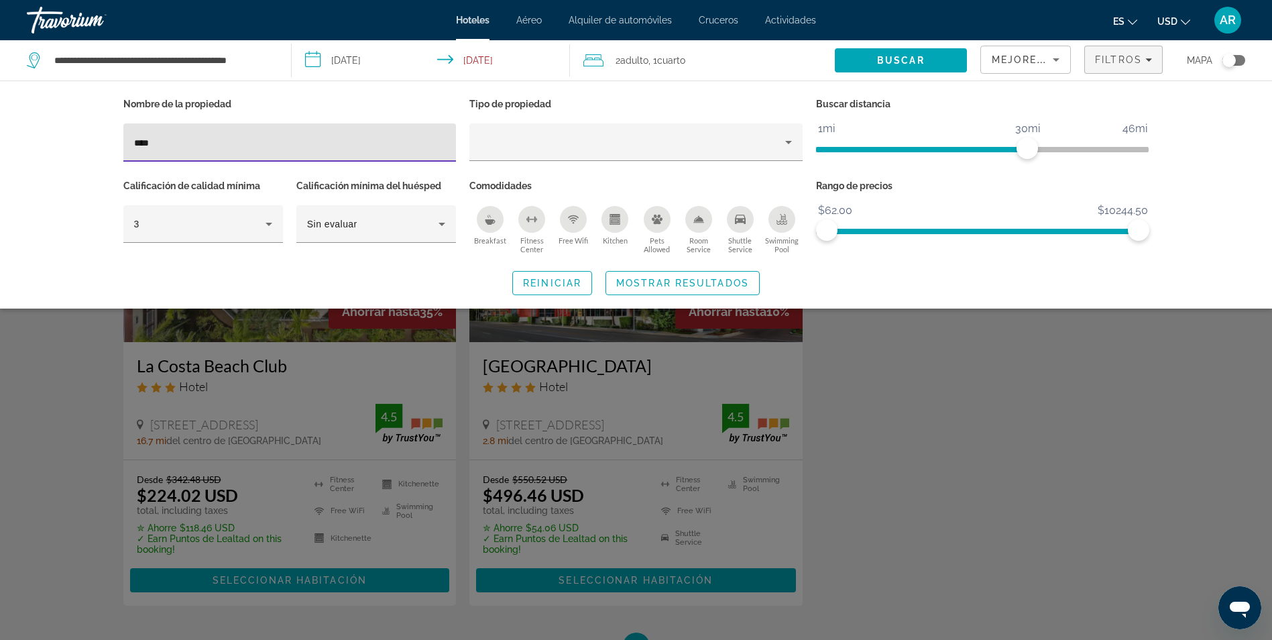
type input "****"
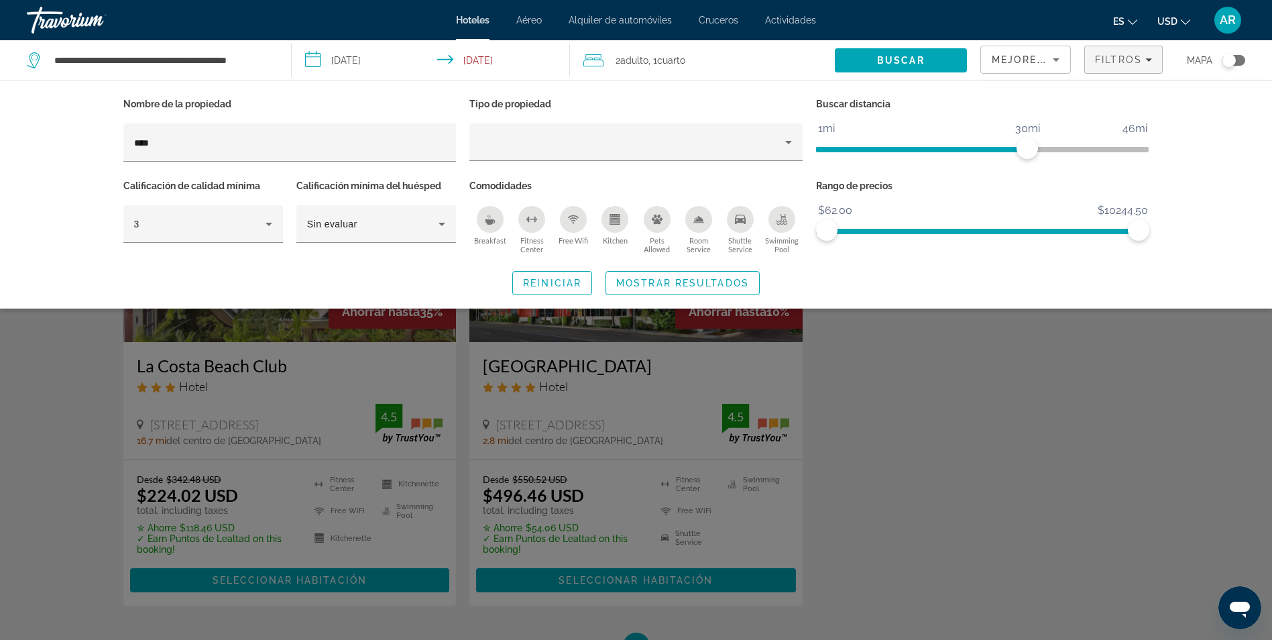
click at [585, 325] on div "Search widget" at bounding box center [636, 420] width 1272 height 439
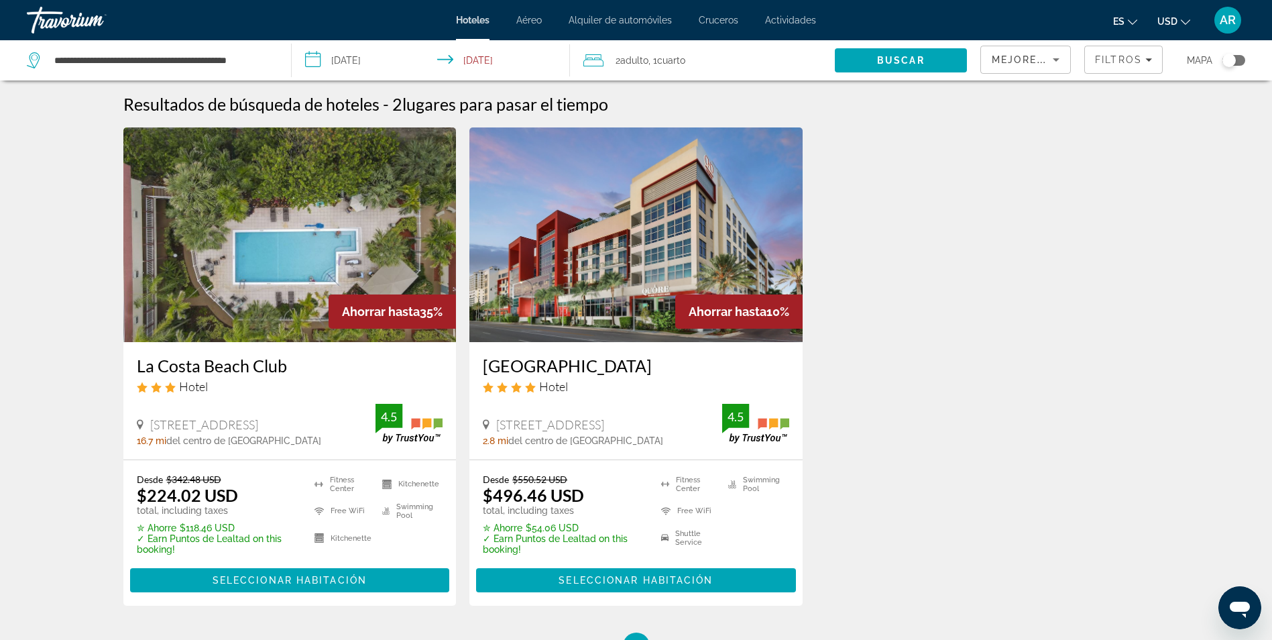
click at [626, 335] on img "Main content" at bounding box center [635, 234] width 333 height 215
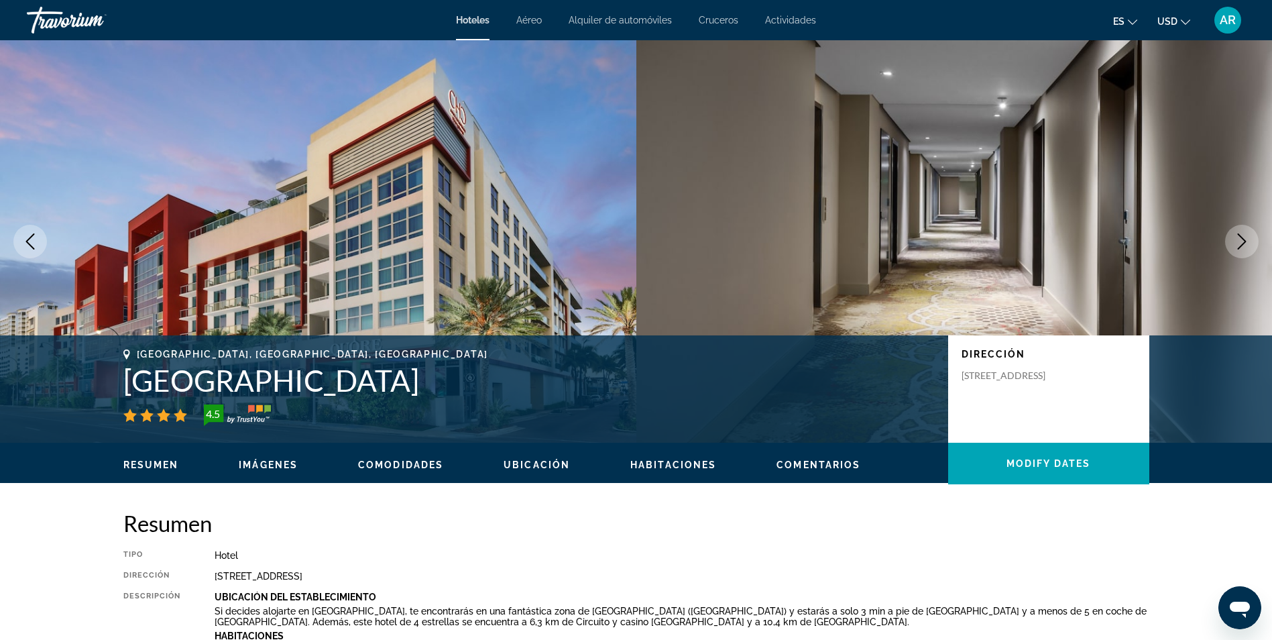
click at [1230, 242] on button "Next image" at bounding box center [1242, 242] width 34 height 34
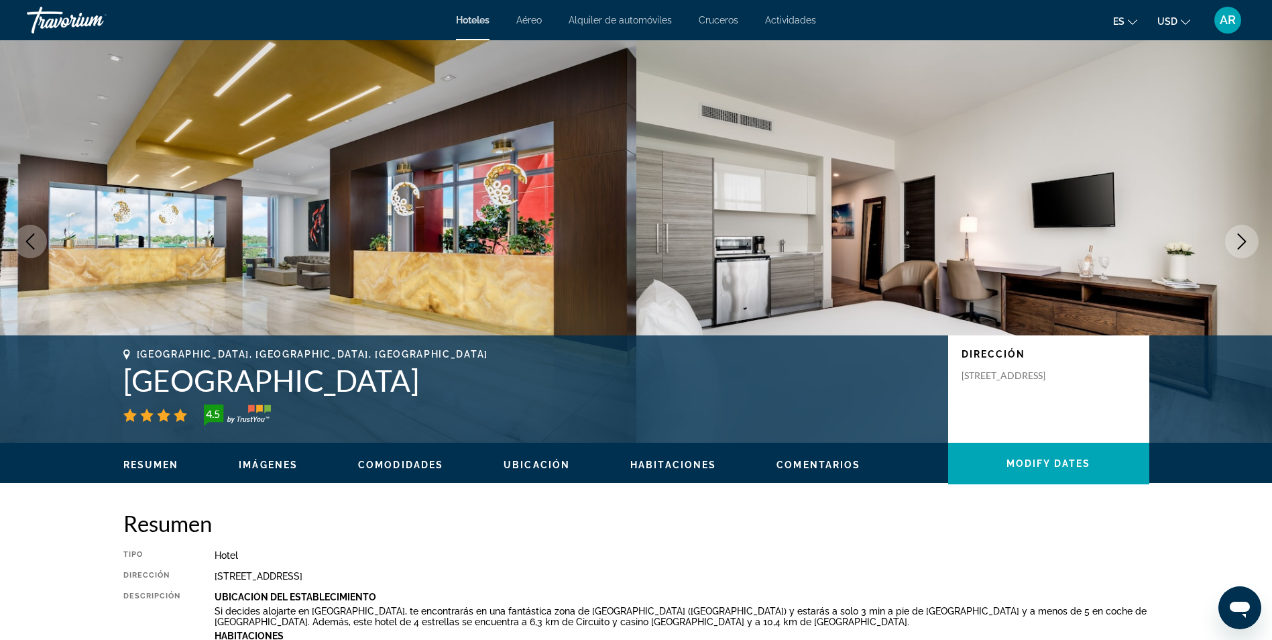
click at [1231, 242] on button "Next image" at bounding box center [1242, 242] width 34 height 34
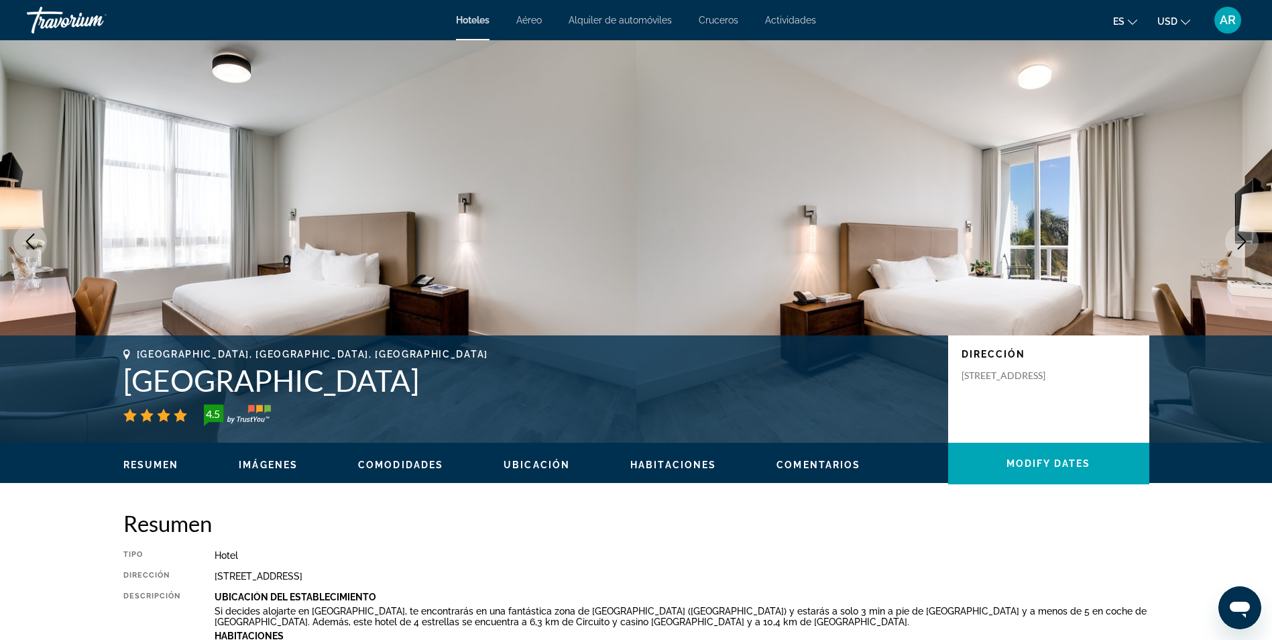
click at [1231, 242] on button "Next image" at bounding box center [1242, 242] width 34 height 34
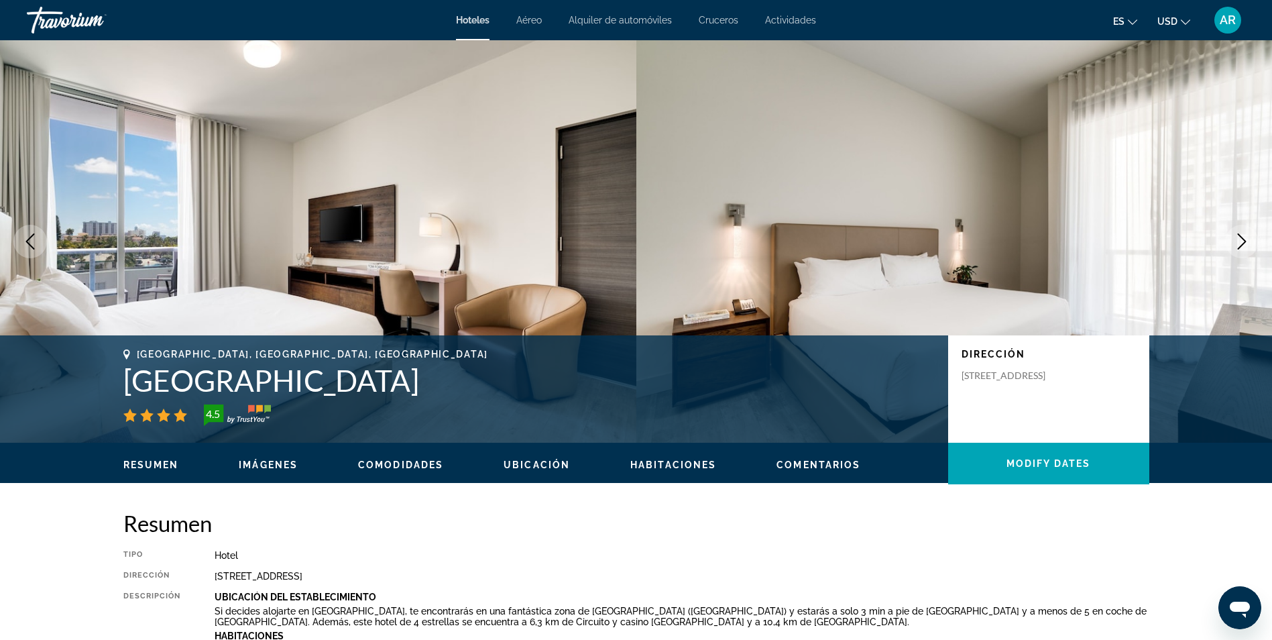
click at [1231, 242] on button "Next image" at bounding box center [1242, 242] width 34 height 34
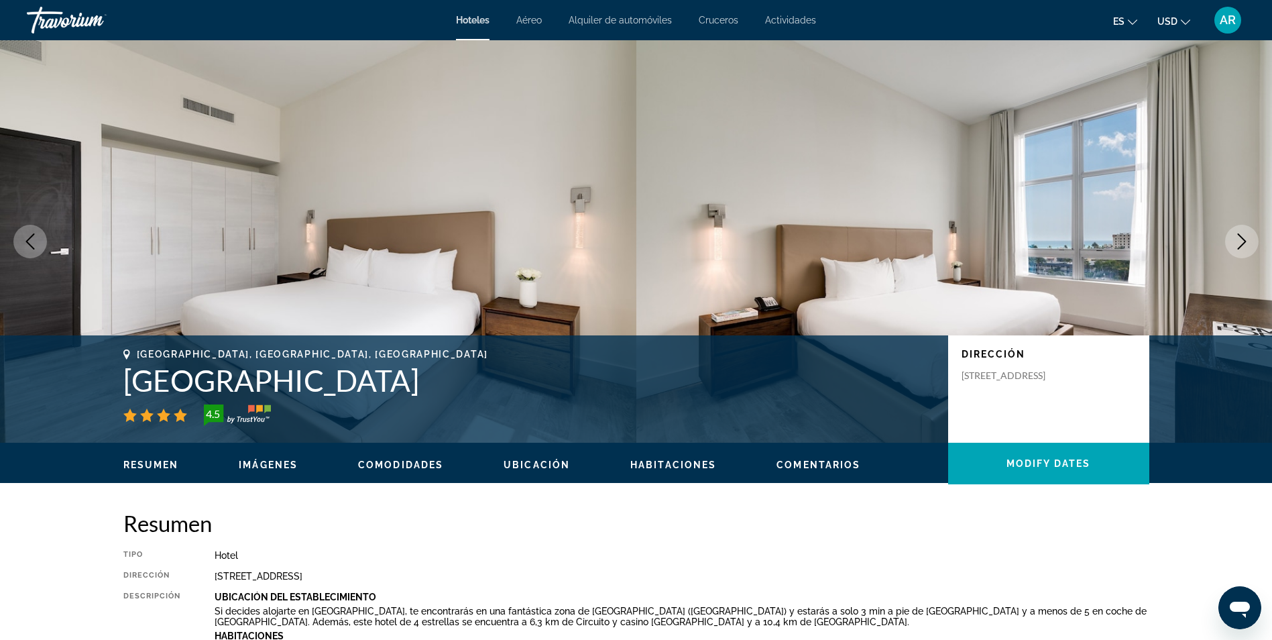
click at [1233, 242] on button "Next image" at bounding box center [1242, 242] width 34 height 34
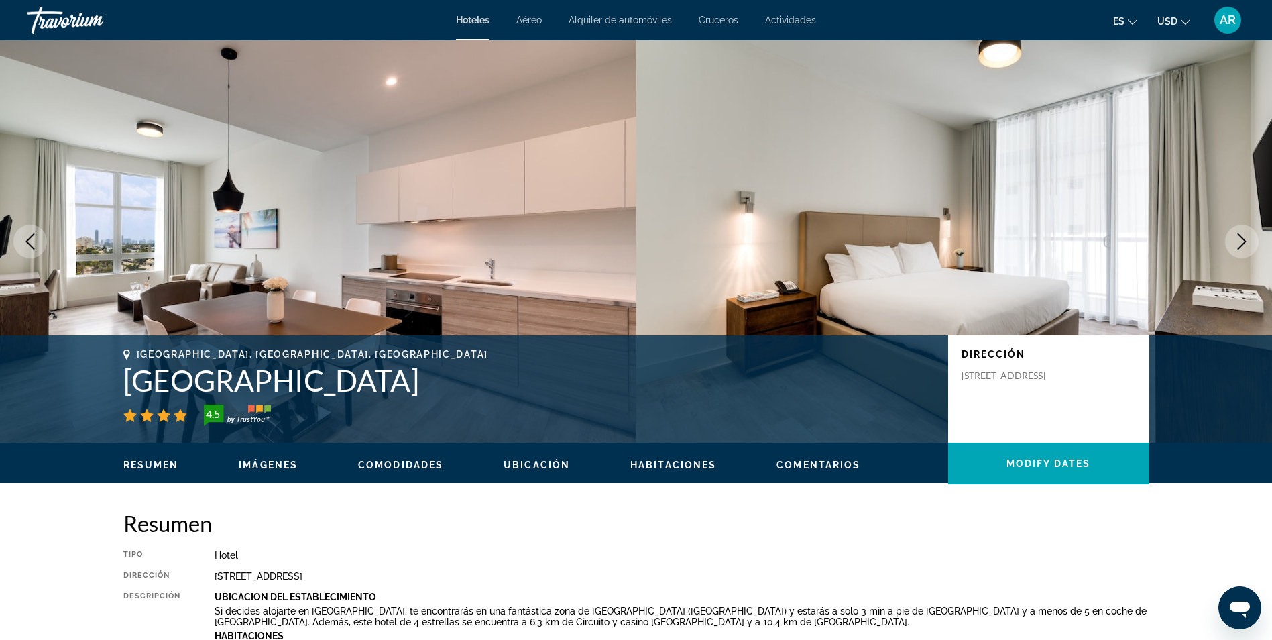
click at [1233, 242] on button "Next image" at bounding box center [1242, 242] width 34 height 34
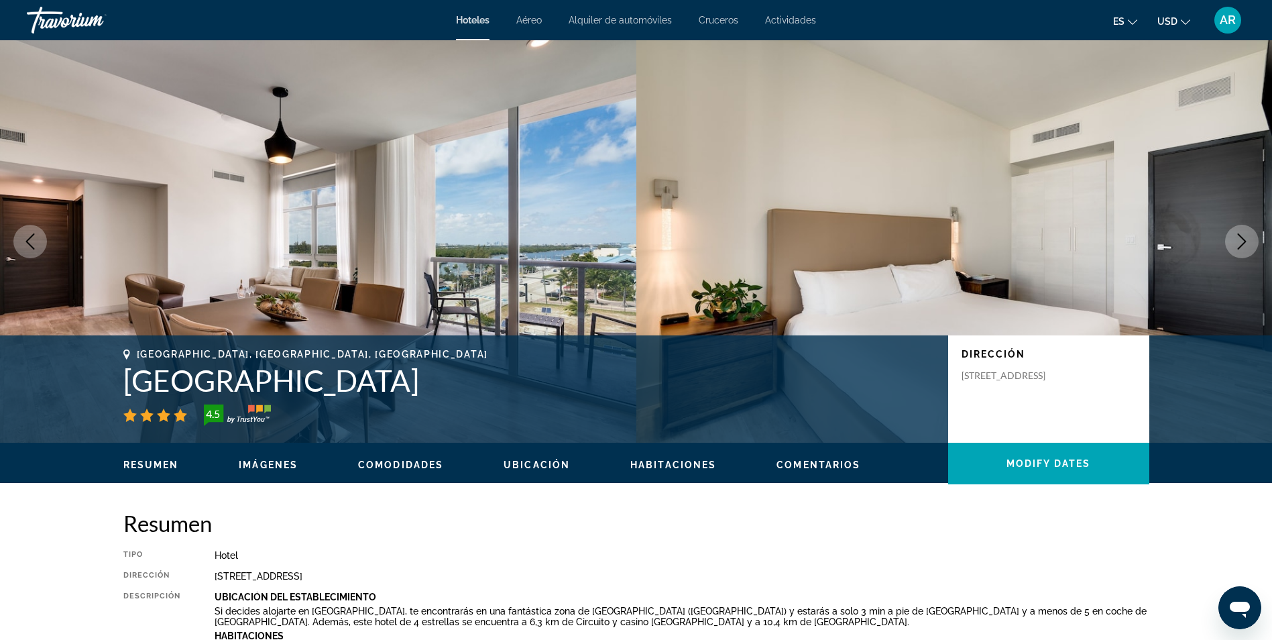
click at [1236, 241] on icon "Next image" at bounding box center [1242, 241] width 16 height 16
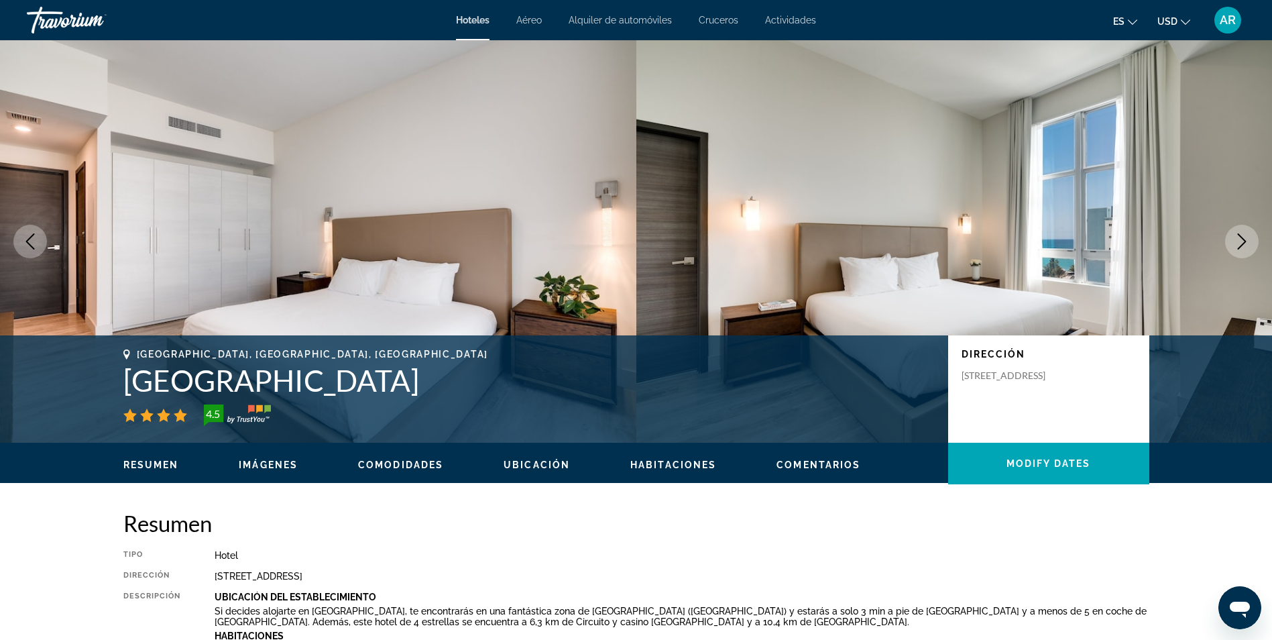
click at [1236, 241] on icon "Next image" at bounding box center [1242, 241] width 16 height 16
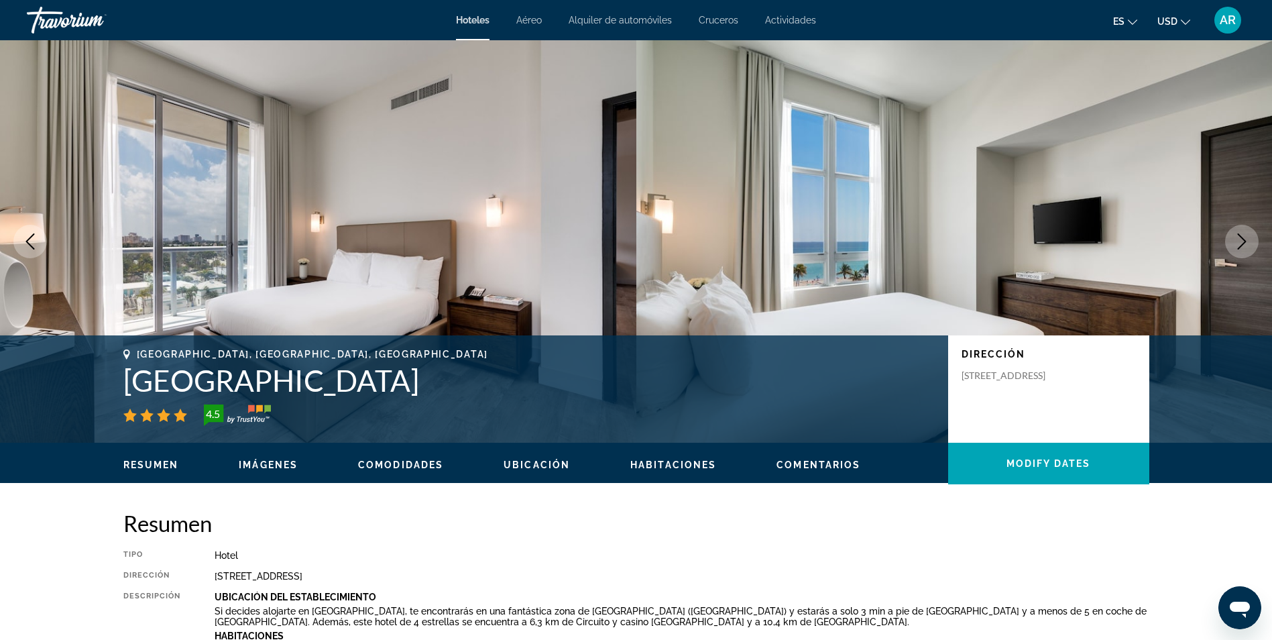
click at [1236, 241] on icon "Next image" at bounding box center [1242, 241] width 16 height 16
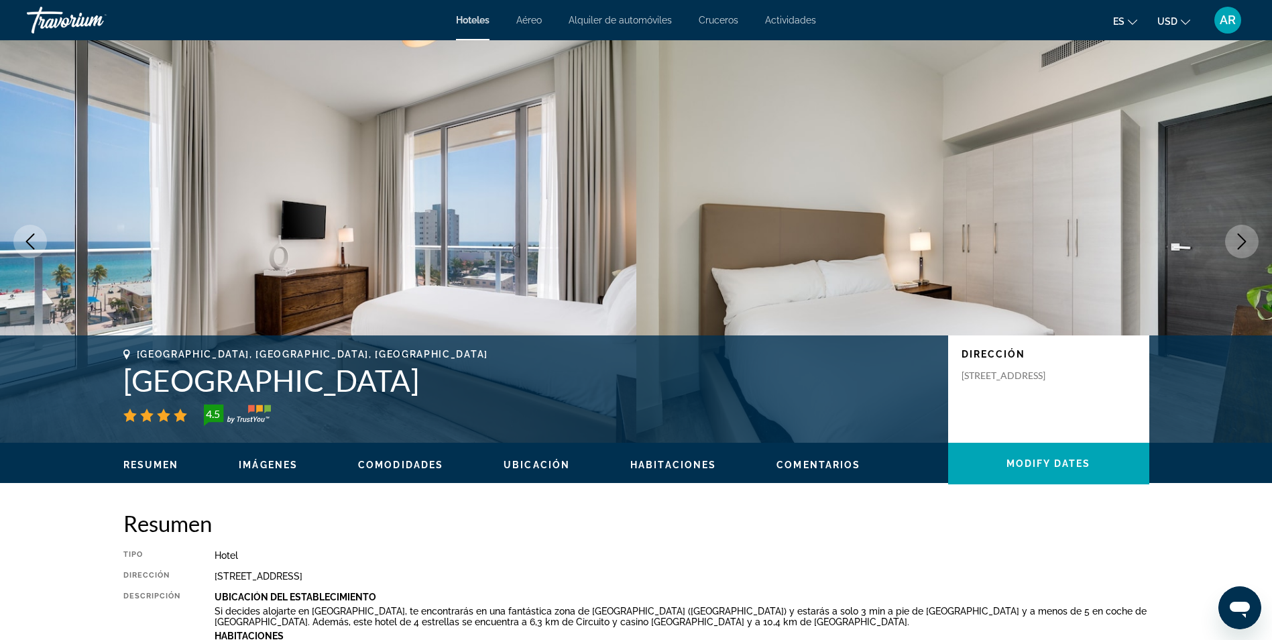
click at [1236, 241] on icon "Next image" at bounding box center [1242, 241] width 16 height 16
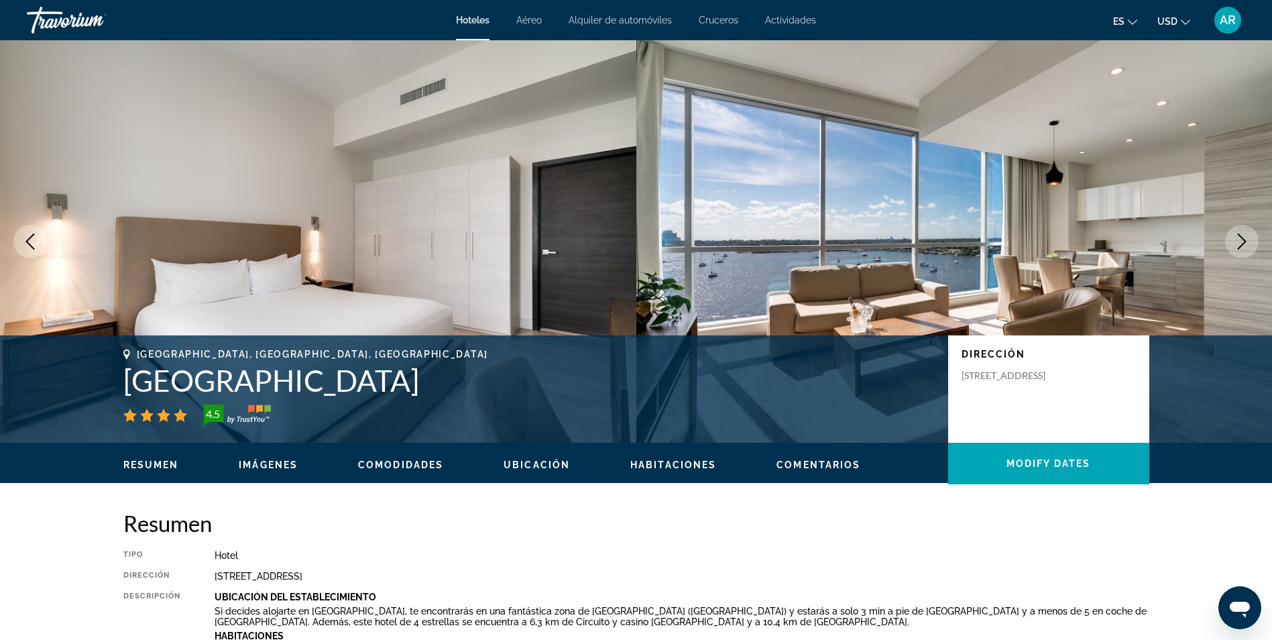
click at [1236, 241] on icon "Next image" at bounding box center [1242, 241] width 16 height 16
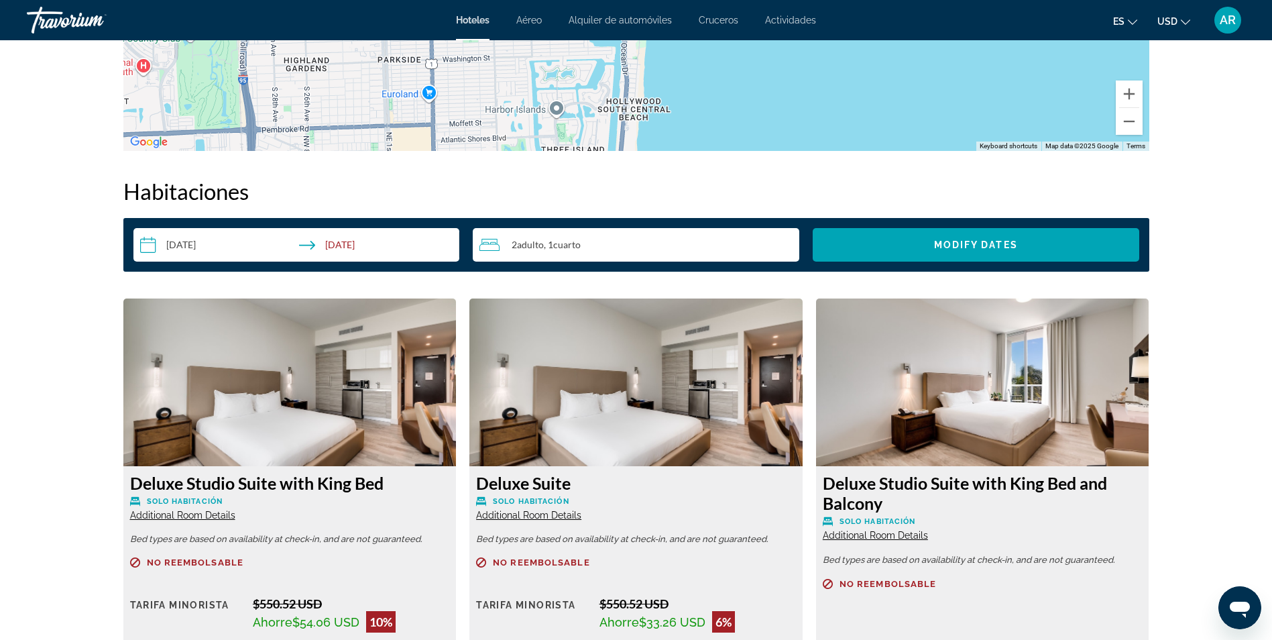
scroll to position [1744, 0]
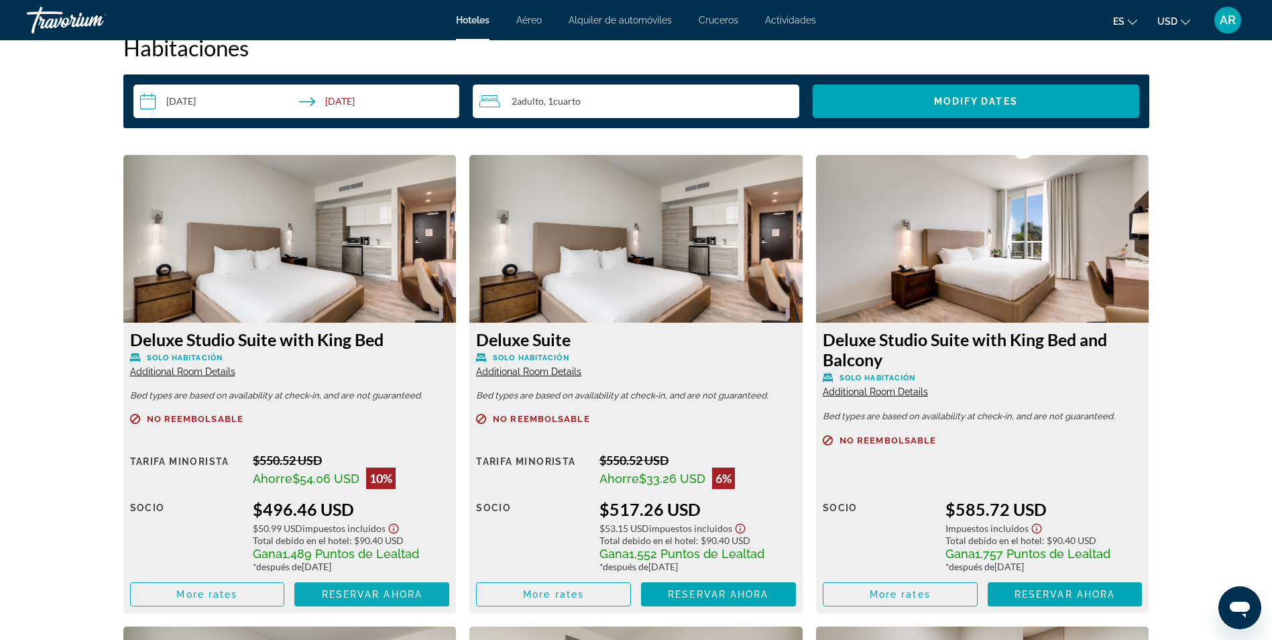
click at [354, 598] on span "Reservar ahora" at bounding box center [372, 594] width 101 height 11
